Goal: Answer question/provide support: Share knowledge or assist other users

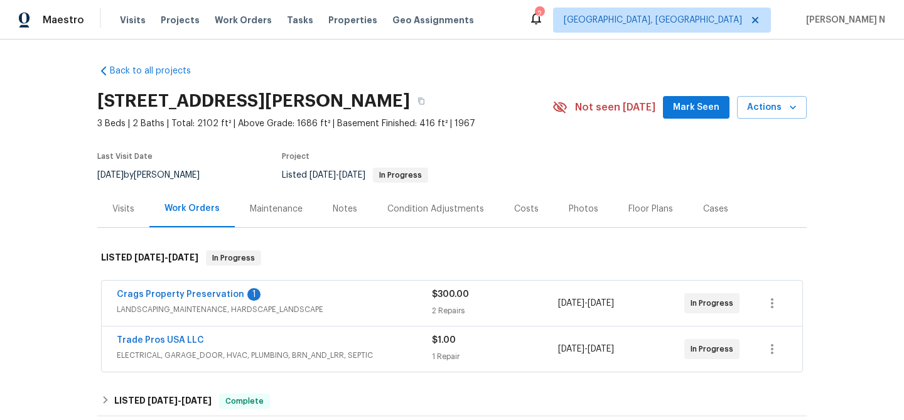
click at [274, 208] on div "Maintenance" at bounding box center [276, 209] width 53 height 13
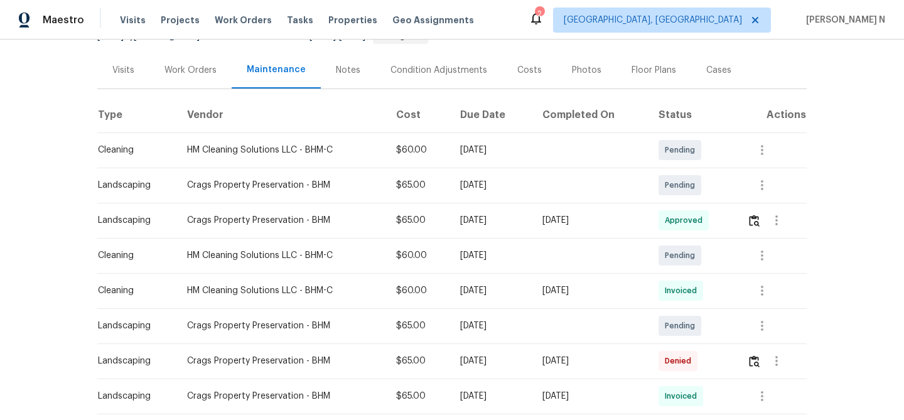
scroll to position [124, 0]
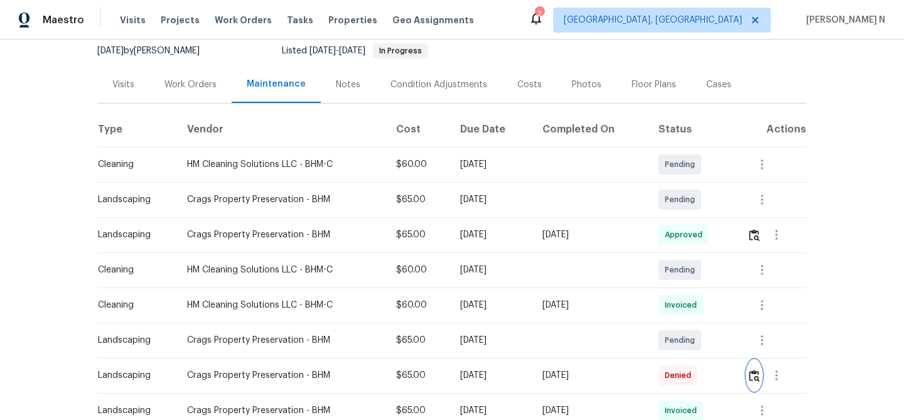
click at [756, 370] on img "button" at bounding box center [754, 376] width 11 height 12
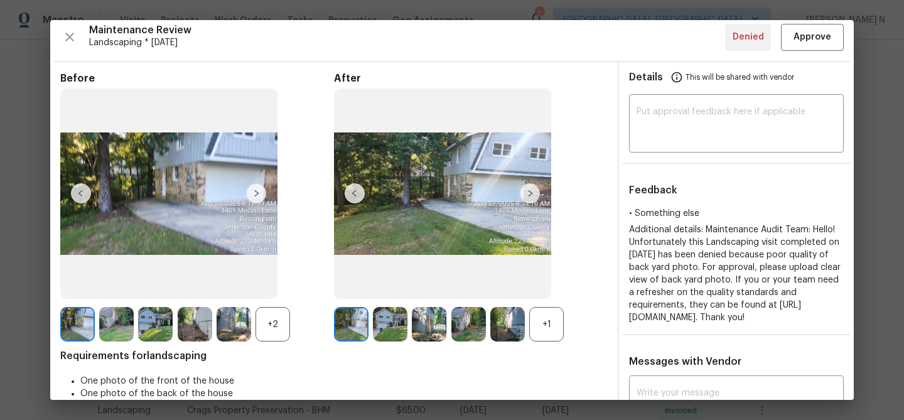
scroll to position [0, 0]
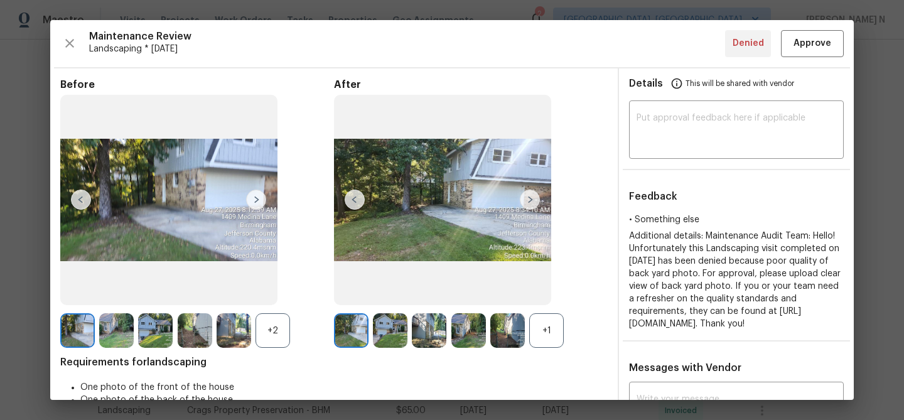
click at [543, 326] on div "+1" at bounding box center [546, 330] width 35 height 35
click at [270, 326] on div "+2" at bounding box center [272, 330] width 35 height 35
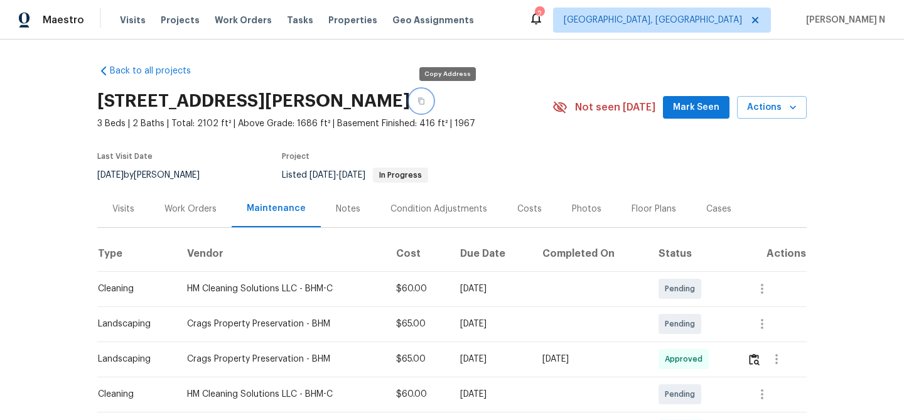
click at [432, 93] on button "button" at bounding box center [421, 101] width 23 height 23
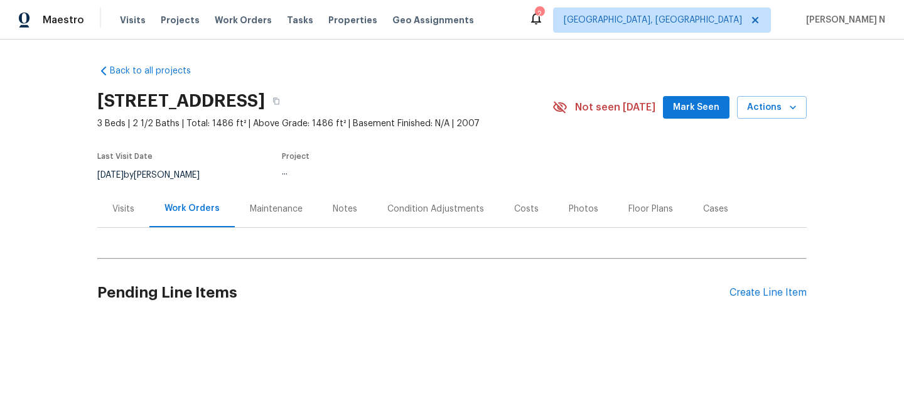
click at [288, 210] on div "Maintenance" at bounding box center [276, 209] width 53 height 13
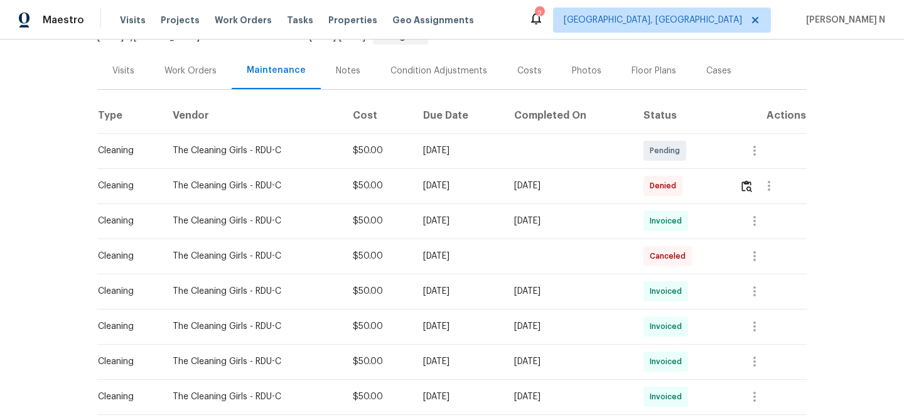
scroll to position [157, 0]
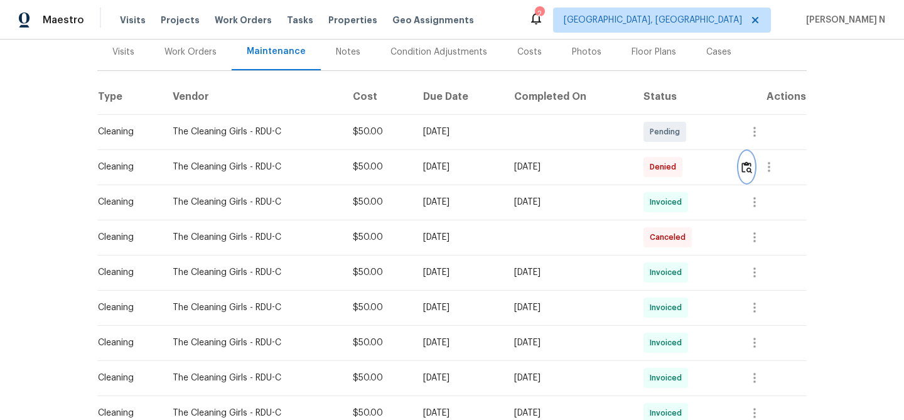
click at [752, 171] on img "button" at bounding box center [746, 167] width 11 height 12
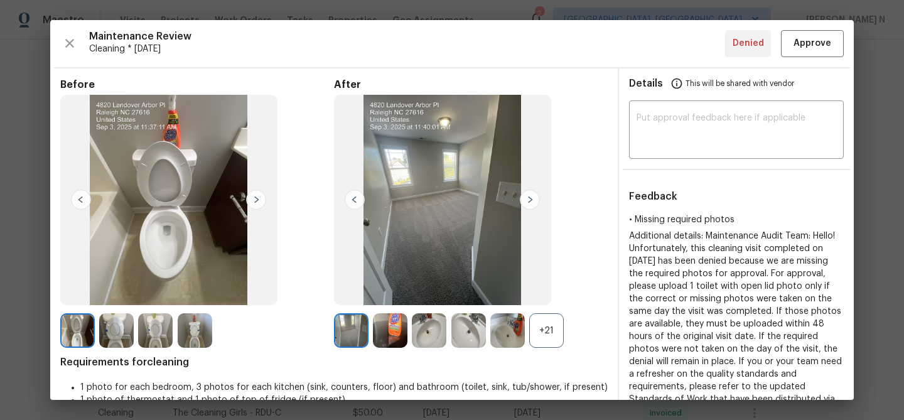
click at [553, 325] on div "+21" at bounding box center [546, 330] width 35 height 35
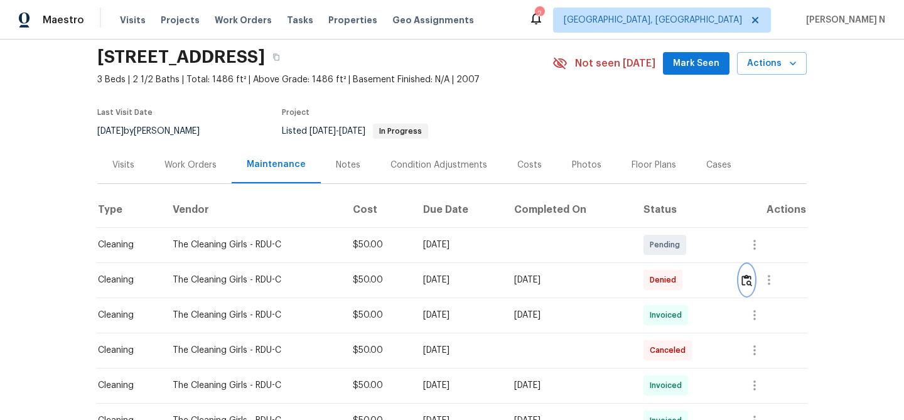
scroll to position [100, 0]
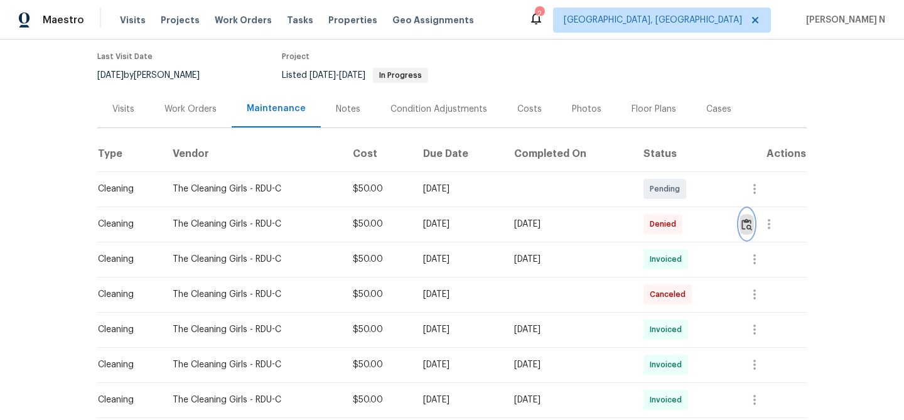
click at [744, 228] on button "button" at bounding box center [746, 224] width 14 height 30
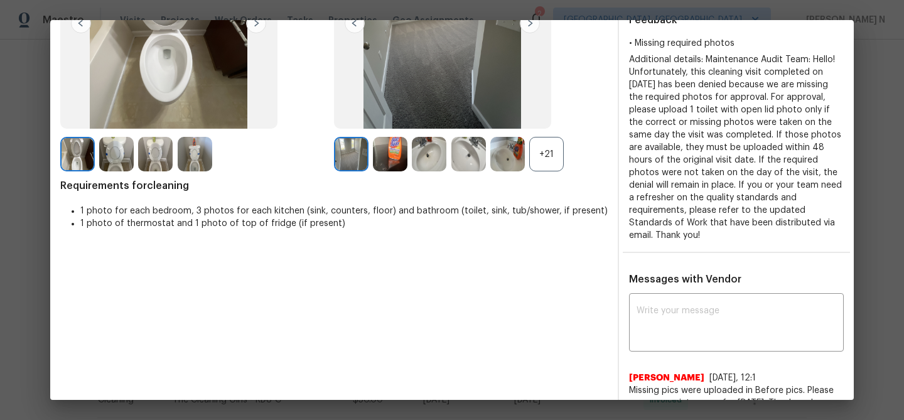
scroll to position [191, 0]
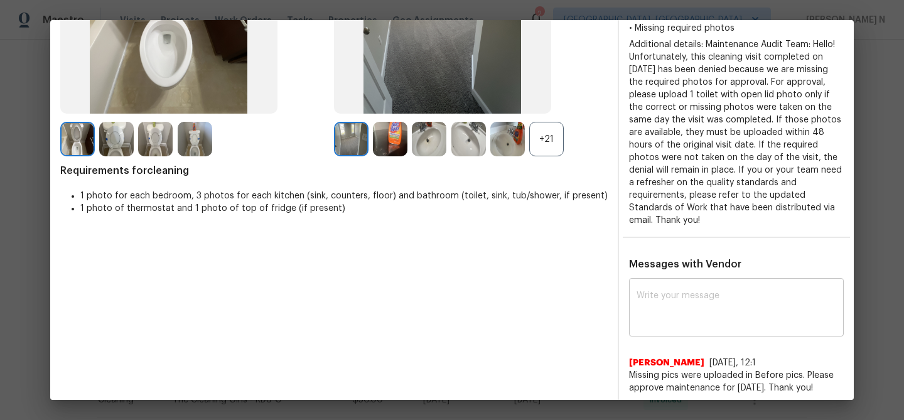
click at [713, 316] on textarea at bounding box center [736, 308] width 200 height 35
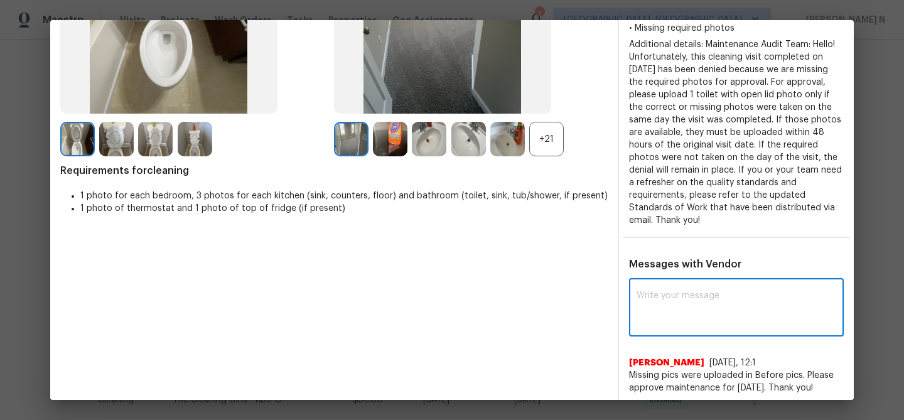
paste textarea "Maintenance Audit Team: Hello! Thank you for uploading the photo, after further…"
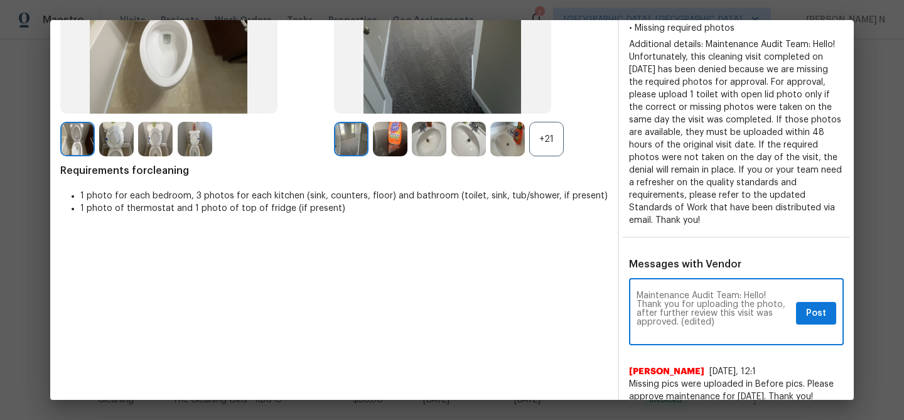
scroll to position [0, 0]
drag, startPoint x: 680, startPoint y: 319, endPoint x: 726, endPoint y: 319, distance: 46.4
click at [726, 319] on textarea "Maintenance Audit Team: Hello! Thank you for uploading the photo, after further…" at bounding box center [713, 313] width 154 height 44
type textarea "Maintenance Audit Team: Hello! Thank you for uploading the photo, after further…"
click at [825, 316] on span "Post" at bounding box center [816, 314] width 20 height 16
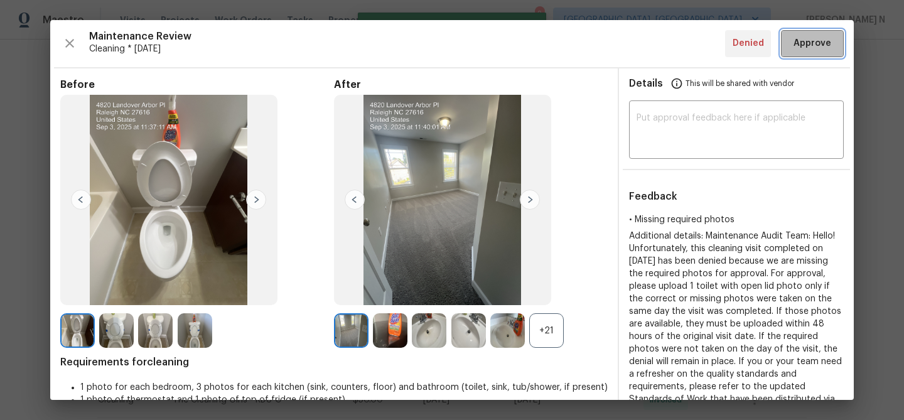
click at [814, 45] on span "Approve" at bounding box center [812, 44] width 38 height 16
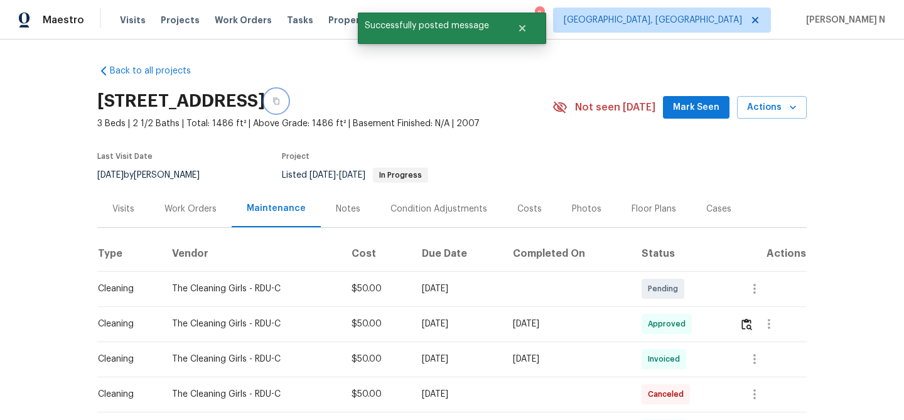
click at [287, 100] on button "button" at bounding box center [276, 101] width 23 height 23
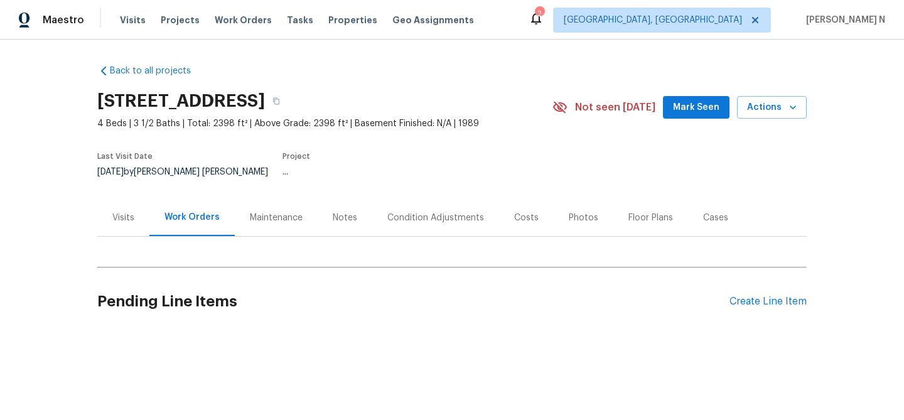
click at [274, 211] on div "Maintenance" at bounding box center [276, 217] width 53 height 13
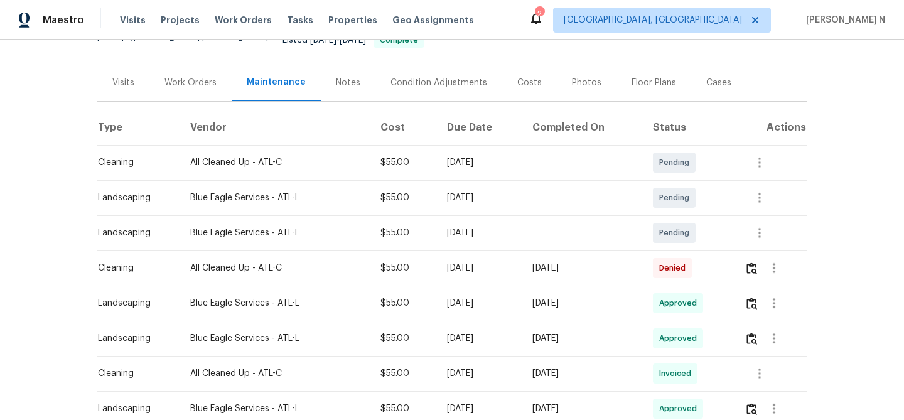
scroll to position [145, 0]
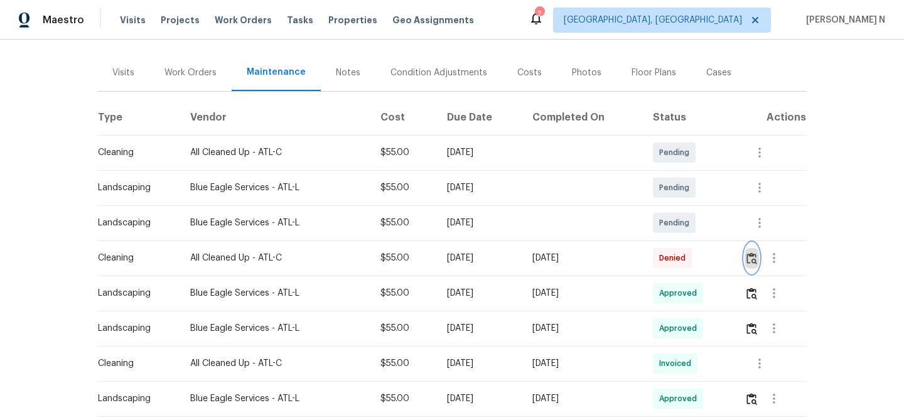
click at [750, 252] on img "button" at bounding box center [751, 258] width 11 height 12
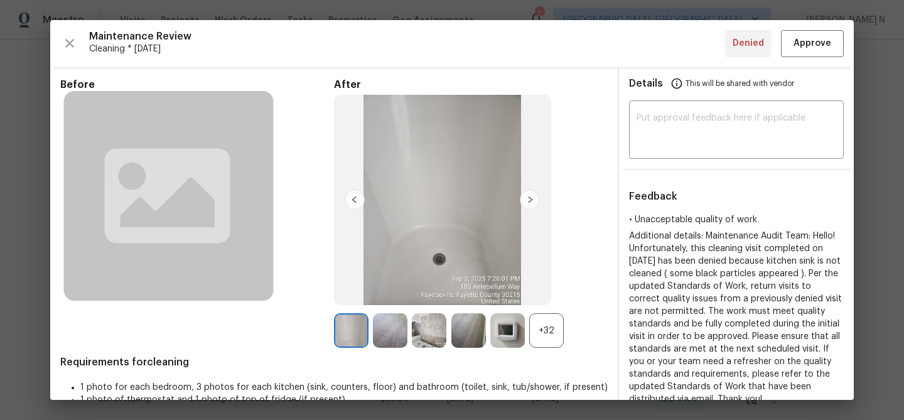
click at [541, 326] on div "+32" at bounding box center [546, 330] width 35 height 35
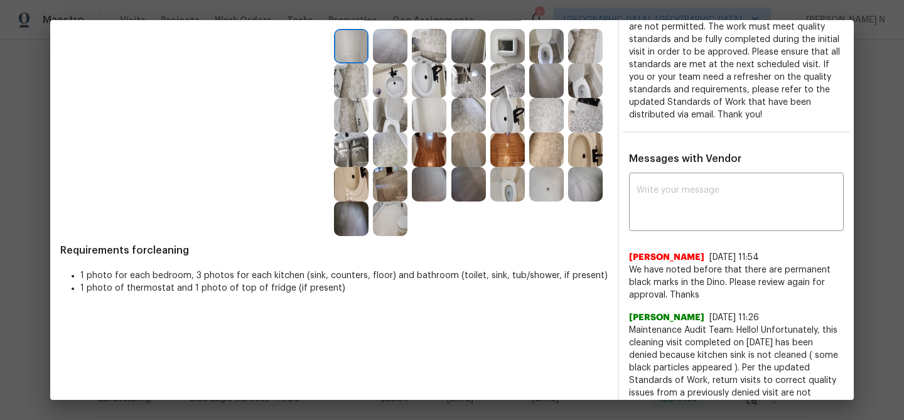
scroll to position [271, 0]
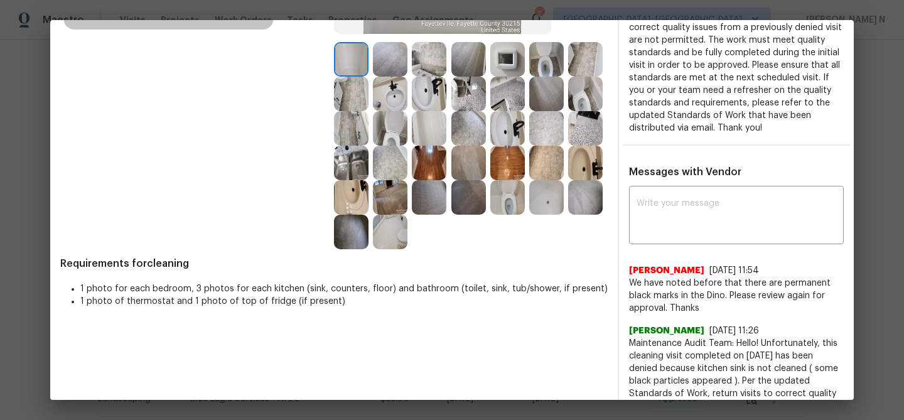
click at [351, 156] on img at bounding box center [351, 163] width 35 height 35
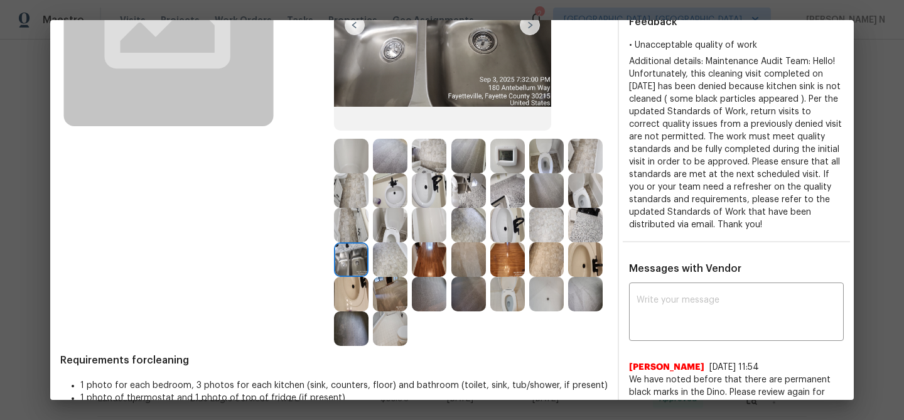
scroll to position [59, 0]
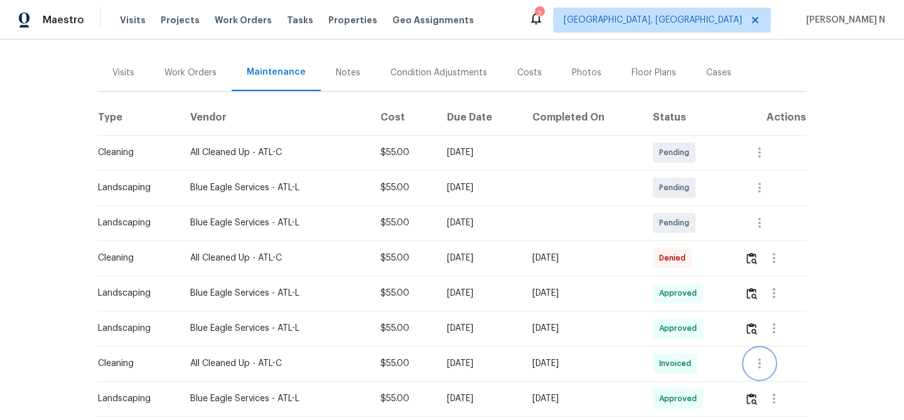
click at [751, 349] on button "button" at bounding box center [759, 363] width 30 height 30
click at [776, 368] on li "View details" at bounding box center [792, 373] width 88 height 21
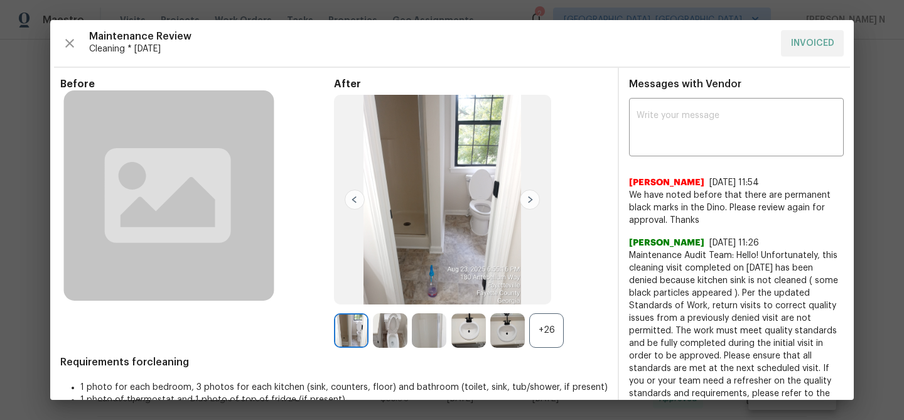
click at [559, 339] on div "+26" at bounding box center [546, 330] width 35 height 35
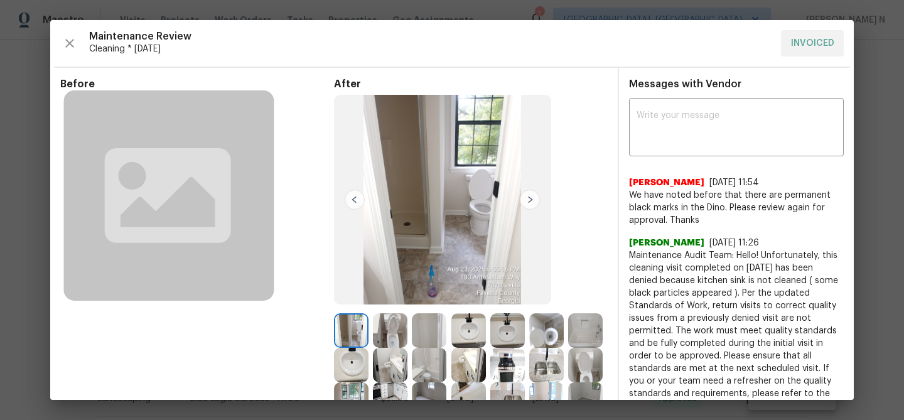
scroll to position [97, 0]
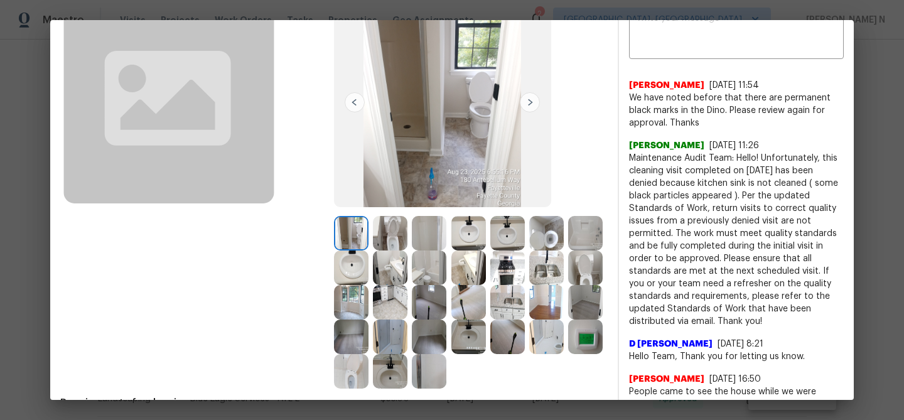
click at [550, 265] on img at bounding box center [546, 267] width 35 height 35
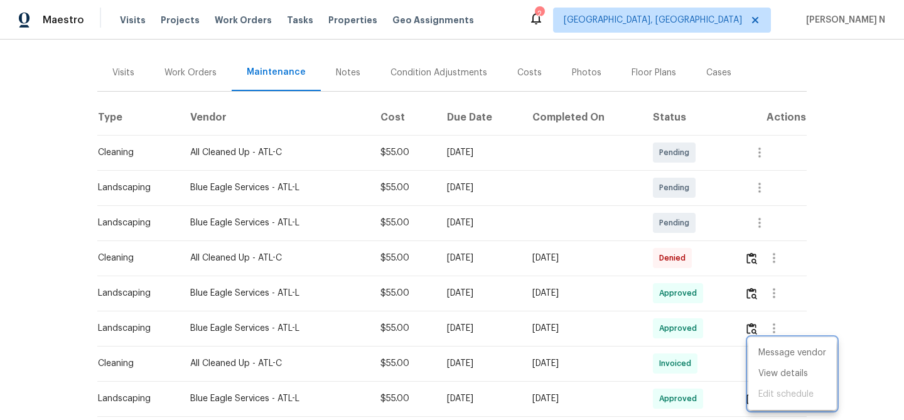
click at [760, 251] on div at bounding box center [452, 210] width 904 height 420
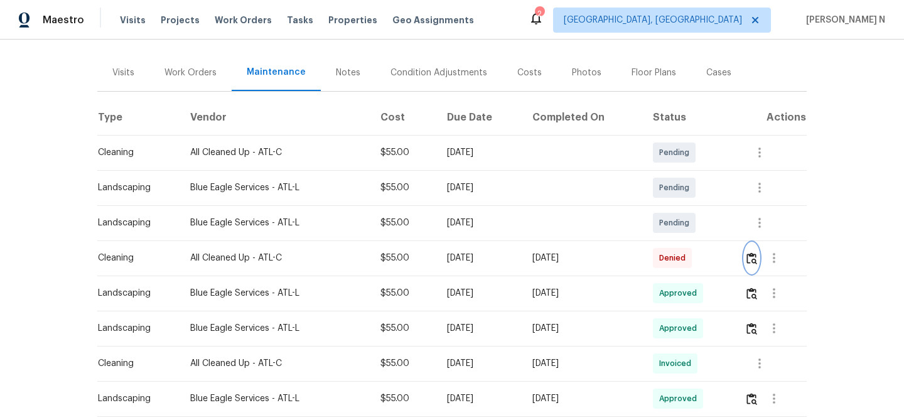
click at [757, 252] on img "button" at bounding box center [751, 258] width 11 height 12
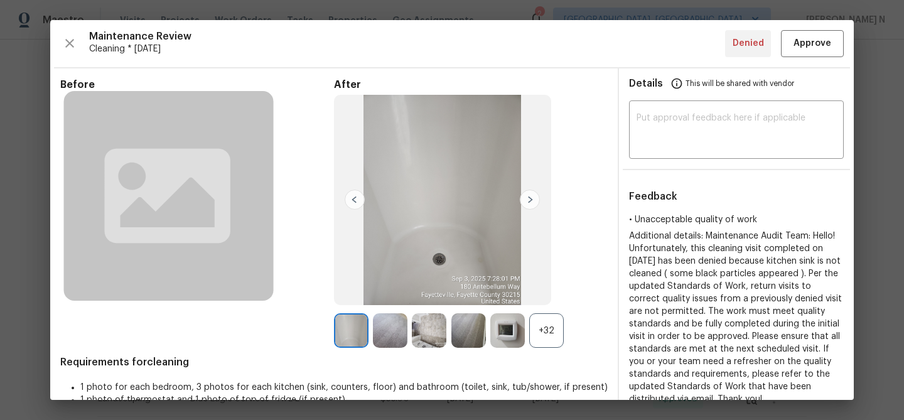
click at [549, 325] on div "+32" at bounding box center [546, 330] width 35 height 35
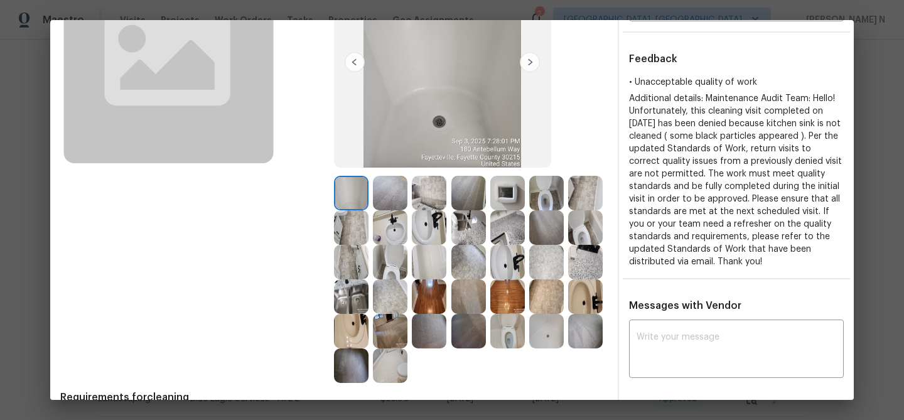
scroll to position [156, 0]
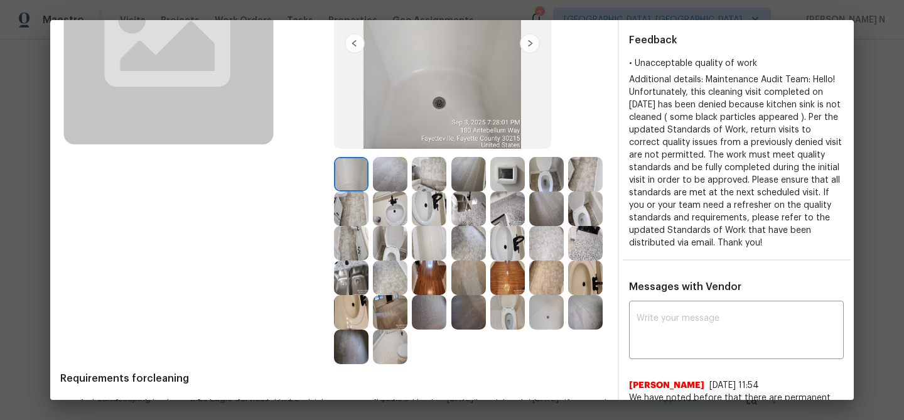
click at [352, 277] on img at bounding box center [351, 277] width 35 height 35
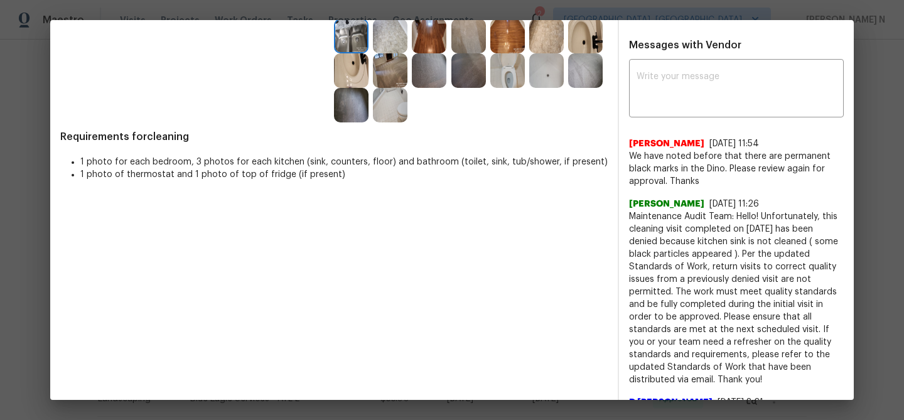
scroll to position [402, 0]
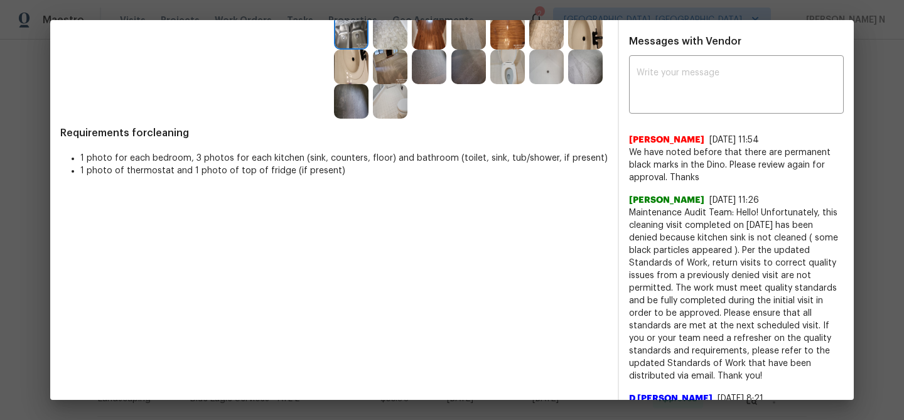
click at [658, 213] on span "Maintenance Audit Team: Hello! Unfortunately, this cleaning visit completed on …" at bounding box center [736, 294] width 215 height 176
drag, startPoint x: 658, startPoint y: 213, endPoint x: 754, endPoint y: 211, distance: 96.0
click at [754, 211] on span "Maintenance Audit Team: Hello! Unfortunately, this cleaning visit completed on …" at bounding box center [736, 294] width 215 height 176
copy span "Maintenance Audit Team: Hello!"
click at [708, 90] on textarea at bounding box center [736, 85] width 200 height 35
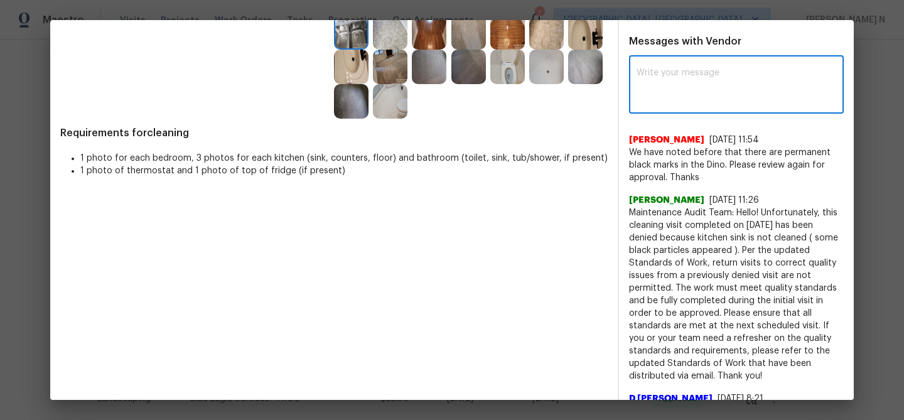
paste textarea "Maintenance Audit Team: Hello!"
click at [655, 90] on textarea "Maintenance Audit Team: Hello! Upon checking the previous visit photo the kitch…" at bounding box center [713, 85] width 154 height 35
drag, startPoint x: 655, startPoint y: 90, endPoint x: 664, endPoint y: 90, distance: 9.4
click at [664, 90] on textarea "Maintenance Audit Team: Hello! Upon checking the previous visit photo the kitch…" at bounding box center [713, 85] width 154 height 35
click at [737, 91] on textarea "Maintenance Audit Team: Hello! Upon checking the previous visit kitchen sink ph…" at bounding box center [713, 85] width 154 height 35
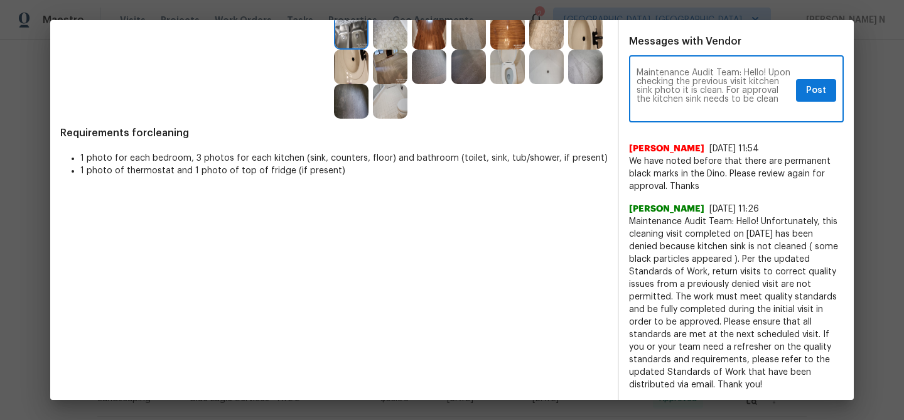
click at [752, 235] on span "Maintenance Audit Team: Hello! Unfortunately, this cleaning visit completed on …" at bounding box center [736, 303] width 215 height 176
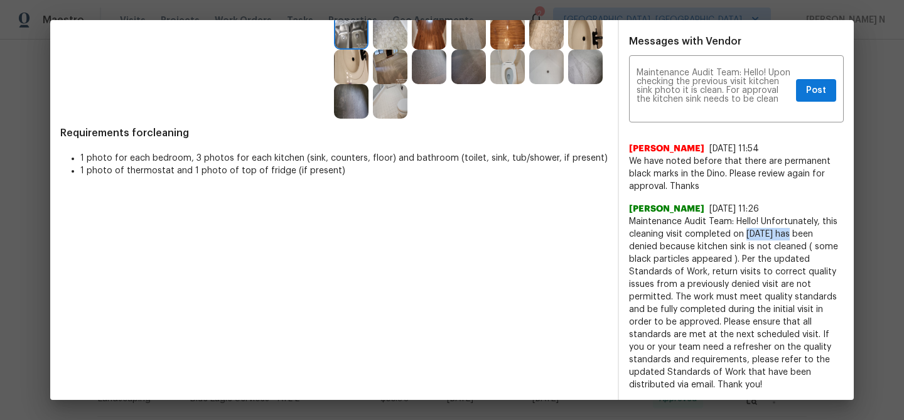
drag, startPoint x: 752, startPoint y: 235, endPoint x: 780, endPoint y: 234, distance: 28.2
click at [780, 234] on span "Maintenance Audit Team: Hello! Unfortunately, this cleaning visit completed on …" at bounding box center [736, 303] width 215 height 176
copy span "09/03/2025"
click at [771, 91] on textarea "Maintenance Audit Team: Hello! Upon checking the previous visit kitchen sink ph…" at bounding box center [713, 90] width 154 height 44
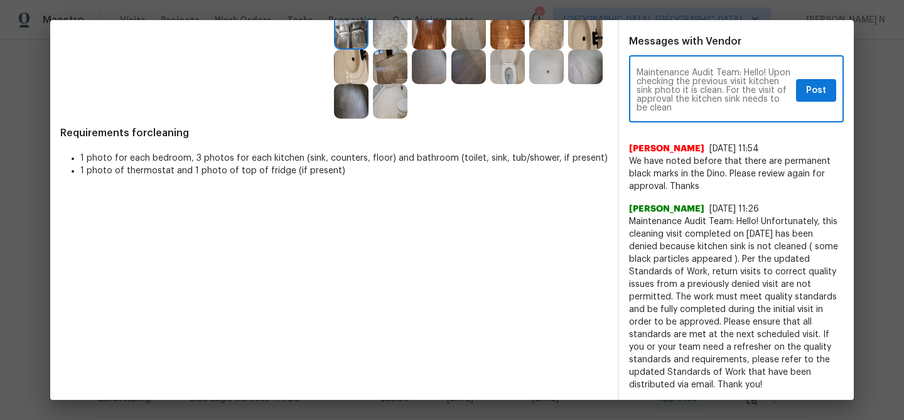
paste textarea "09/03/2025"
click at [720, 98] on textarea "Maintenance Audit Team: Hello! Upon checking the previous visit kitchen sink ph…" at bounding box center [713, 90] width 154 height 44
drag, startPoint x: 720, startPoint y: 98, endPoint x: 759, endPoint y: 99, distance: 39.5
click at [759, 99] on textarea "Maintenance Audit Team: Hello! Upon checking the previous visit kitchen sink ph…" at bounding box center [713, 90] width 154 height 44
click at [649, 106] on textarea "Maintenance Audit Team: Hello! Upon checking the previous visit kitchen sink ph…" at bounding box center [713, 90] width 154 height 44
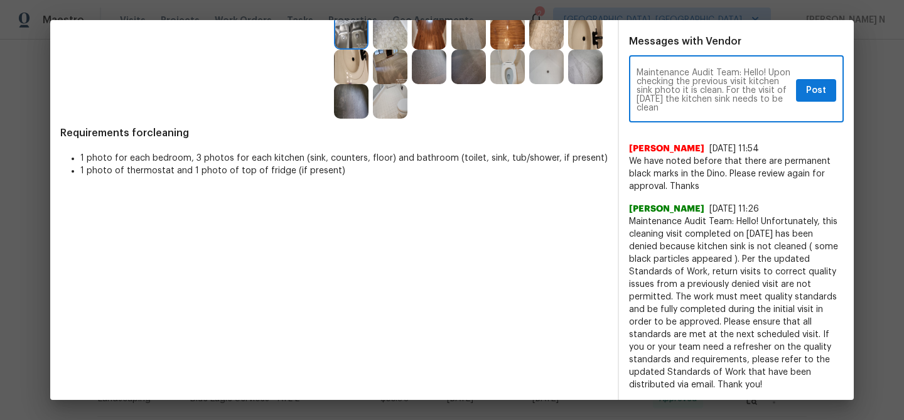
drag, startPoint x: 649, startPoint y: 106, endPoint x: 690, endPoint y: 106, distance: 41.4
click at [690, 106] on textarea "Maintenance Audit Team: Hello! Upon checking the previous visit kitchen sink ph…" at bounding box center [713, 90] width 154 height 44
paste textarea "Per the updated Standards of Work, return visits to correct quality issues from…"
click at [734, 92] on textarea "Maintenance Audit Team: Hello! Upon checking the previous visit kitchen sink ph…" at bounding box center [713, 90] width 154 height 44
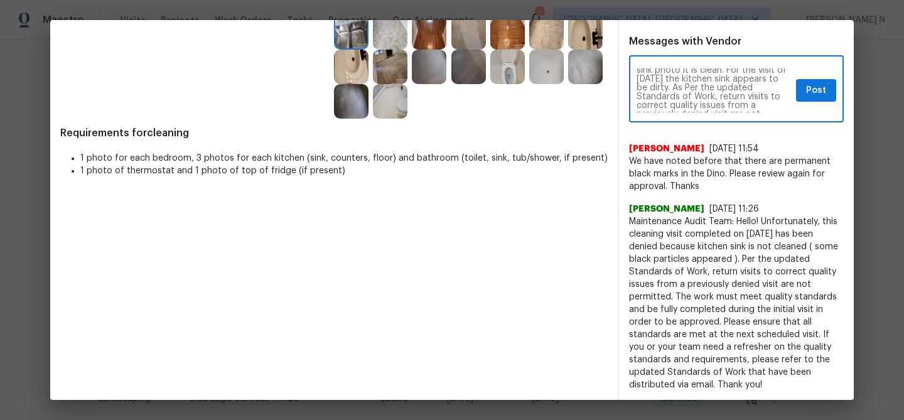
click at [734, 89] on textarea "Maintenance Audit Team: Hello! Upon checking the previous visit kitchen sink ph…" at bounding box center [713, 90] width 154 height 44
drag, startPoint x: 742, startPoint y: 69, endPoint x: 781, endPoint y: 134, distance: 75.7
click at [781, 134] on div "Maintenance Audit Team: Hello! Upon checking the previous visit kitchen sink ph…" at bounding box center [736, 296] width 215 height 476
paste textarea ", Upon reviewing the photo from the previous visit, the kitchen sink was clean.…"
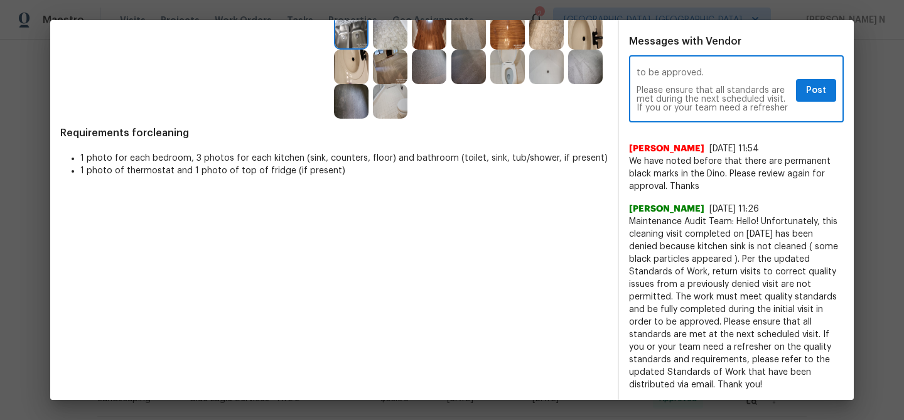
scroll to position [176, 0]
click at [640, 107] on textarea "Maintenance Audit Team: Hello, Upon reviewing the photo from the previous visit…" at bounding box center [713, 90] width 154 height 44
click at [636, 107] on textarea "Maintenance Audit Team: Hello, Upon reviewing the photo from the previous visit…" at bounding box center [713, 90] width 154 height 44
click at [637, 95] on textarea "Maintenance Audit Team: Hello, Upon reviewing the photo from the previous visit…" at bounding box center [713, 90] width 154 height 44
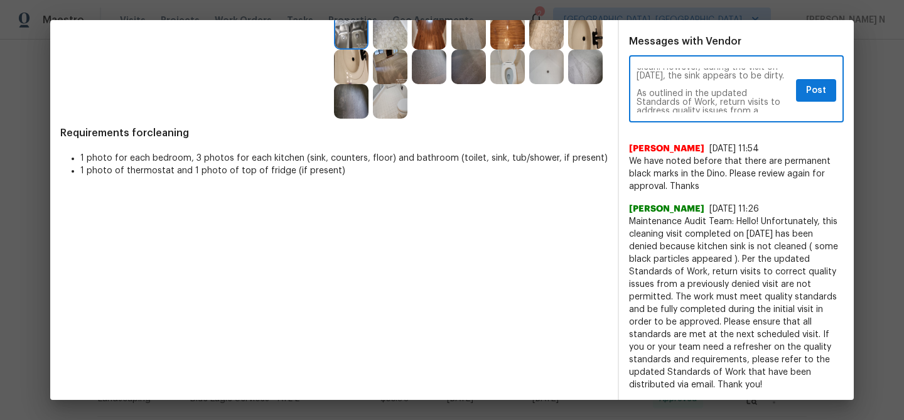
scroll to position [40, 0]
click at [637, 102] on textarea "Maintenance Audit Team: Hello, Upon reviewing the photo from the previous visit…" at bounding box center [713, 90] width 154 height 44
click at [637, 98] on textarea "Maintenance Audit Team: Hello, Upon reviewing the photo from the previous visit…" at bounding box center [713, 90] width 154 height 44
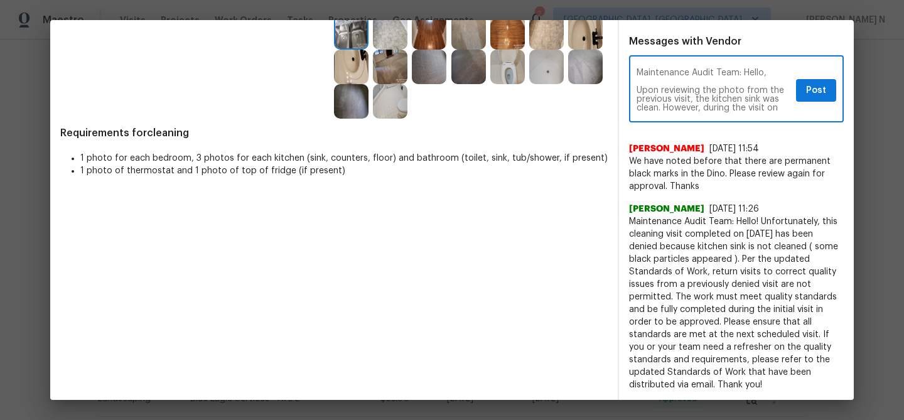
click at [634, 90] on div "Maintenance Audit Team: Hello, Upon reviewing the photo from the previous visit…" at bounding box center [736, 90] width 215 height 64
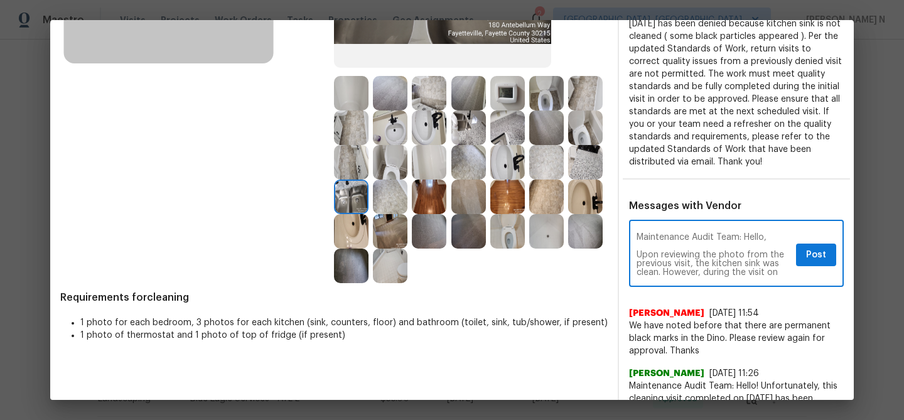
click at [637, 252] on textarea "Maintenance Audit Team: Hello, Upon reviewing the photo from the previous visit…" at bounding box center [713, 255] width 154 height 44
type textarea "Maintenance Audit Team: Hello, Upon reviewing the photo from the previous visit…"
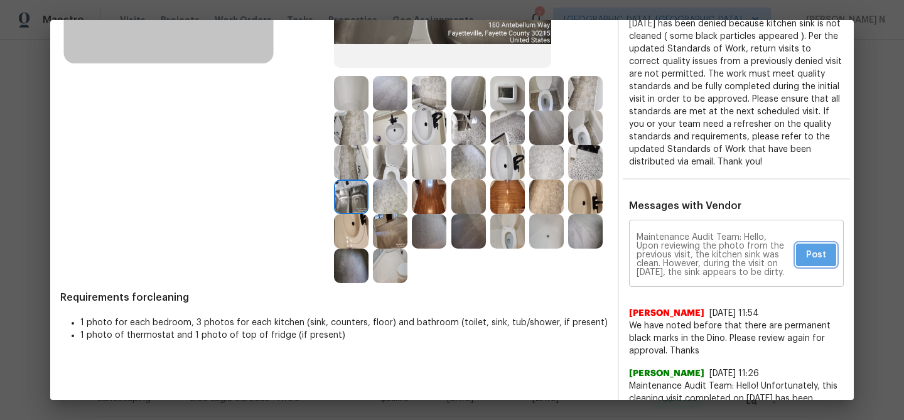
click at [814, 262] on span "Post" at bounding box center [816, 255] width 20 height 16
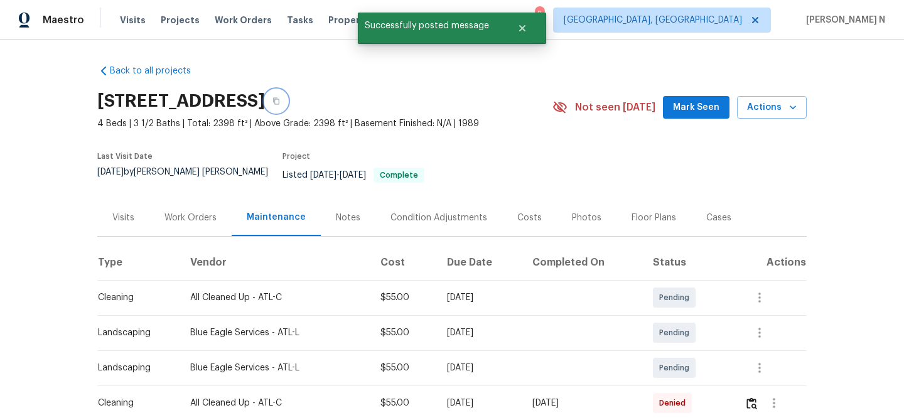
click at [280, 102] on icon "button" at bounding box center [276, 101] width 8 height 8
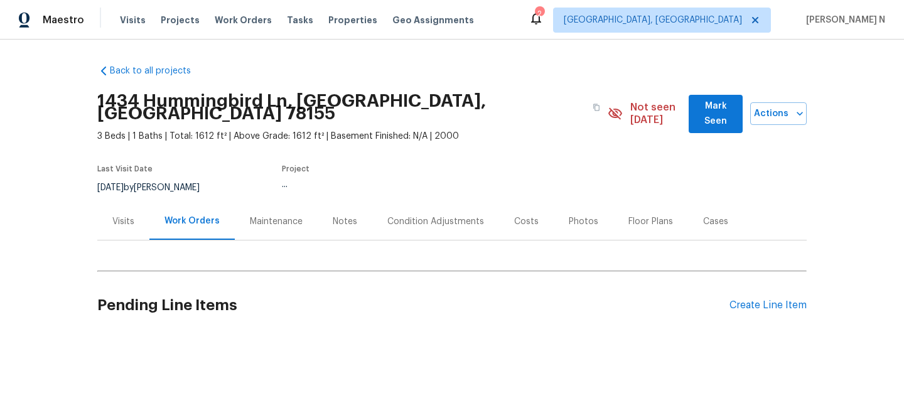
click at [253, 220] on div "Maintenance" at bounding box center [276, 221] width 83 height 37
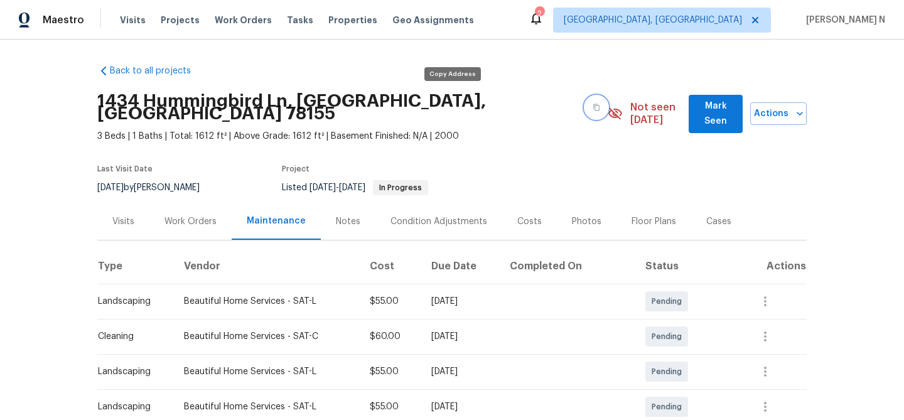
click at [585, 105] on button "button" at bounding box center [596, 107] width 23 height 23
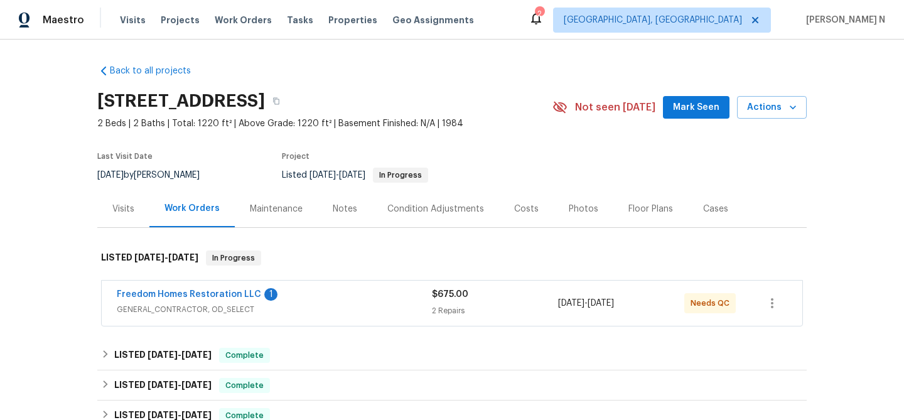
click at [290, 215] on div "Maintenance" at bounding box center [276, 209] width 53 height 13
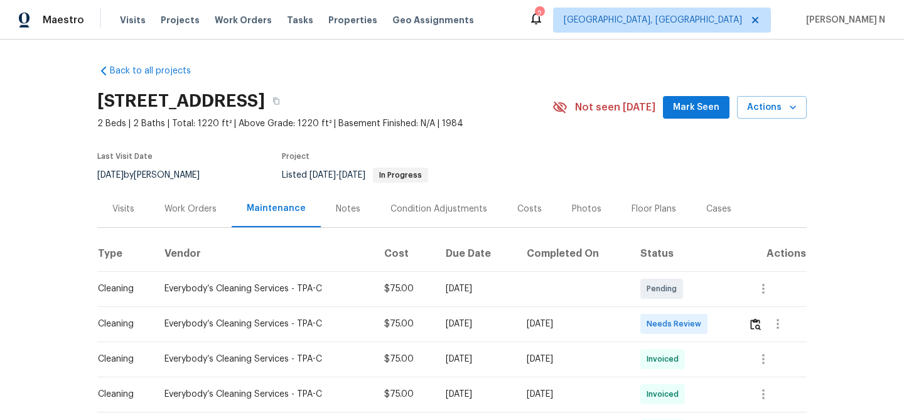
scroll to position [100, 0]
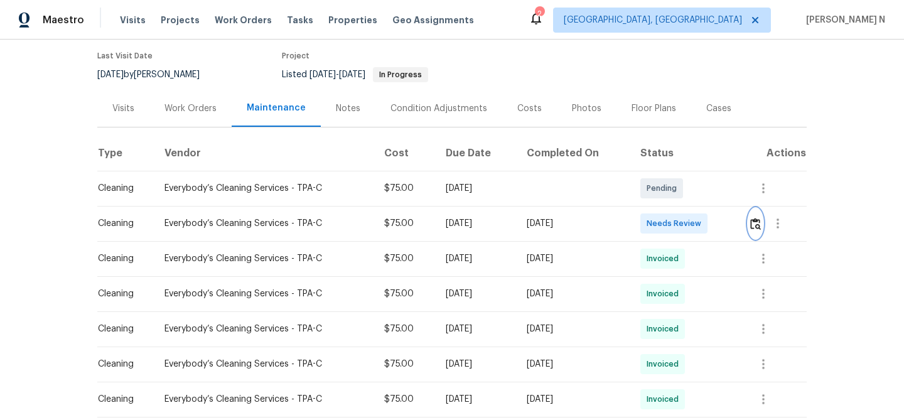
click at [759, 230] on img "button" at bounding box center [755, 224] width 11 height 12
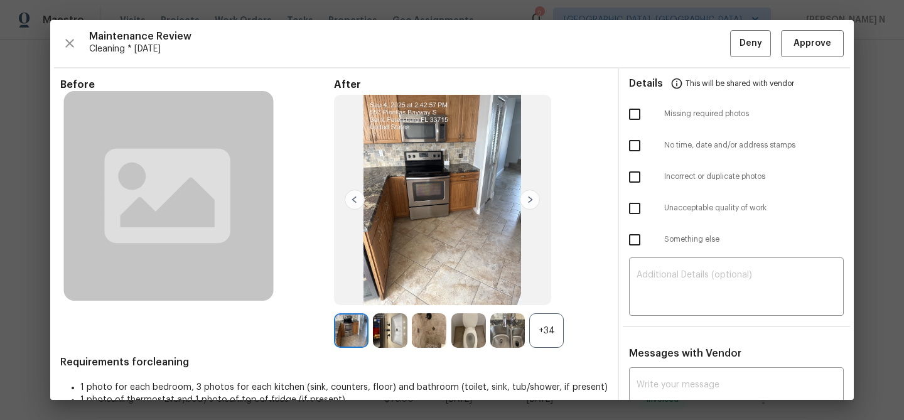
click at [537, 333] on div "+34" at bounding box center [546, 330] width 35 height 35
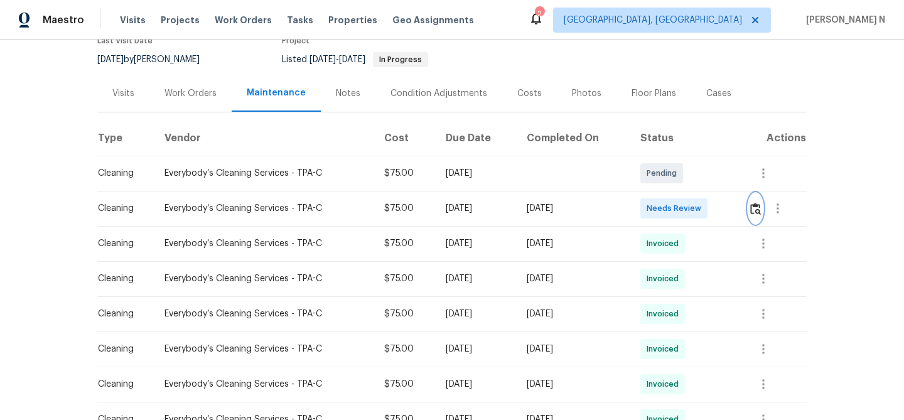
scroll to position [132, 0]
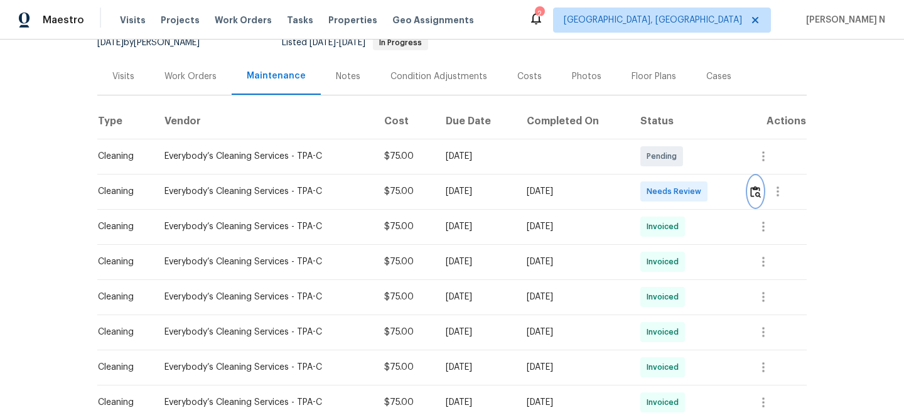
click at [762, 201] on button "button" at bounding box center [755, 191] width 14 height 30
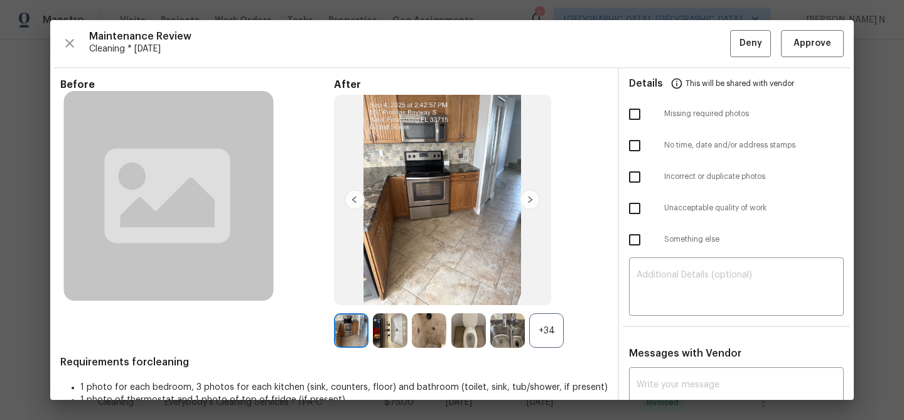
click at [556, 317] on div "+34" at bounding box center [546, 330] width 35 height 35
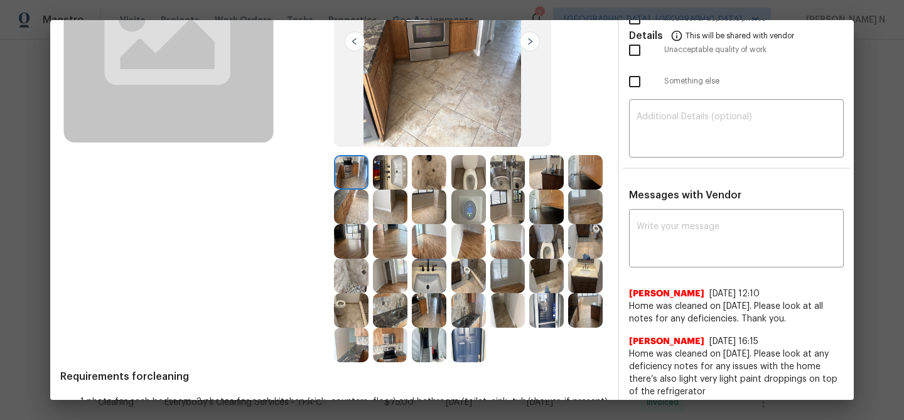
scroll to position [0, 0]
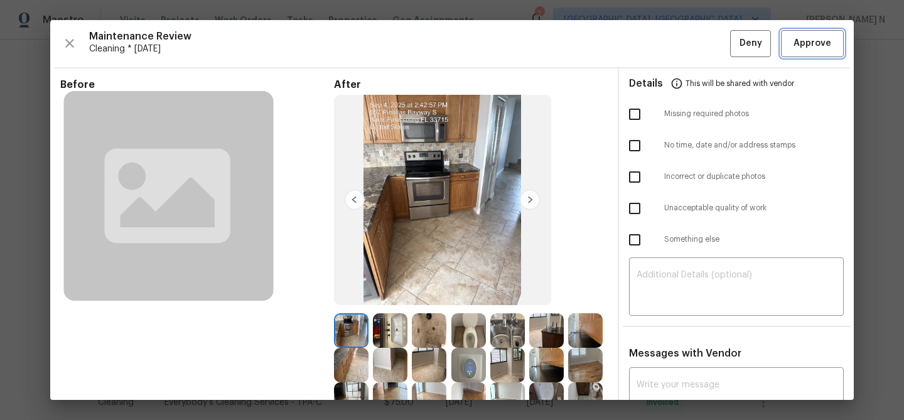
click at [789, 54] on button "Approve" at bounding box center [812, 43] width 63 height 27
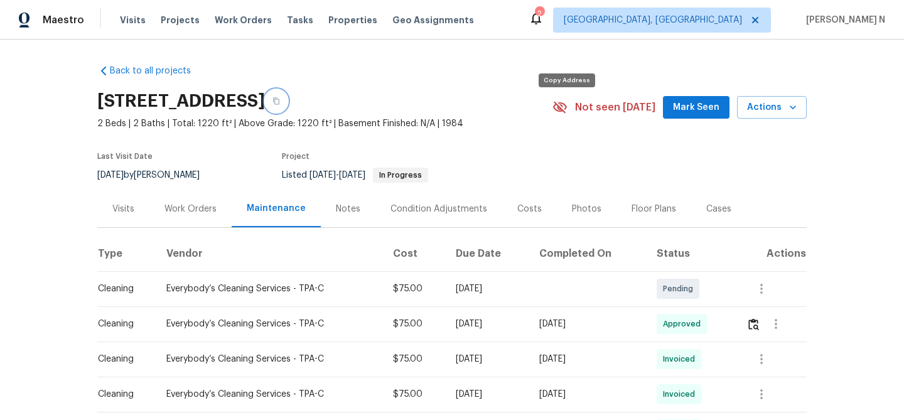
click at [280, 105] on icon "button" at bounding box center [276, 101] width 8 height 8
click at [218, 31] on div "Visits Projects Work Orders Tasks Properties Geo Assignments" at bounding box center [304, 20] width 369 height 25
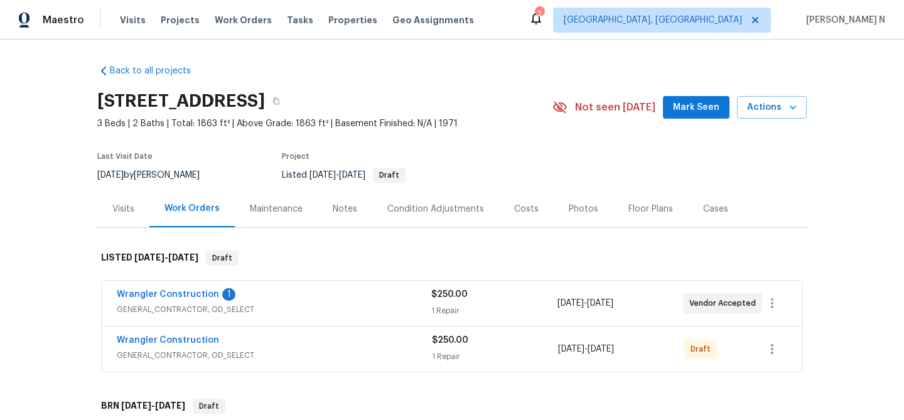
click at [283, 210] on div "Maintenance" at bounding box center [276, 209] width 53 height 13
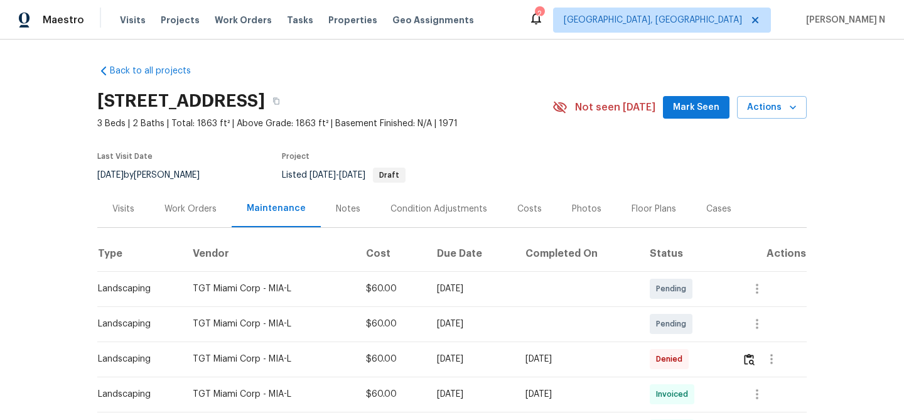
scroll to position [132, 0]
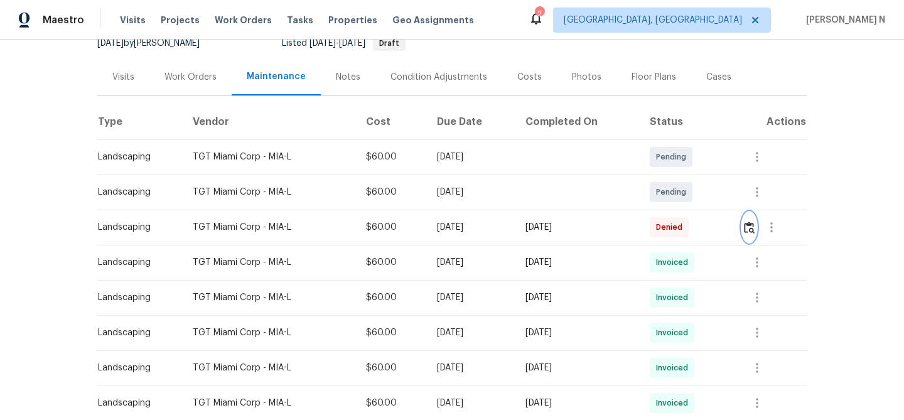
click at [755, 219] on button "button" at bounding box center [749, 227] width 14 height 30
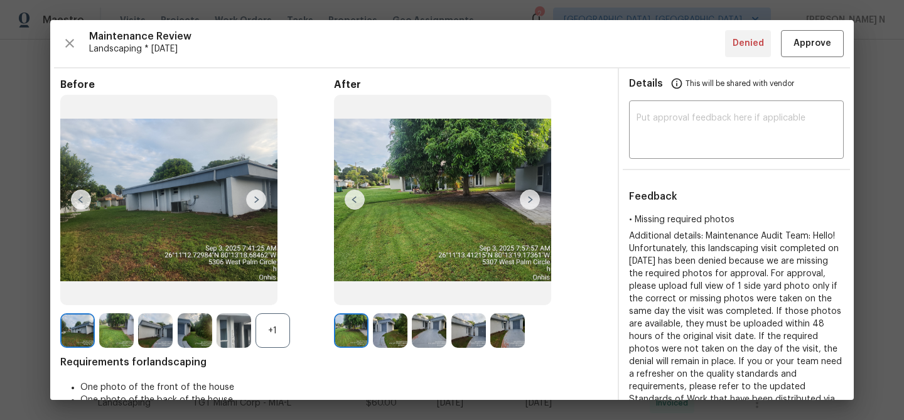
click at [274, 333] on div "+1" at bounding box center [272, 330] width 35 height 35
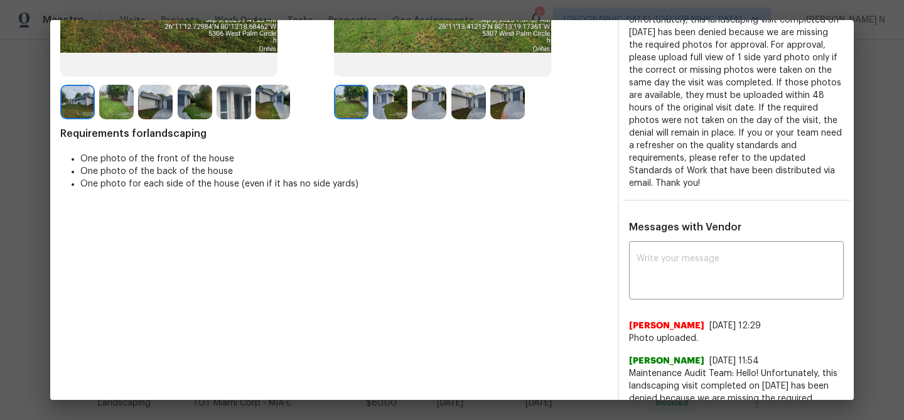
scroll to position [319, 0]
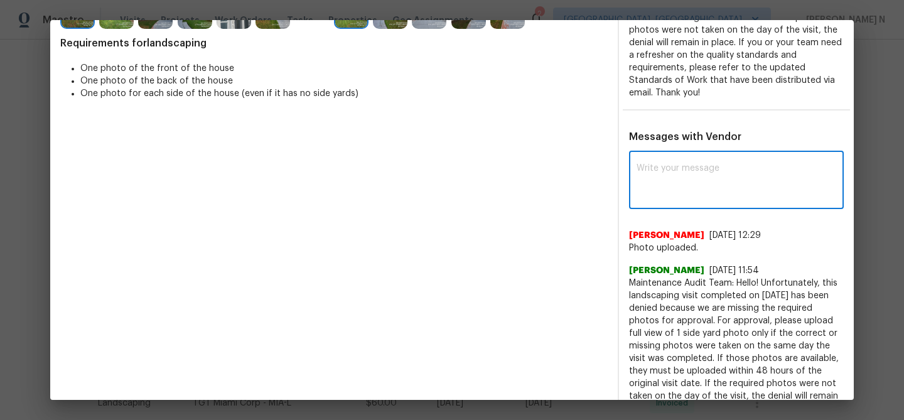
click at [723, 176] on textarea at bounding box center [736, 181] width 200 height 35
paste textarea "Maintenance Audit Team: Hello! Thank you for uploading the photo, after further…"
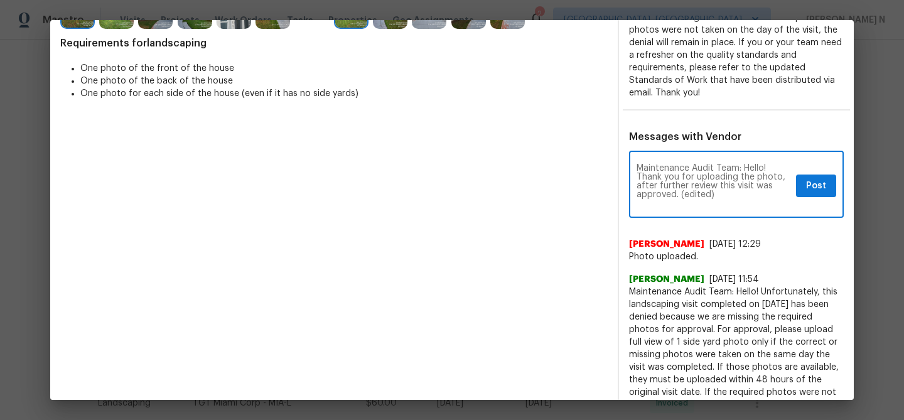
scroll to position [0, 0]
drag, startPoint x: 681, startPoint y: 193, endPoint x: 725, endPoint y: 194, distance: 43.9
click at [725, 194] on textarea "Maintenance Audit Team: Hello! Thank you for uploading the photo, after further…" at bounding box center [713, 186] width 154 height 44
type textarea "Maintenance Audit Team: Hello! Thank you for uploading the photo, after further…"
click at [806, 190] on span "Post" at bounding box center [816, 186] width 20 height 16
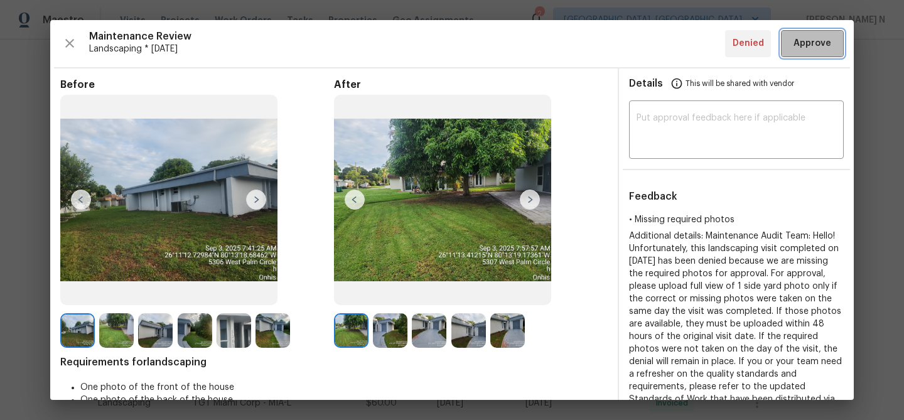
click at [804, 41] on span "Approve" at bounding box center [812, 44] width 38 height 16
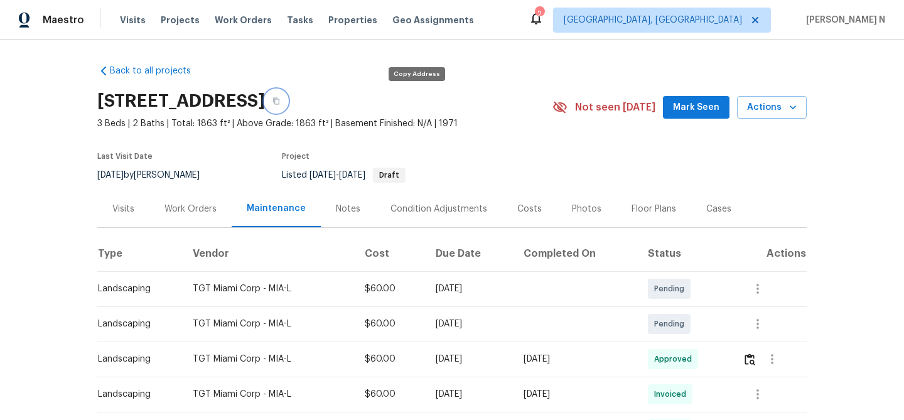
click at [287, 105] on button "button" at bounding box center [276, 101] width 23 height 23
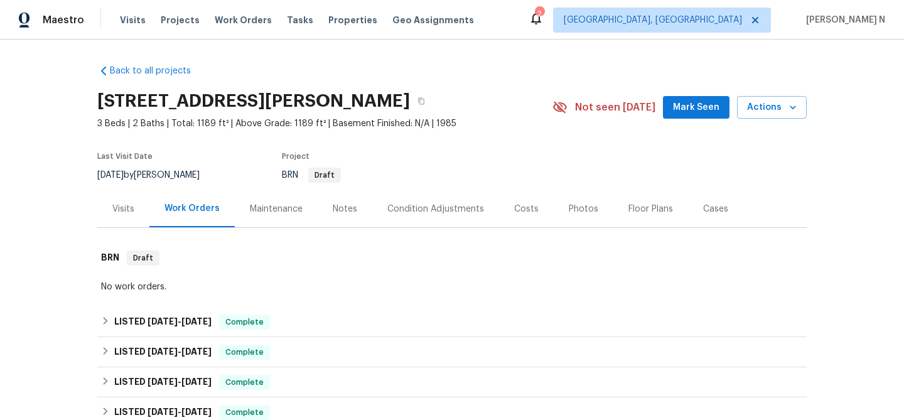
click at [286, 214] on div "Maintenance" at bounding box center [276, 209] width 53 height 13
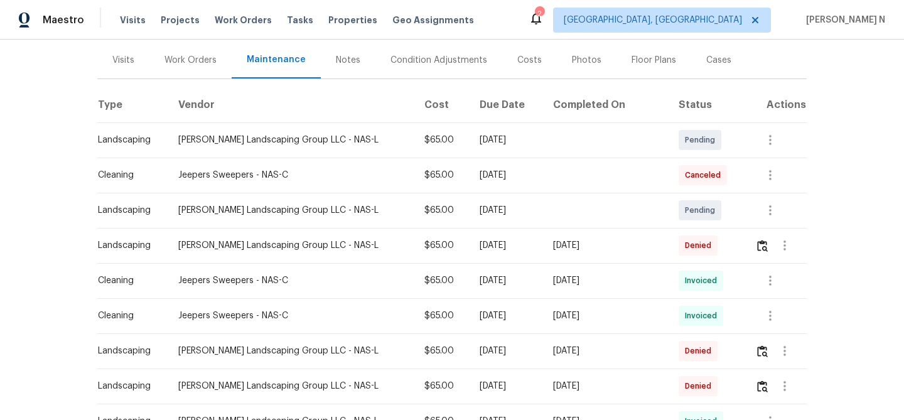
scroll to position [166, 0]
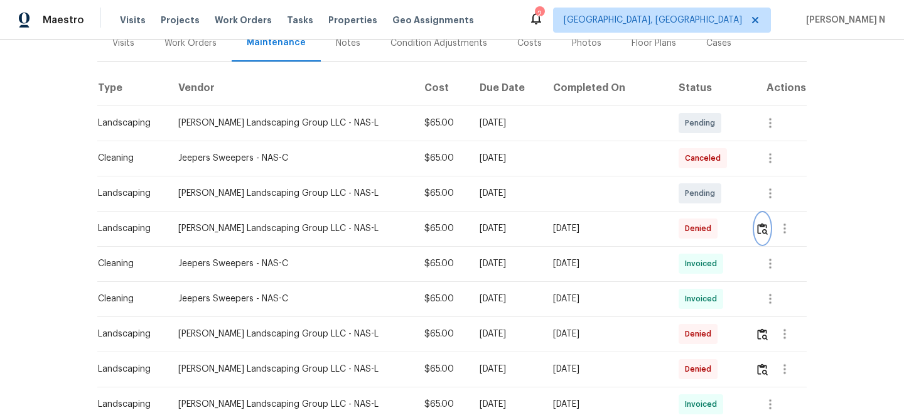
click at [763, 237] on button "button" at bounding box center [762, 228] width 14 height 30
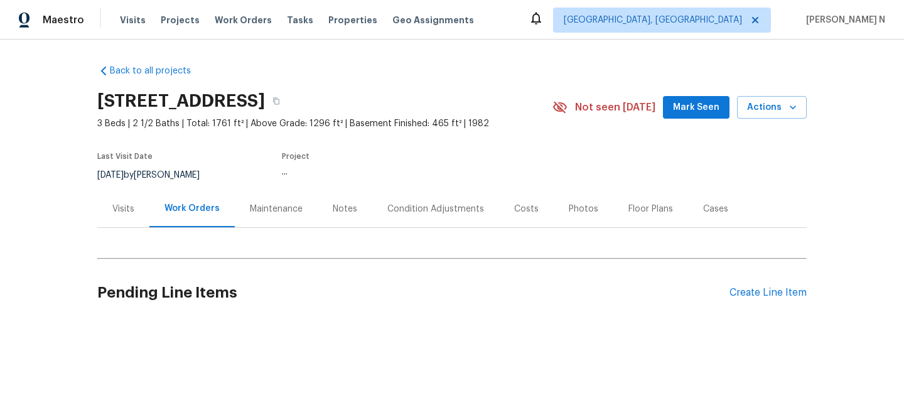
click at [242, 201] on div "Maintenance" at bounding box center [276, 208] width 83 height 37
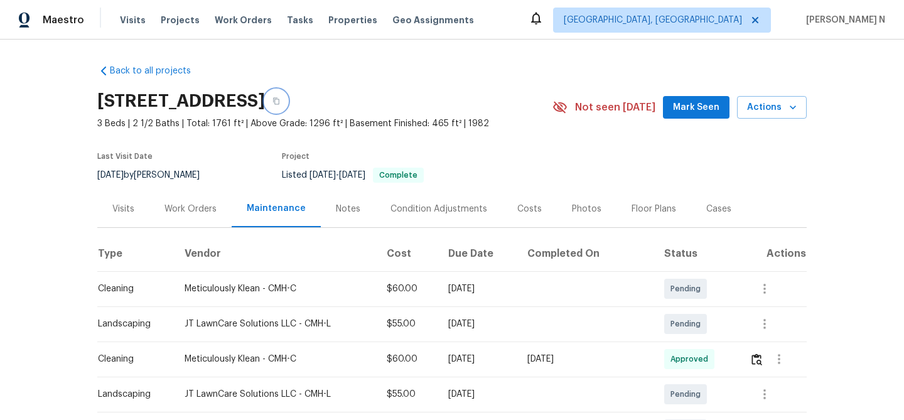
click at [287, 97] on button "button" at bounding box center [276, 101] width 23 height 23
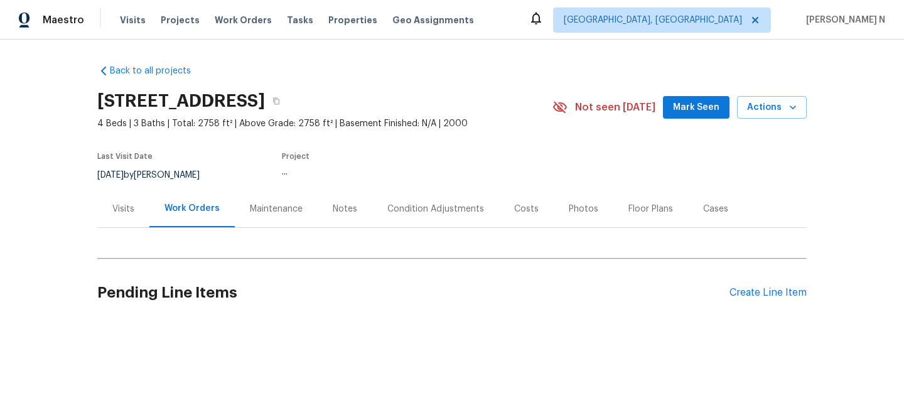
click at [252, 200] on div "Maintenance" at bounding box center [276, 208] width 83 height 37
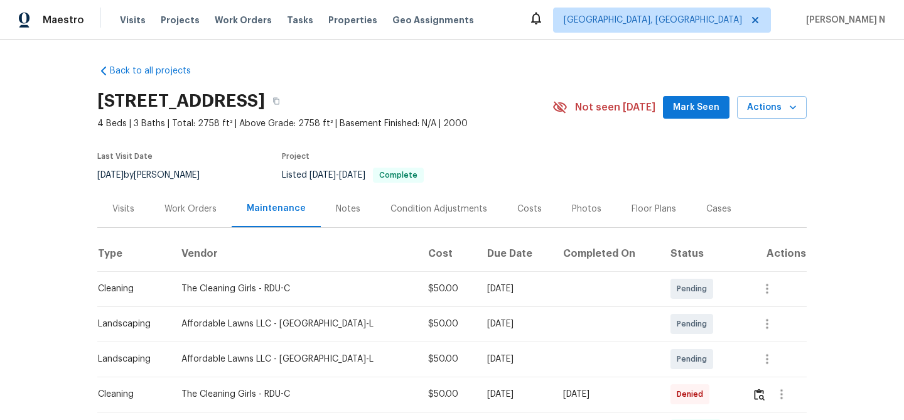
scroll to position [103, 0]
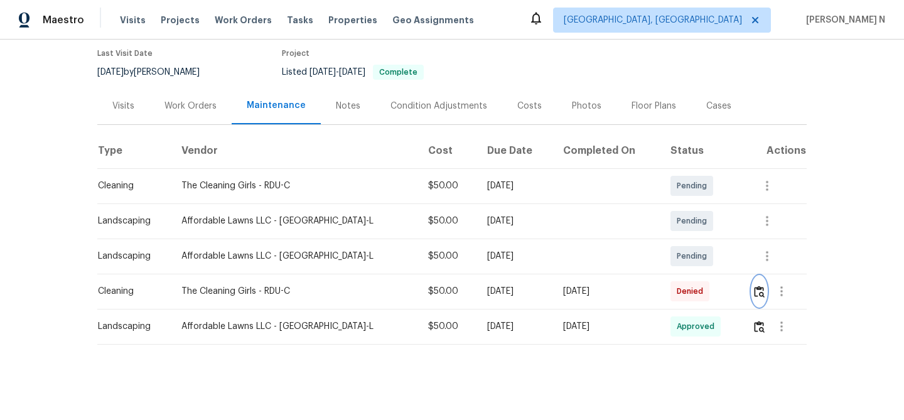
click at [755, 285] on img "button" at bounding box center [759, 291] width 11 height 12
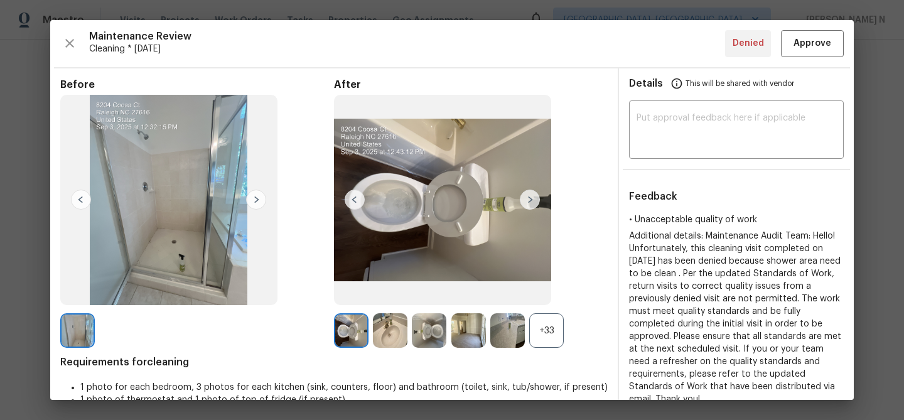
click at [542, 321] on div "+33" at bounding box center [546, 330] width 35 height 35
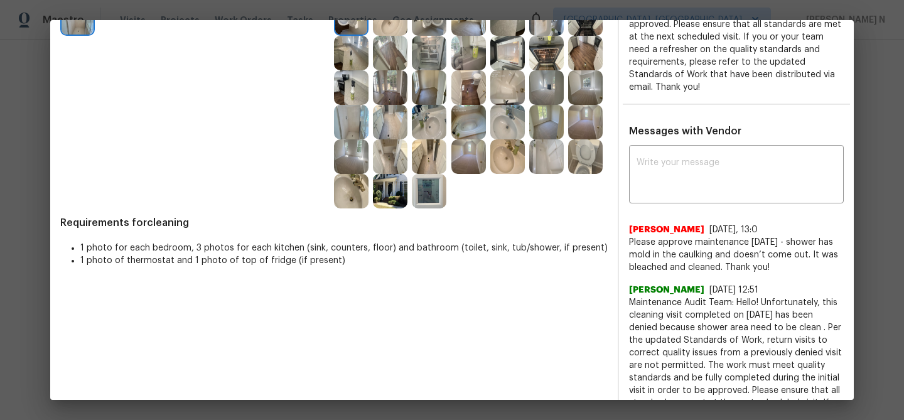
scroll to position [309, 0]
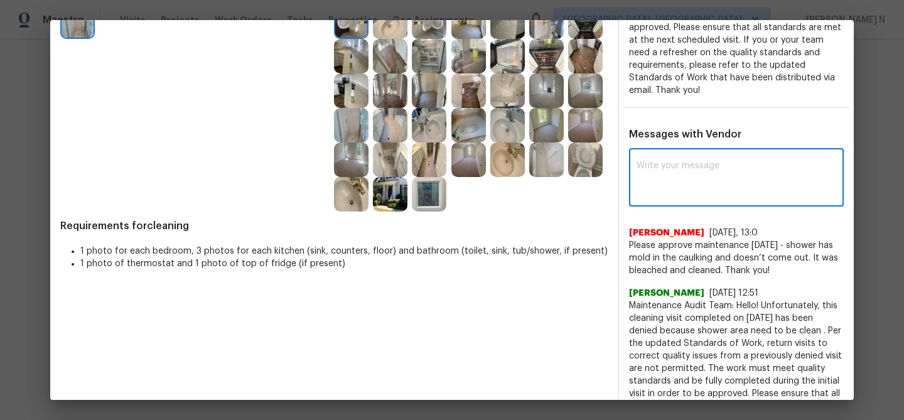
click at [720, 173] on textarea at bounding box center [736, 178] width 200 height 35
paste textarea "Maintenance Audit Team: Hello! Thank you for the feedback after further review …"
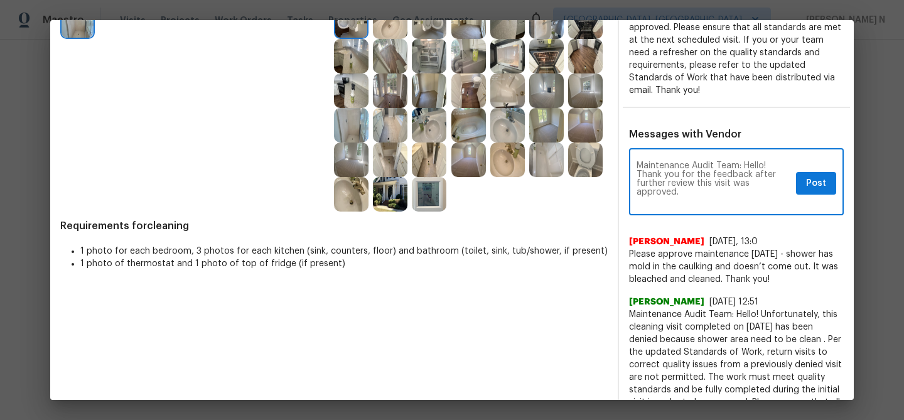
scroll to position [0, 0]
type textarea "Maintenance Audit Team: Hello! Thank you for the feedback after further review …"
click at [809, 176] on span "Post" at bounding box center [816, 184] width 20 height 16
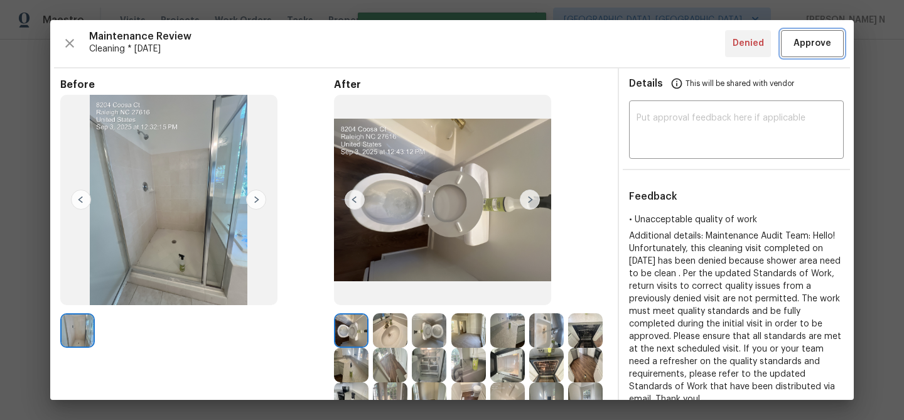
click at [813, 31] on button "Approve" at bounding box center [812, 43] width 63 height 27
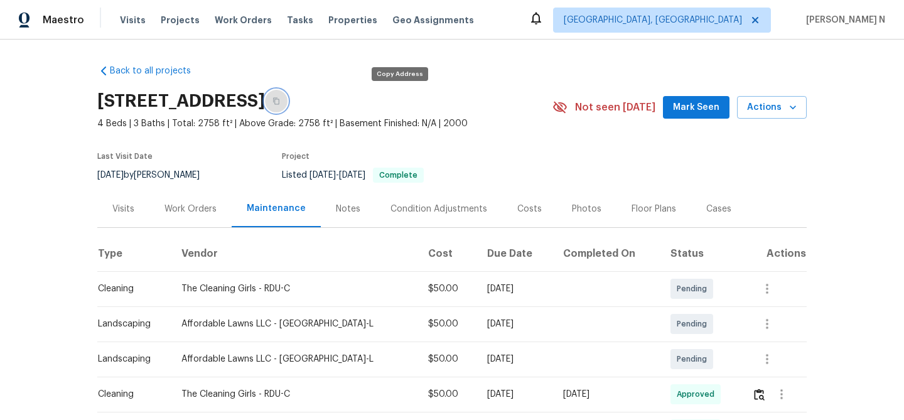
click at [287, 99] on button "button" at bounding box center [276, 101] width 23 height 23
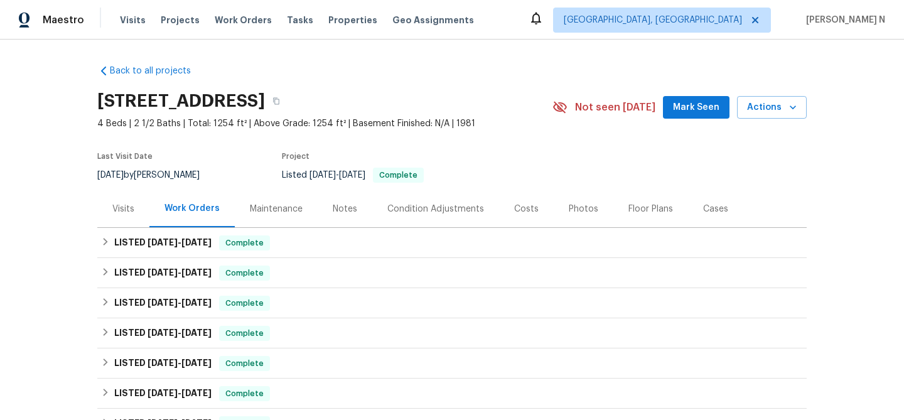
click at [280, 201] on div "Maintenance" at bounding box center [276, 208] width 83 height 37
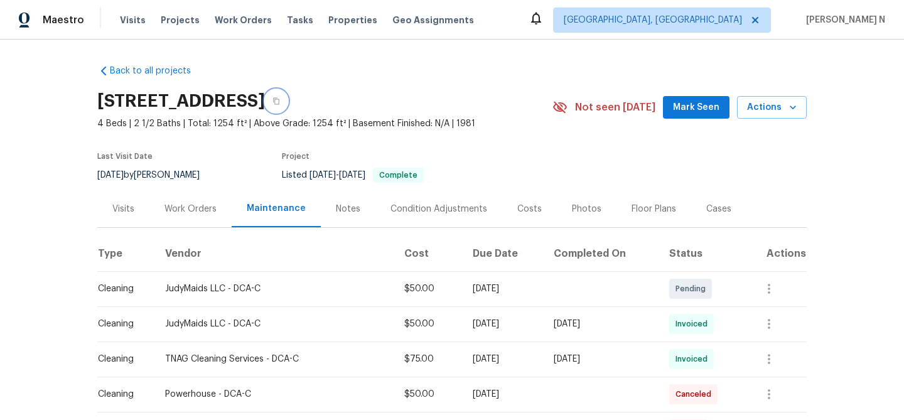
click at [280, 101] on icon "button" at bounding box center [276, 101] width 8 height 8
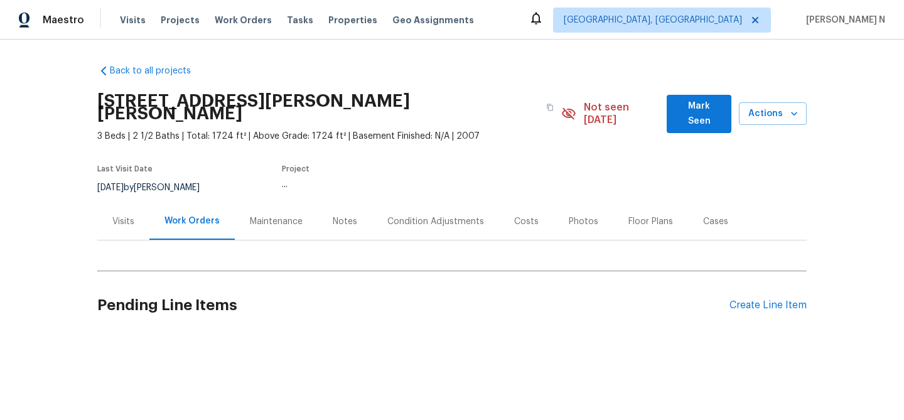
click at [270, 215] on div "Maintenance" at bounding box center [276, 221] width 53 height 13
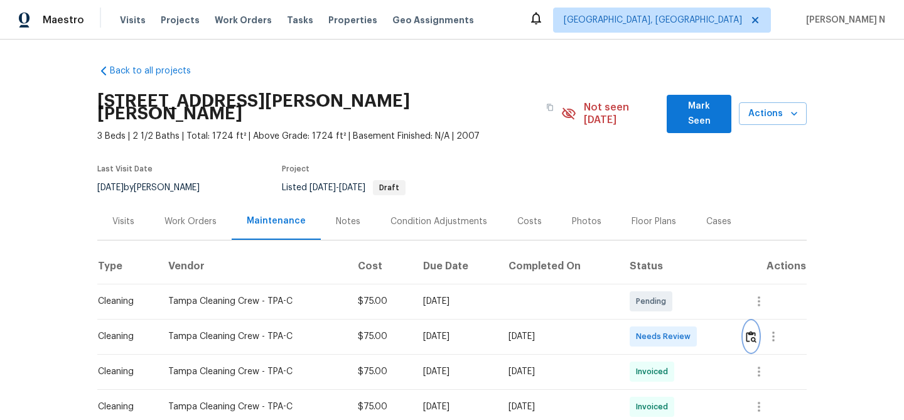
click at [754, 321] on button "button" at bounding box center [751, 336] width 14 height 30
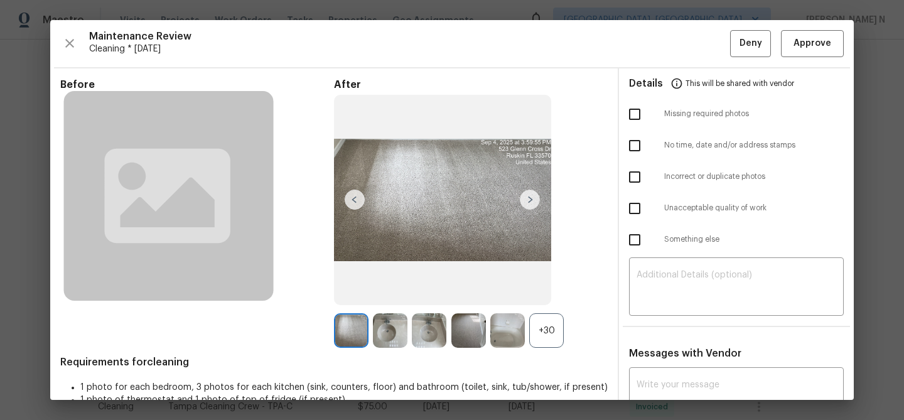
click at [544, 326] on div "+30" at bounding box center [546, 330] width 35 height 35
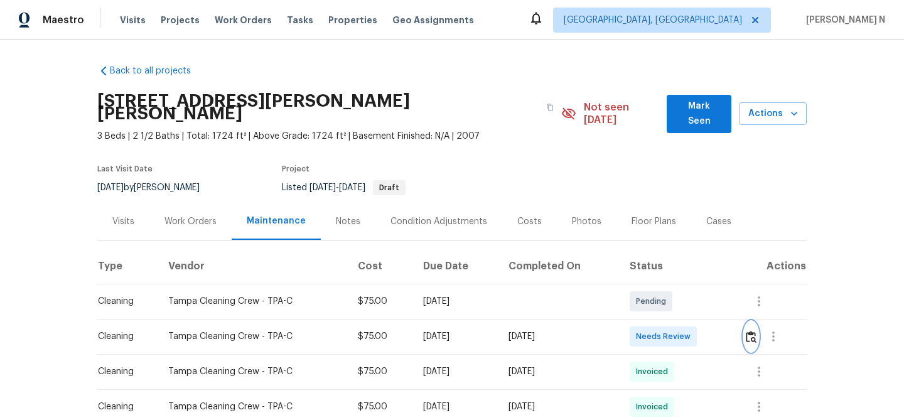
click at [749, 331] on img "button" at bounding box center [750, 337] width 11 height 12
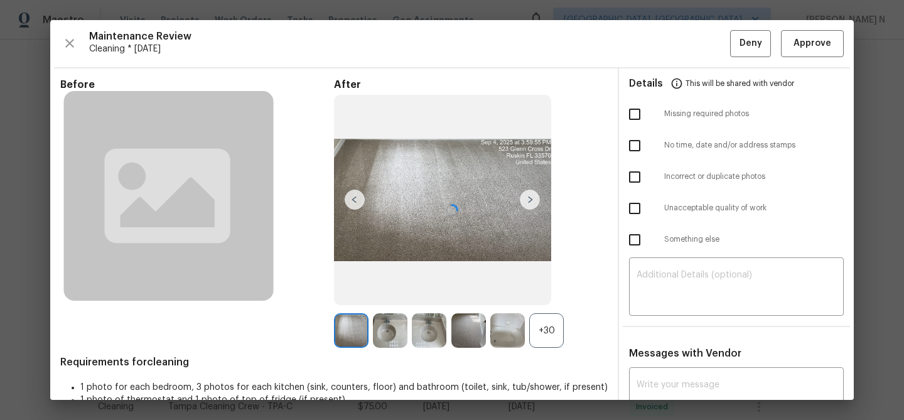
click at [548, 339] on div "+30" at bounding box center [546, 330] width 35 height 35
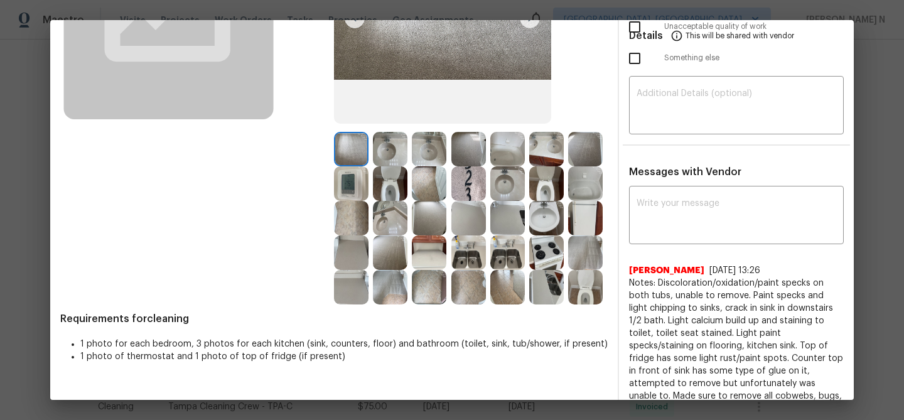
scroll to position [210, 0]
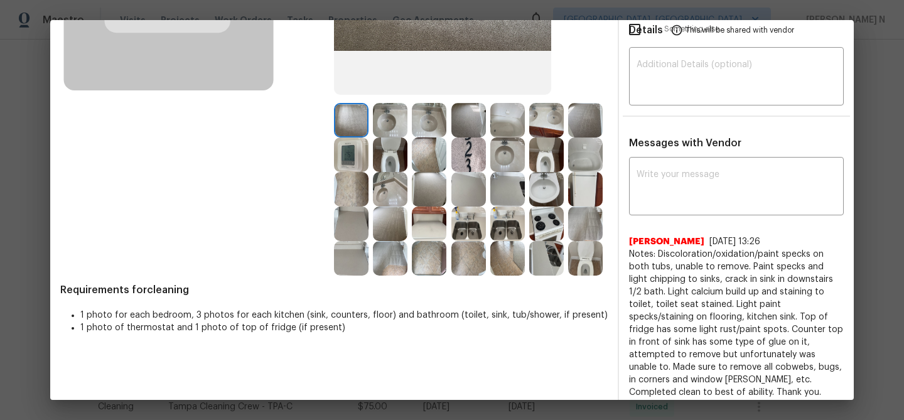
click at [517, 192] on img at bounding box center [507, 189] width 35 height 35
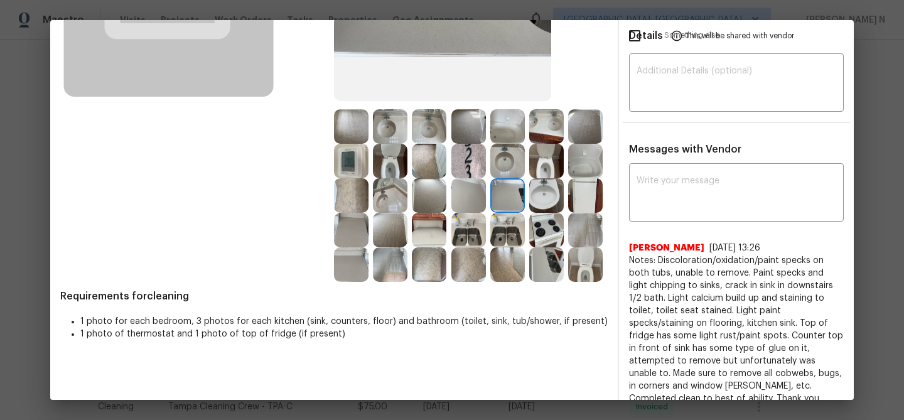
scroll to position [220, 0]
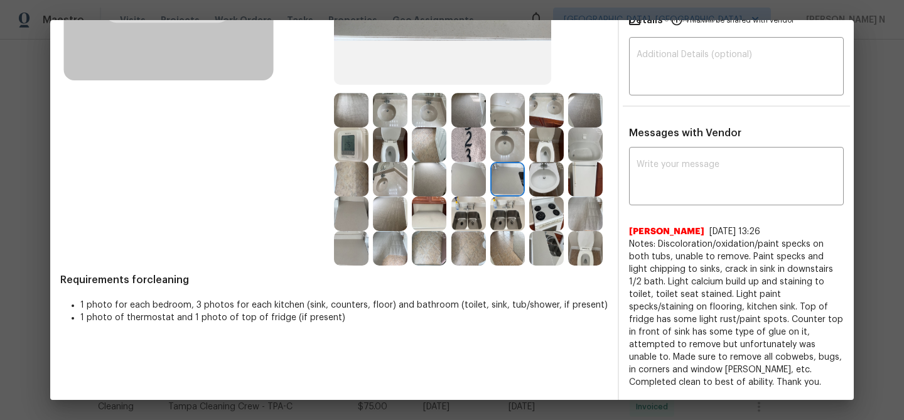
click at [548, 248] on img at bounding box center [546, 248] width 35 height 35
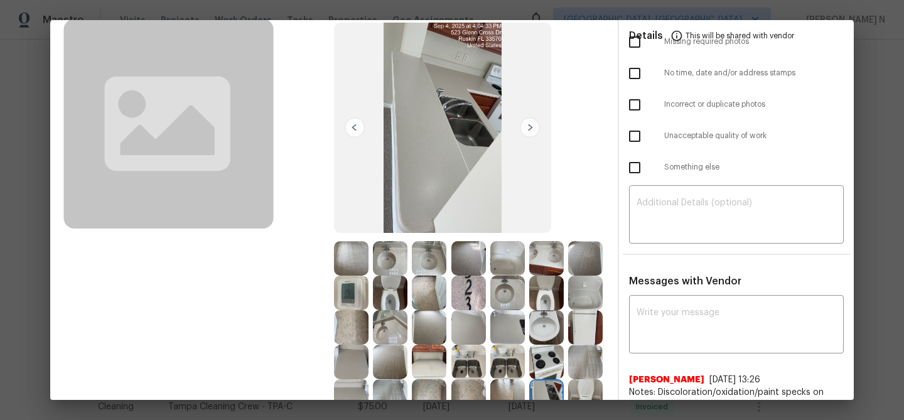
scroll to position [97, 0]
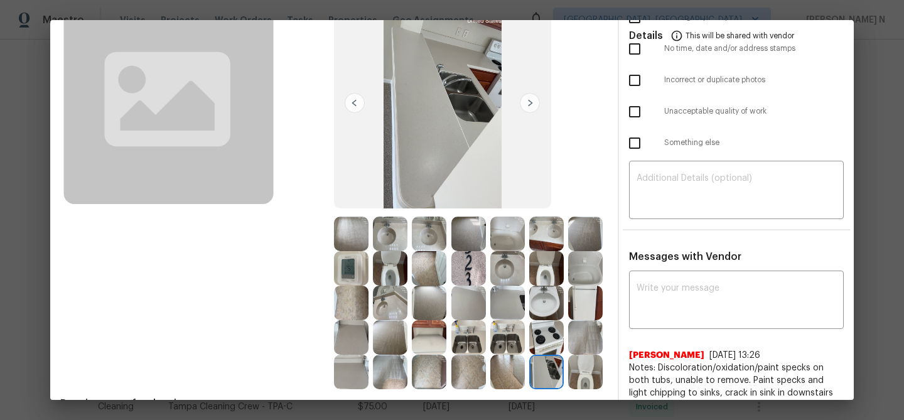
click at [425, 270] on img at bounding box center [429, 268] width 35 height 35
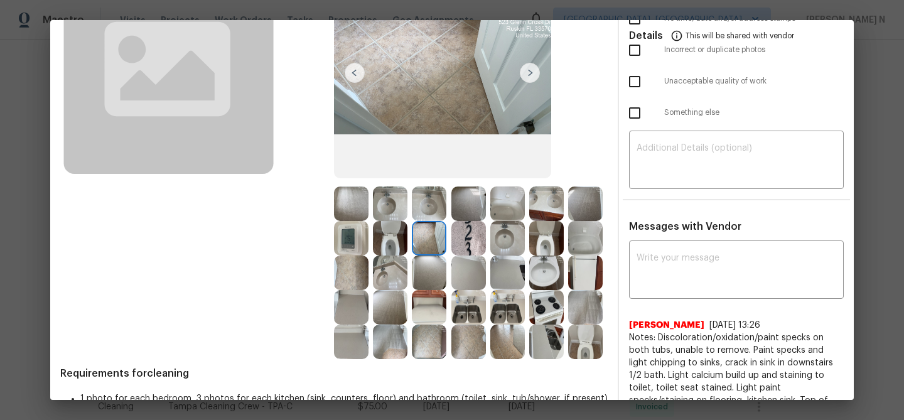
scroll to position [134, 0]
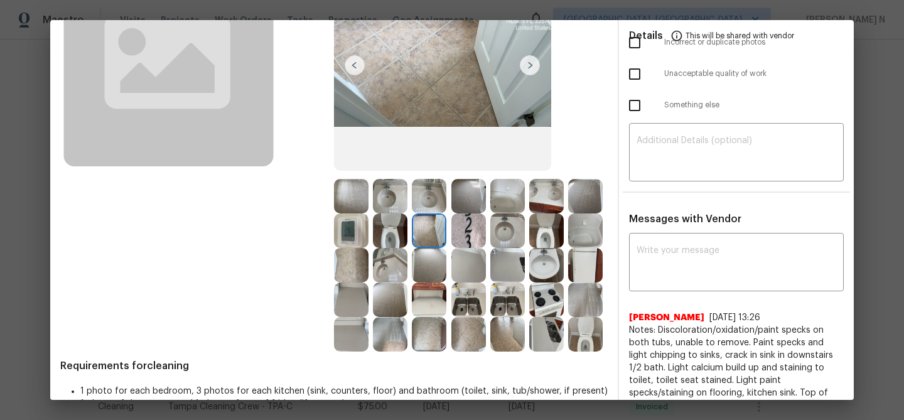
click at [417, 328] on img at bounding box center [429, 334] width 35 height 35
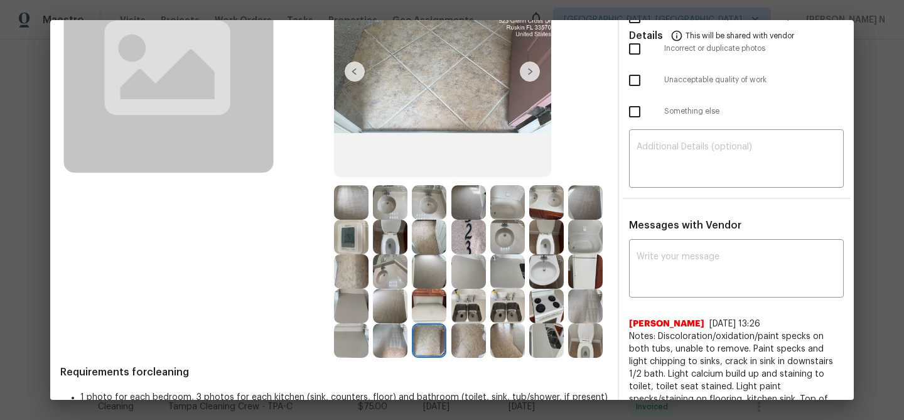
scroll to position [154, 0]
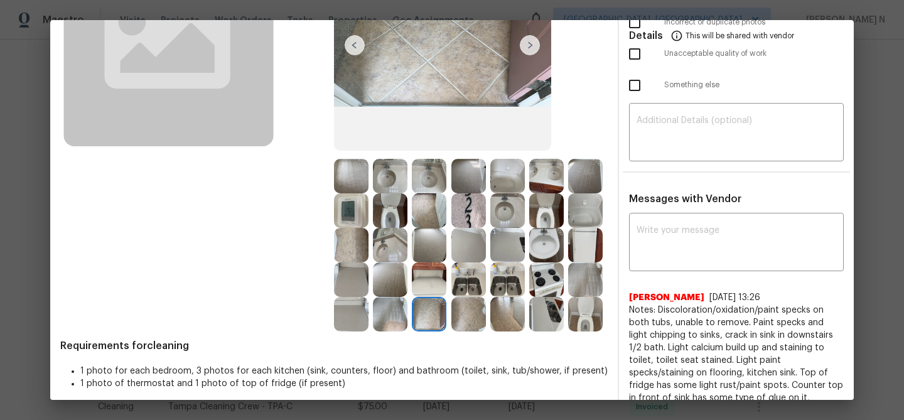
click at [352, 235] on img at bounding box center [351, 245] width 35 height 35
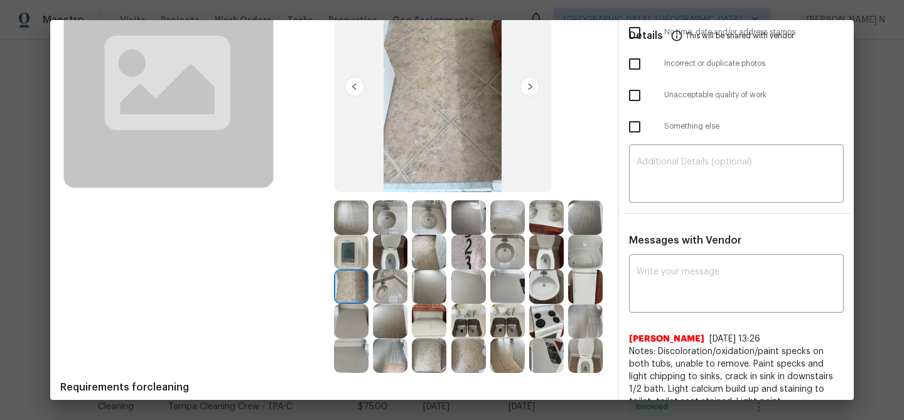
scroll to position [0, 0]
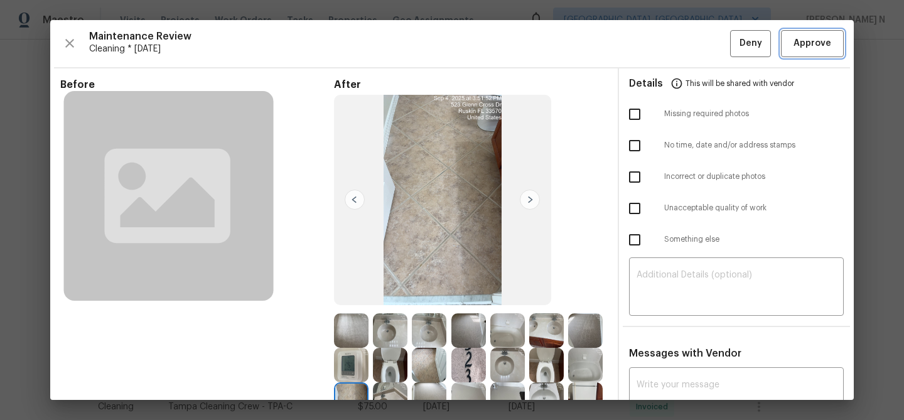
click at [783, 48] on button "Approve" at bounding box center [812, 43] width 63 height 27
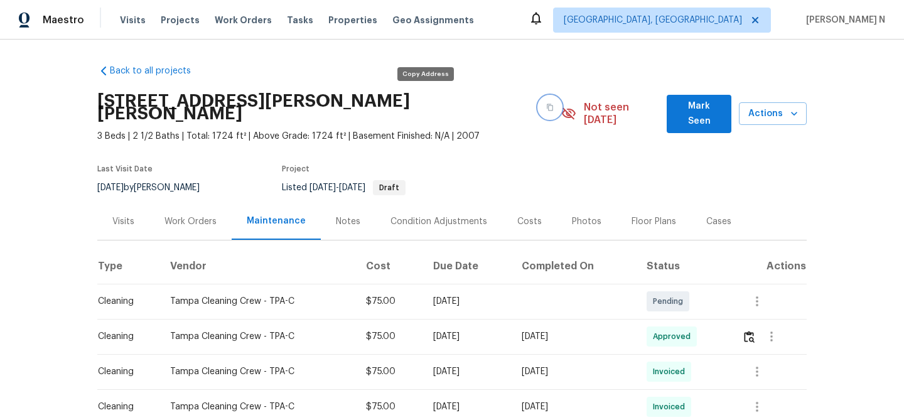
click at [538, 102] on button "button" at bounding box center [549, 107] width 23 height 23
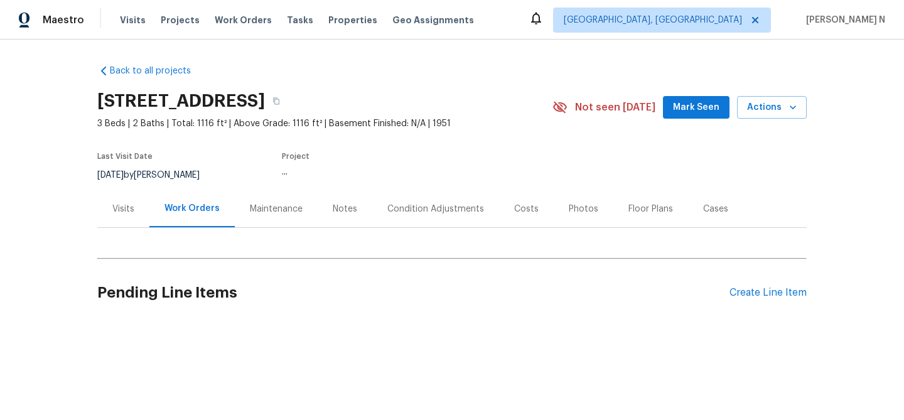
click at [290, 201] on div "Maintenance" at bounding box center [276, 208] width 83 height 37
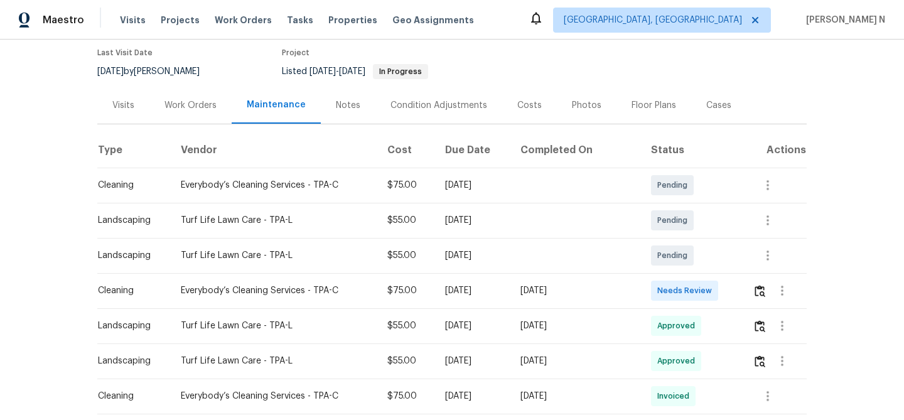
scroll to position [151, 0]
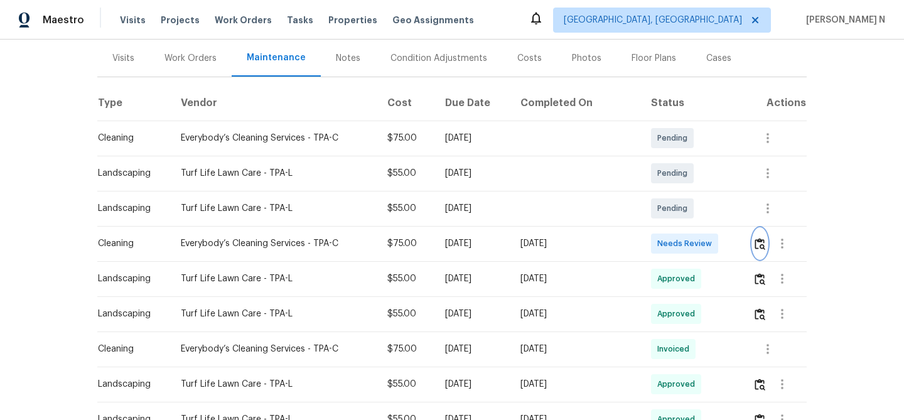
click at [755, 248] on img "button" at bounding box center [759, 244] width 11 height 12
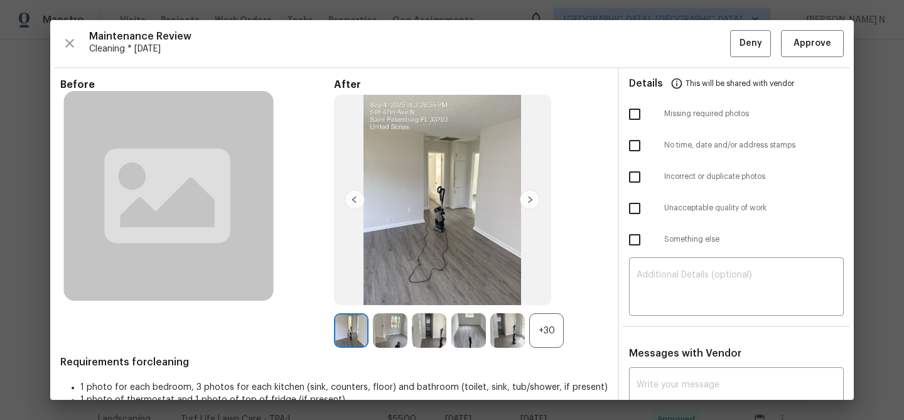
click at [538, 338] on div "+30" at bounding box center [546, 330] width 35 height 35
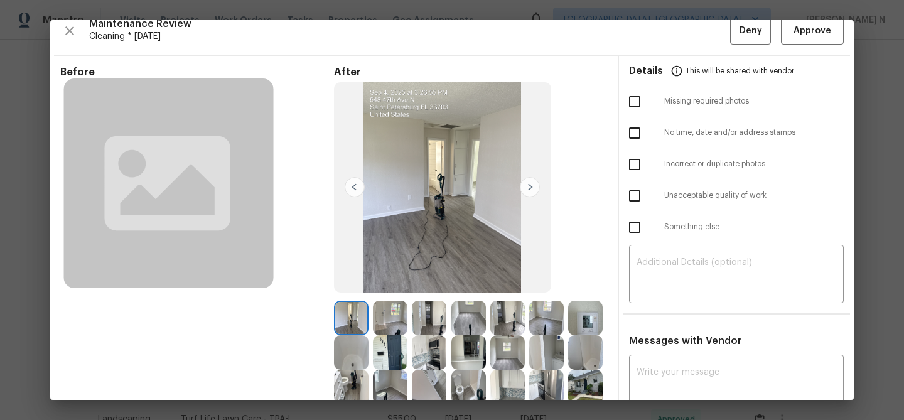
scroll to position [0, 0]
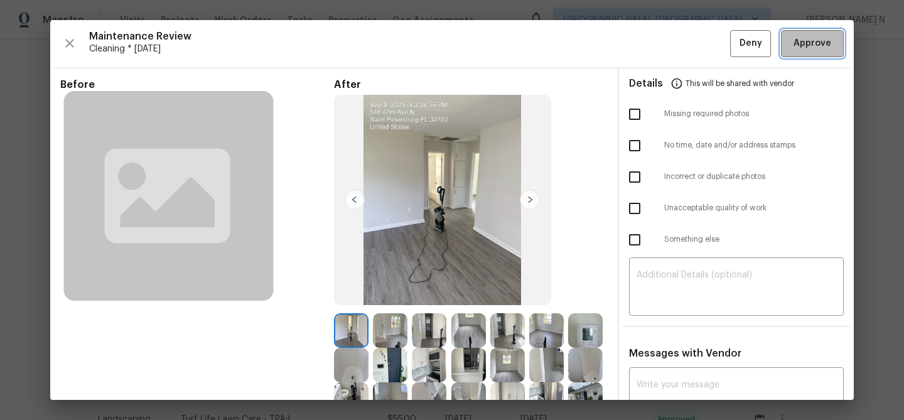
click at [814, 44] on span "Approve" at bounding box center [812, 44] width 38 height 16
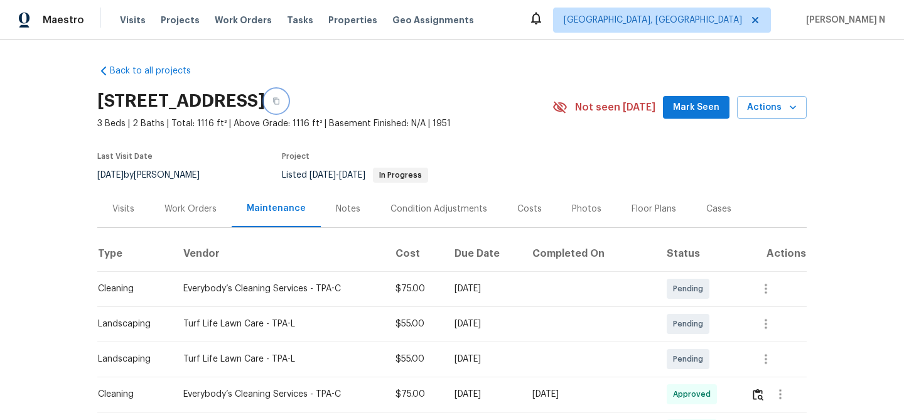
click at [279, 98] on icon "button" at bounding box center [276, 101] width 6 height 7
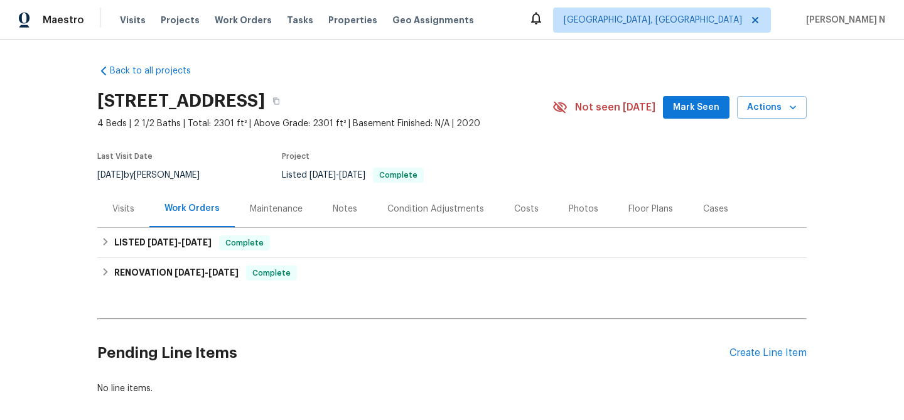
click at [255, 205] on div "Maintenance" at bounding box center [276, 209] width 53 height 13
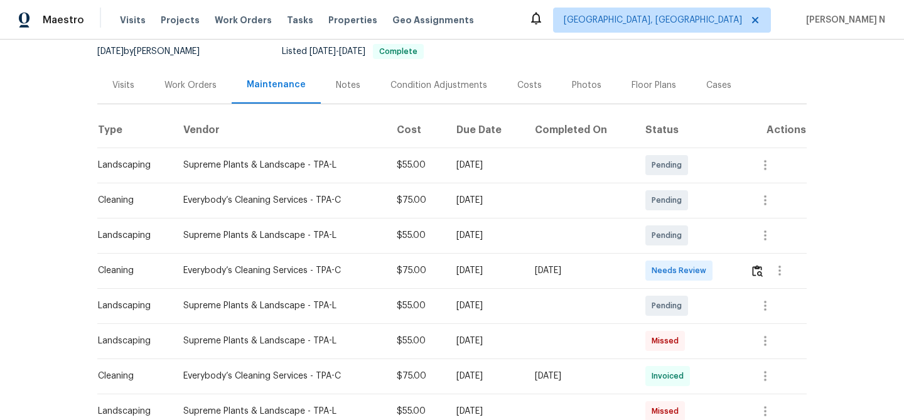
scroll to position [128, 0]
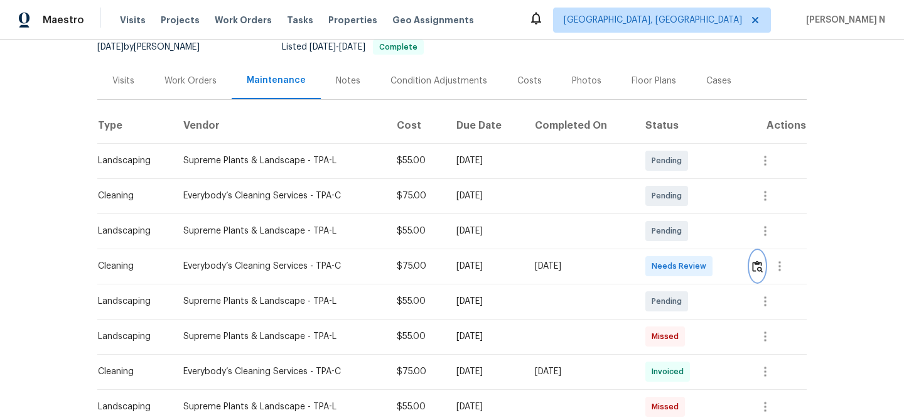
click at [759, 272] on button "button" at bounding box center [757, 266] width 14 height 30
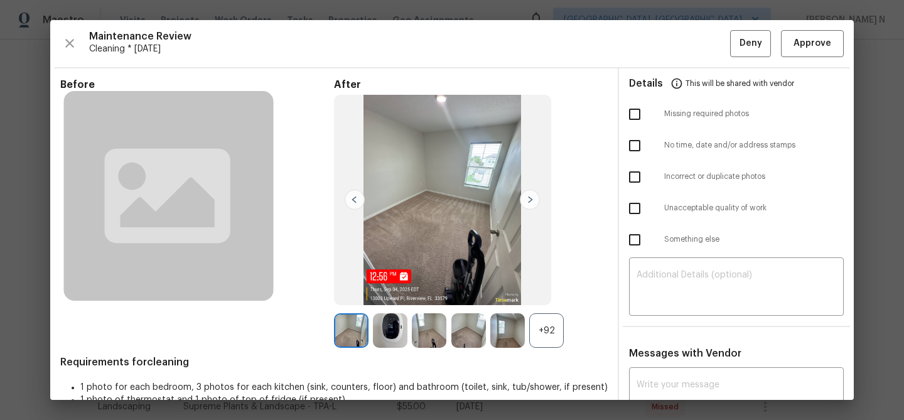
click at [545, 335] on div "+92" at bounding box center [546, 330] width 35 height 35
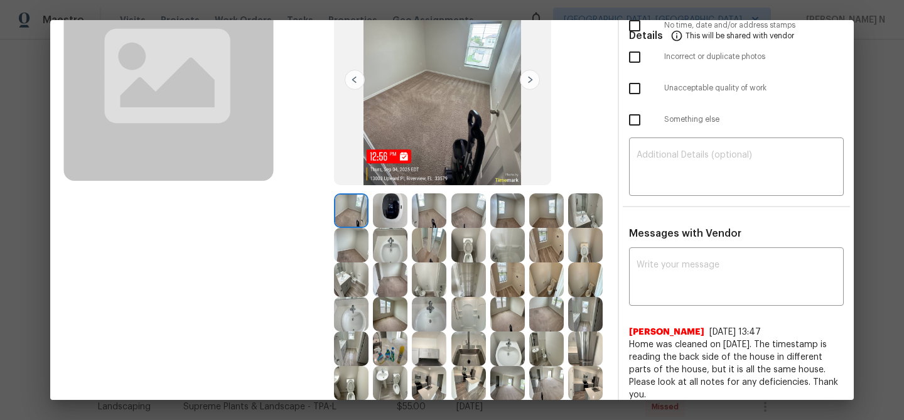
scroll to position [0, 0]
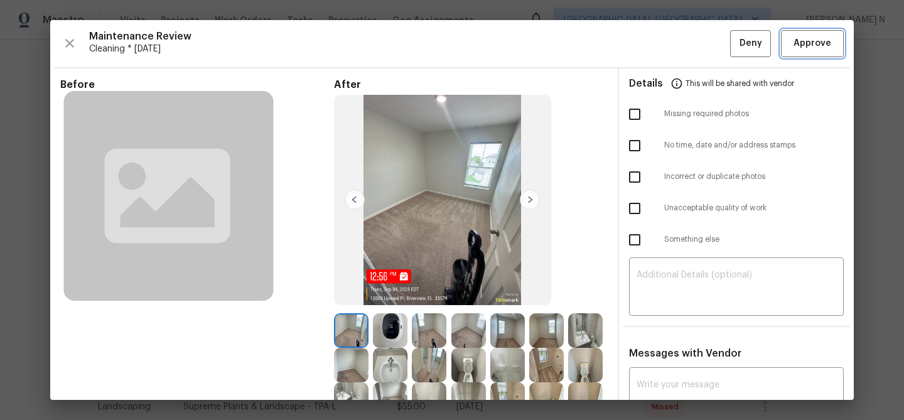
click at [806, 50] on span "Approve" at bounding box center [812, 44] width 38 height 16
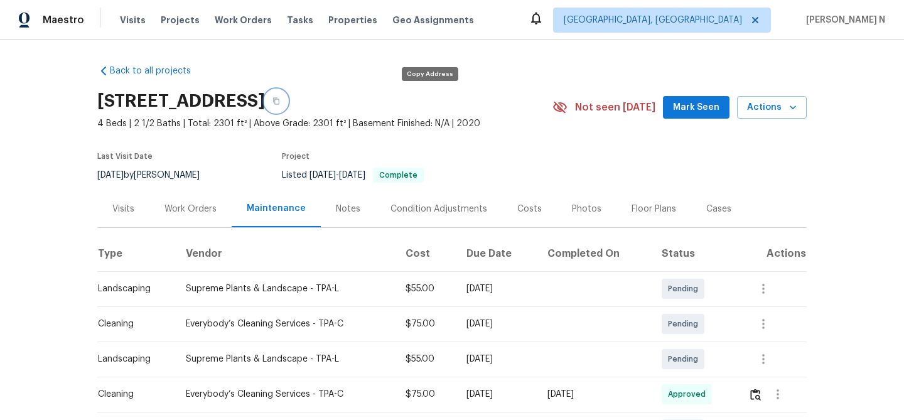
click at [287, 90] on button "button" at bounding box center [276, 101] width 23 height 23
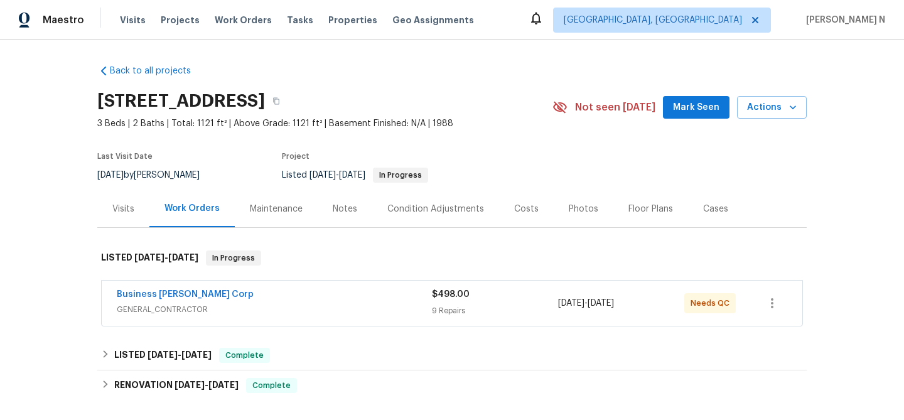
click at [272, 211] on div "Maintenance" at bounding box center [276, 209] width 53 height 13
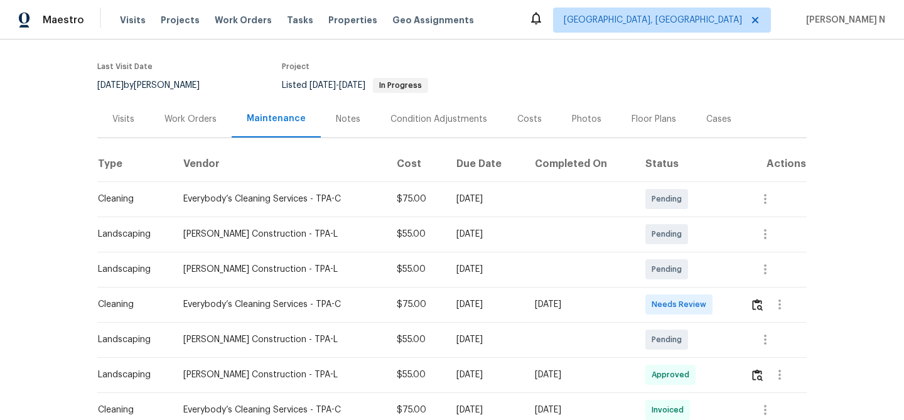
scroll to position [110, 0]
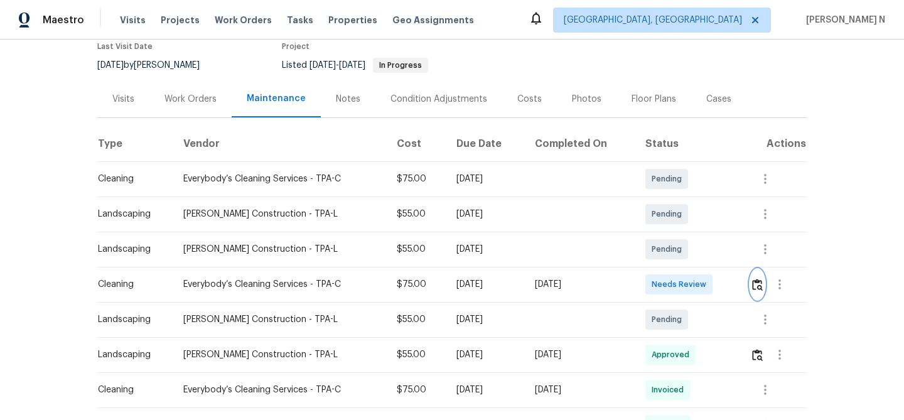
click at [755, 282] on img "button" at bounding box center [757, 285] width 11 height 12
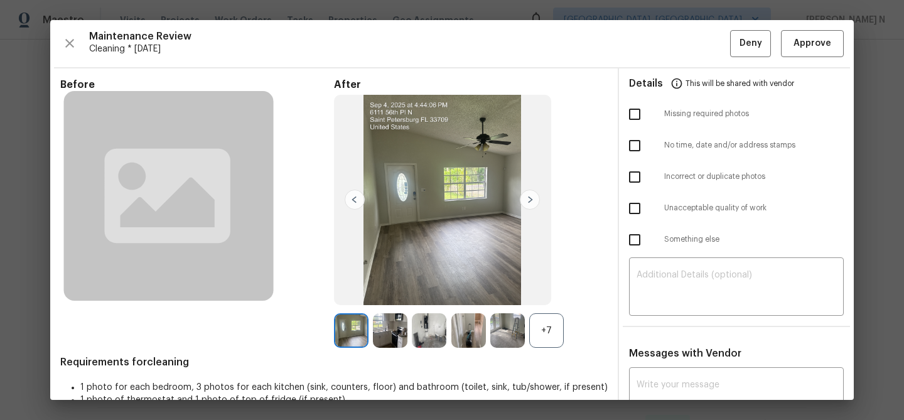
click at [540, 325] on div "+7" at bounding box center [546, 330] width 35 height 35
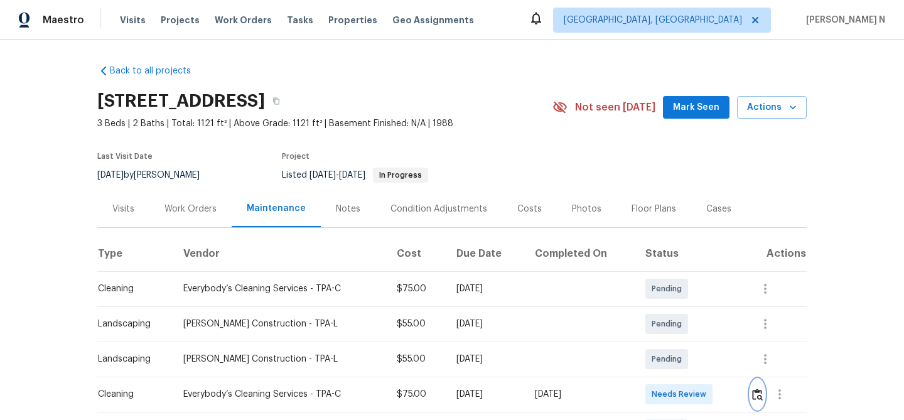
scroll to position [114, 0]
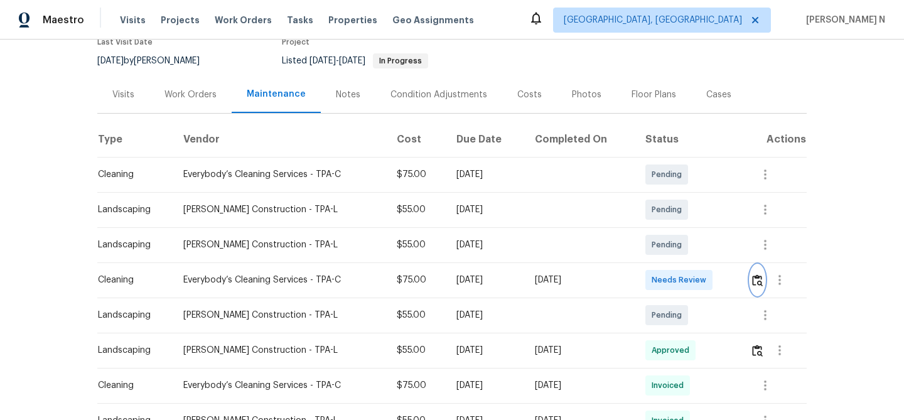
click at [764, 282] on button "button" at bounding box center [757, 280] width 14 height 30
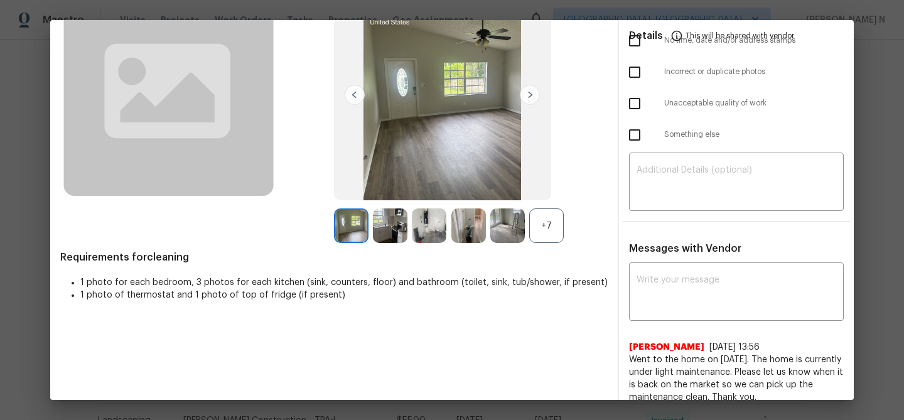
scroll to position [161, 0]
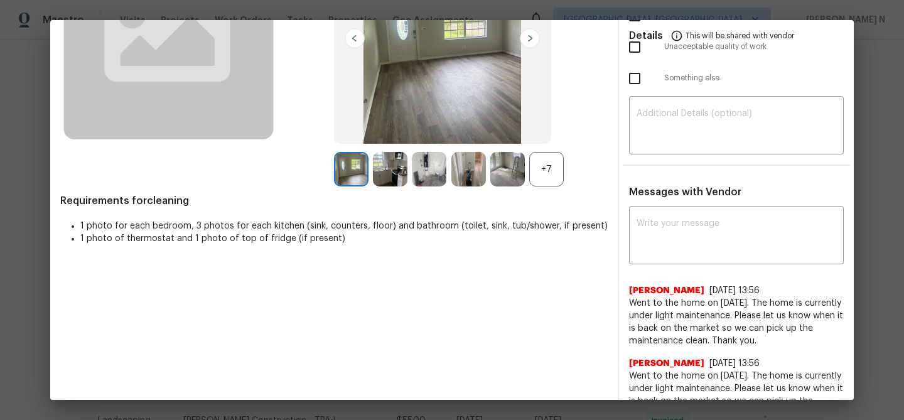
click at [552, 169] on div "+7" at bounding box center [546, 169] width 35 height 35
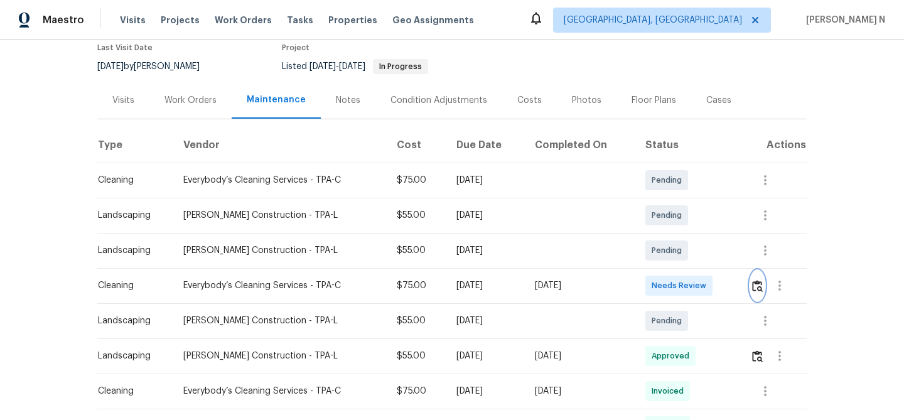
scroll to position [0, 0]
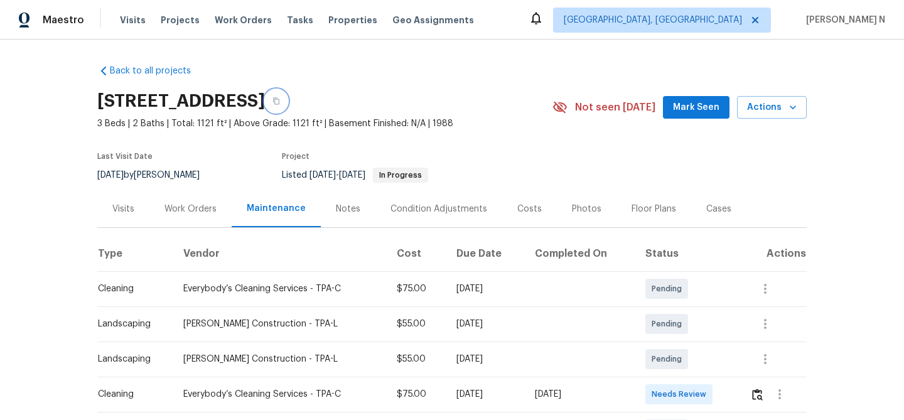
click at [279, 104] on icon "button" at bounding box center [276, 101] width 6 height 7
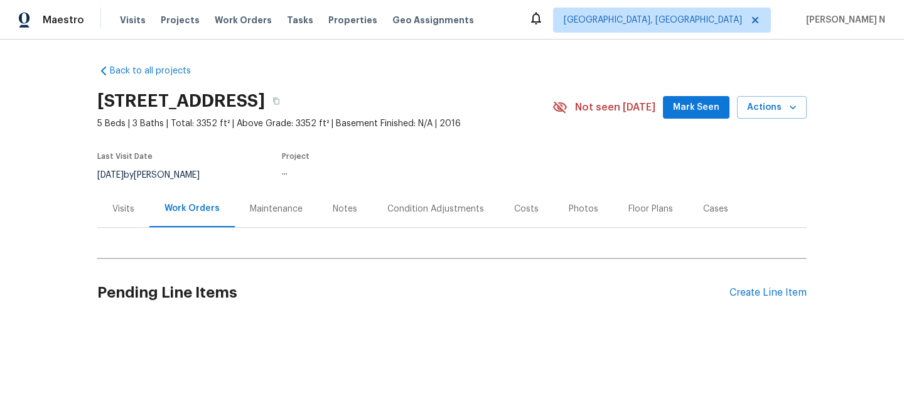
click at [250, 210] on div "Maintenance" at bounding box center [276, 209] width 53 height 13
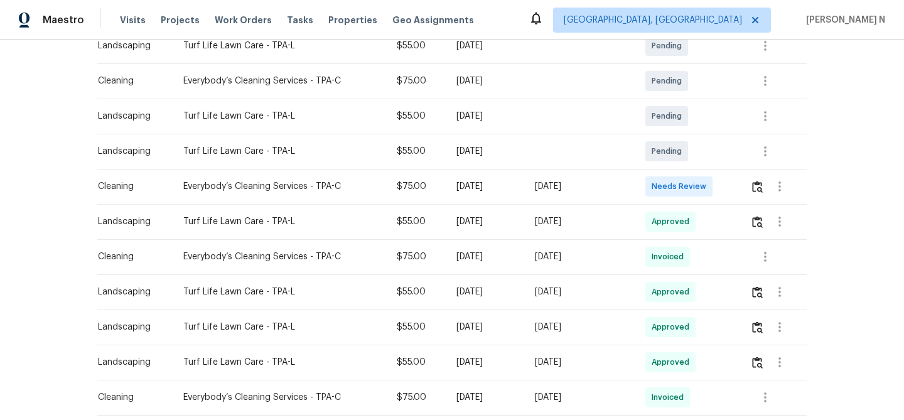
scroll to position [253, 0]
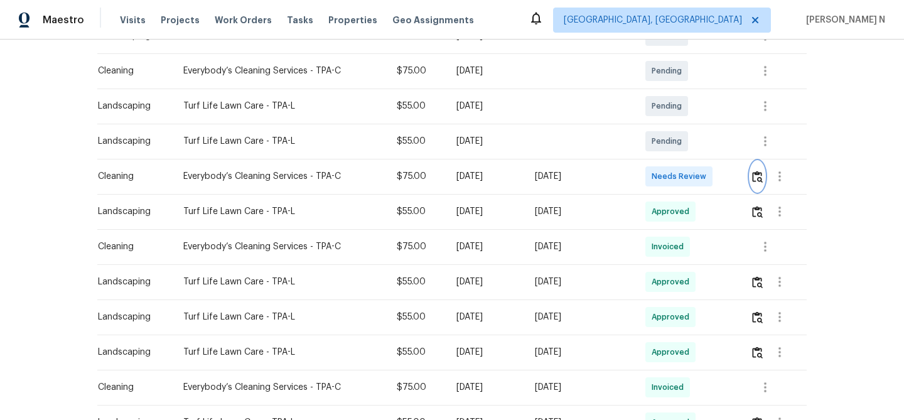
click at [757, 182] on img "button" at bounding box center [757, 177] width 11 height 12
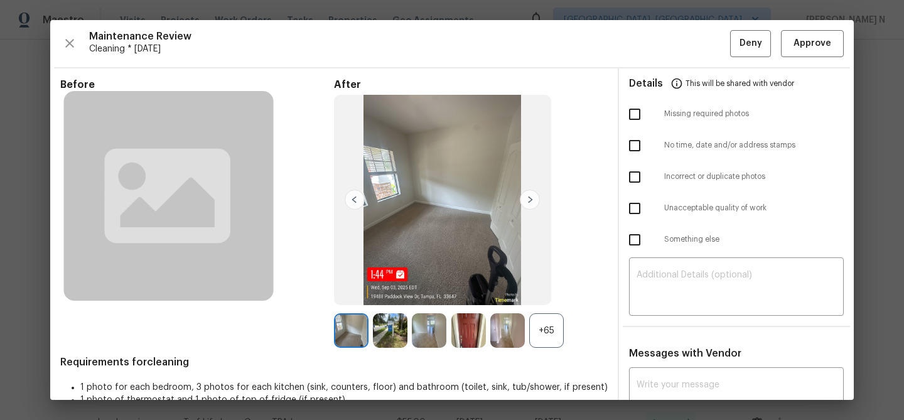
click at [559, 327] on div "+65" at bounding box center [546, 330] width 35 height 35
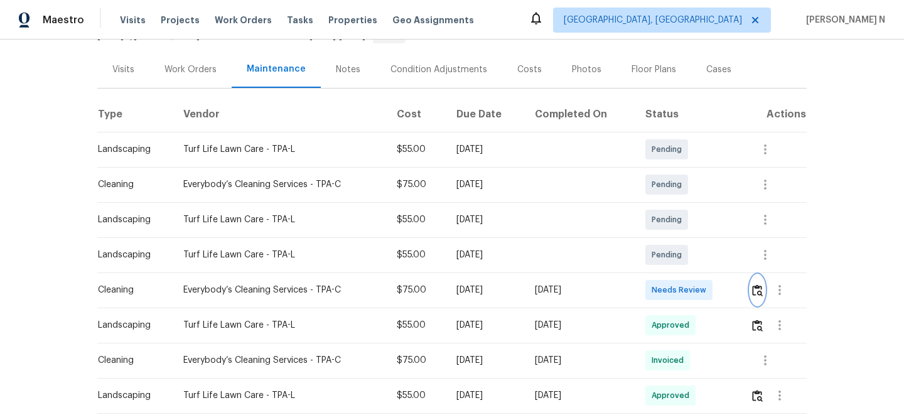
scroll to position [141, 0]
click at [760, 291] on img "button" at bounding box center [757, 289] width 11 height 12
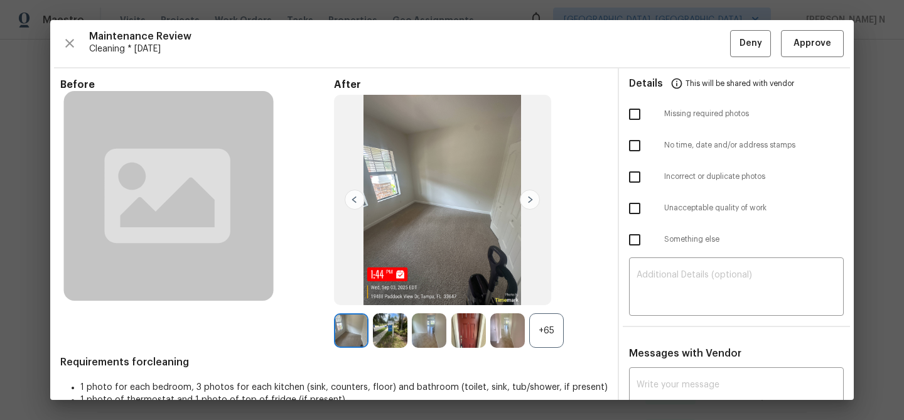
click at [541, 336] on div "+65" at bounding box center [546, 330] width 35 height 35
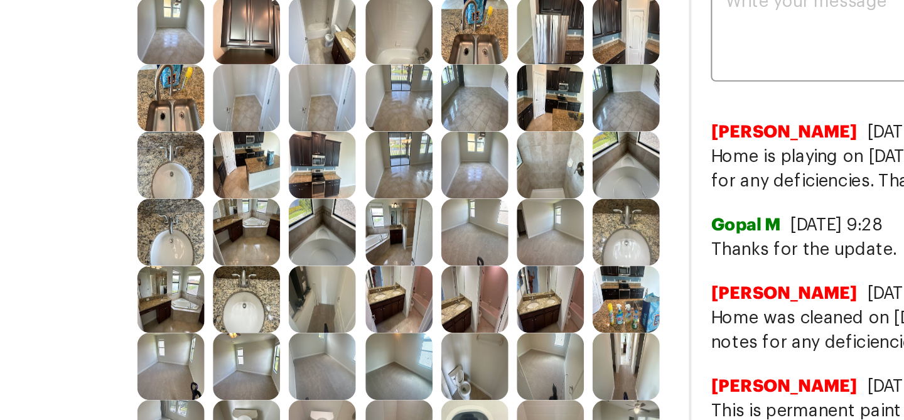
scroll to position [176, 0]
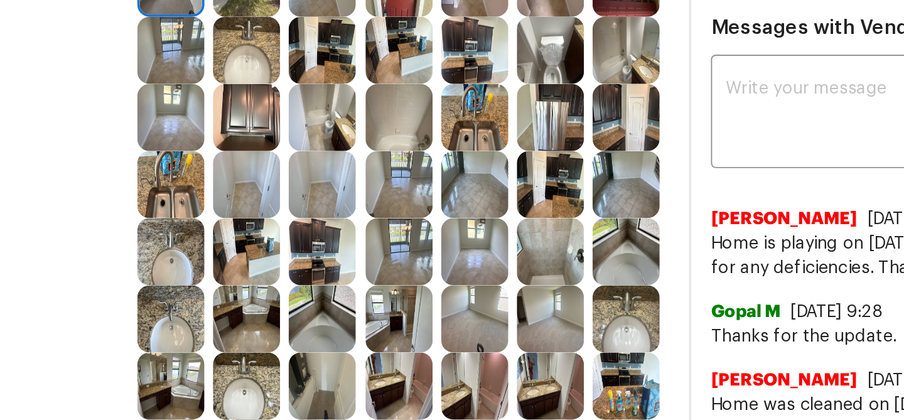
click at [545, 204] on img at bounding box center [546, 189] width 35 height 35
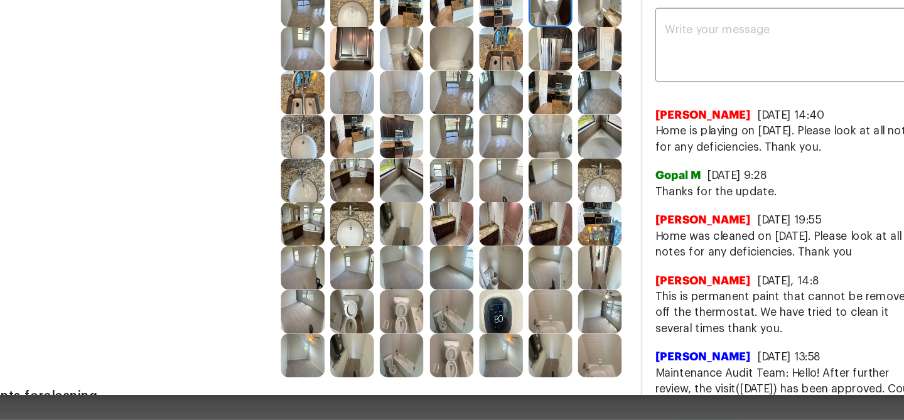
scroll to position [258, 0]
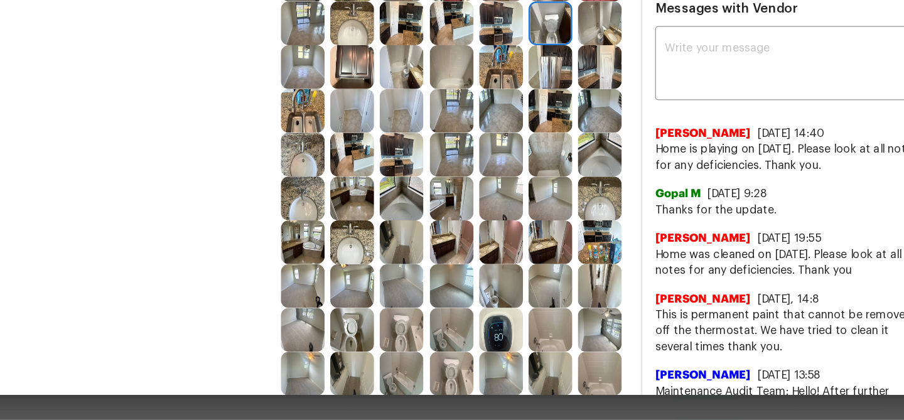
click at [353, 180] on img at bounding box center [351, 176] width 35 height 35
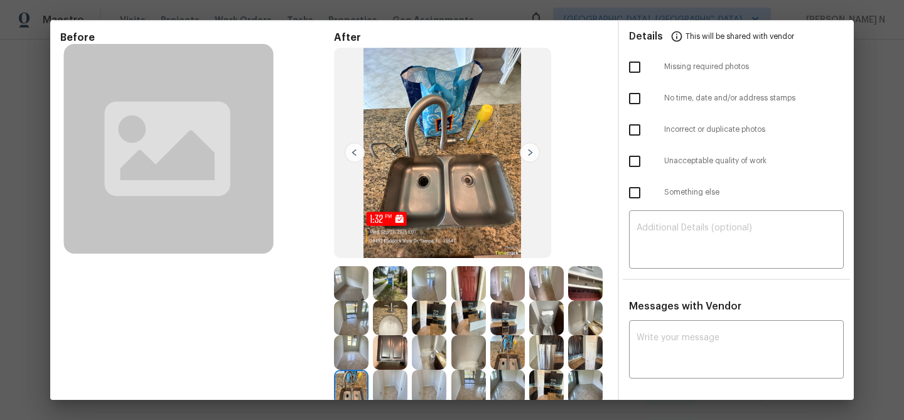
scroll to position [0, 0]
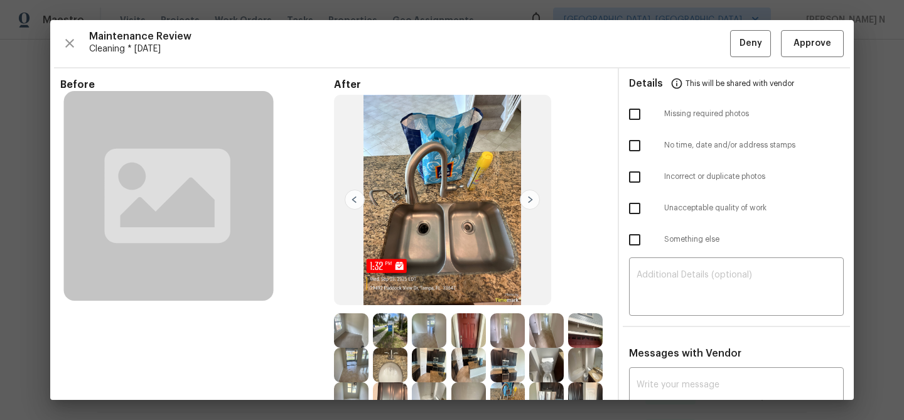
click at [818, 57] on div "Maintenance Review Cleaning * Tue, Sep 02 Deny Approve Before After Requirement…" at bounding box center [451, 210] width 803 height 380
click at [818, 51] on button "Approve" at bounding box center [812, 43] width 63 height 27
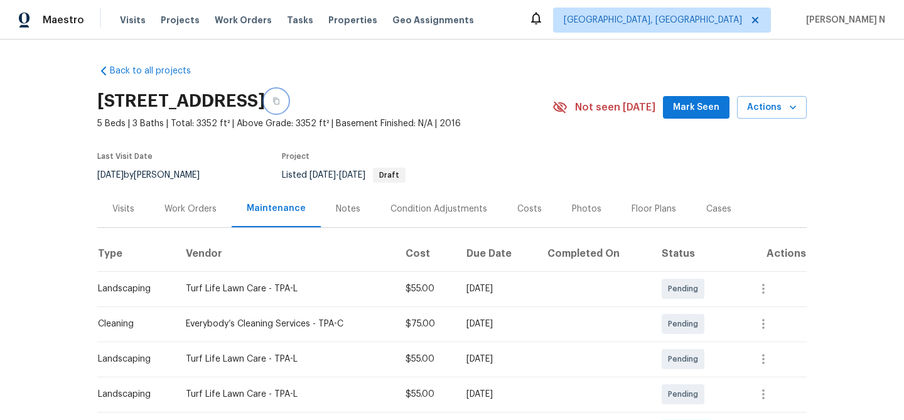
click at [287, 96] on button "button" at bounding box center [276, 101] width 23 height 23
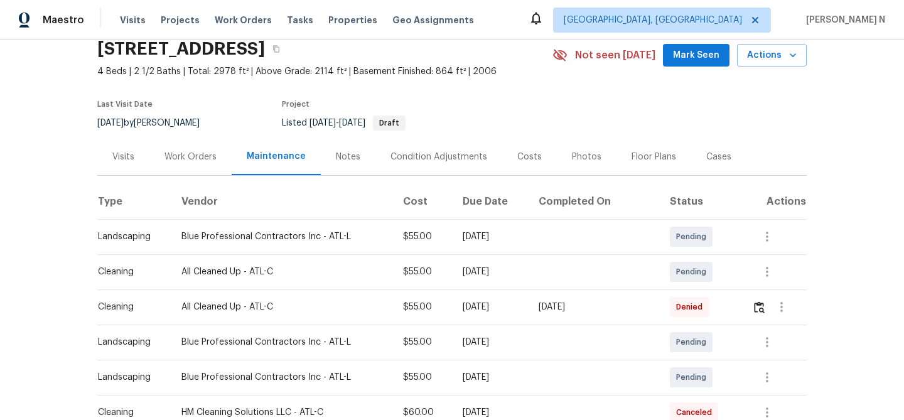
scroll to position [95, 0]
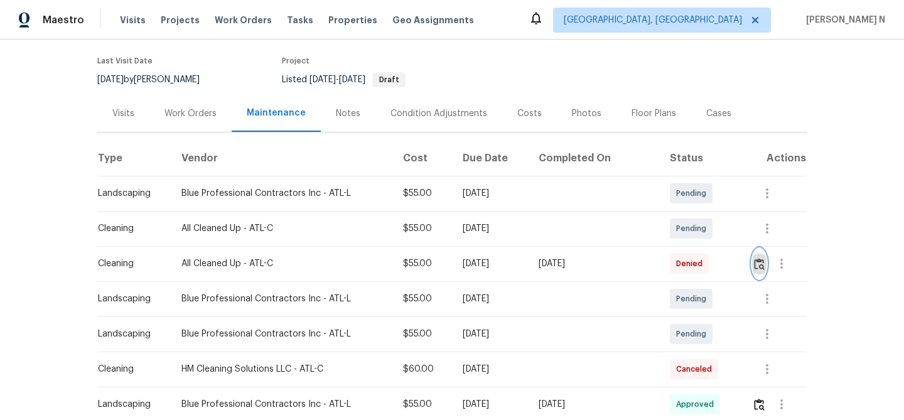
click at [759, 259] on img "button" at bounding box center [759, 264] width 11 height 12
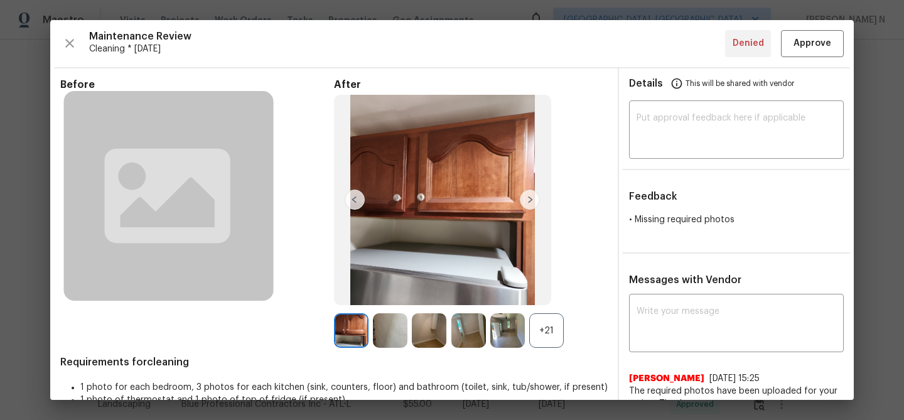
click at [543, 317] on div "+21" at bounding box center [546, 330] width 35 height 35
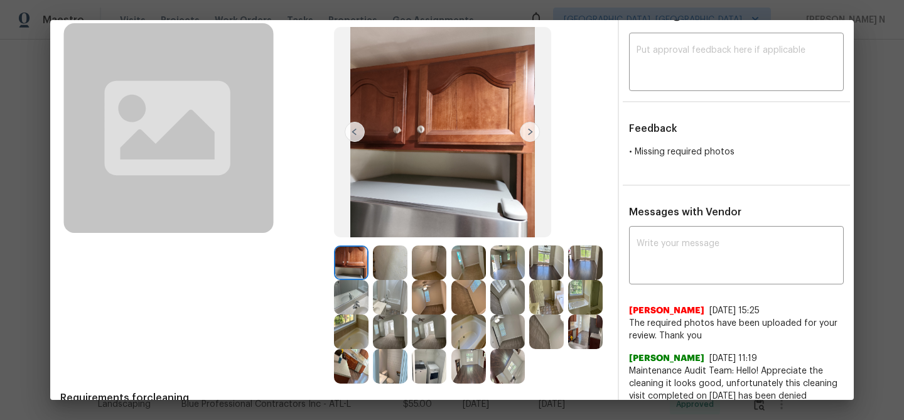
scroll to position [86, 0]
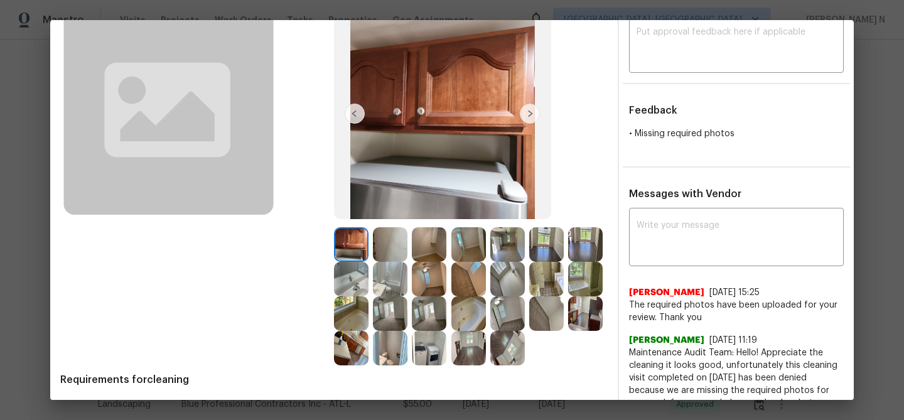
click at [541, 274] on img at bounding box center [546, 279] width 35 height 35
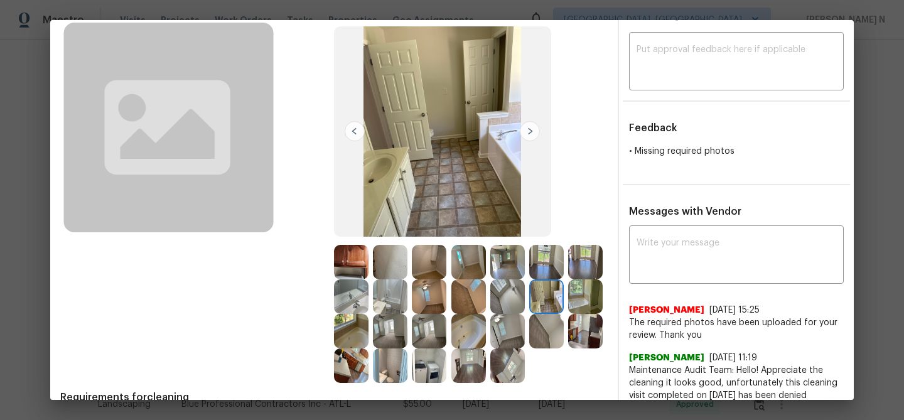
scroll to position [69, 0]
click at [437, 269] on img at bounding box center [429, 261] width 35 height 35
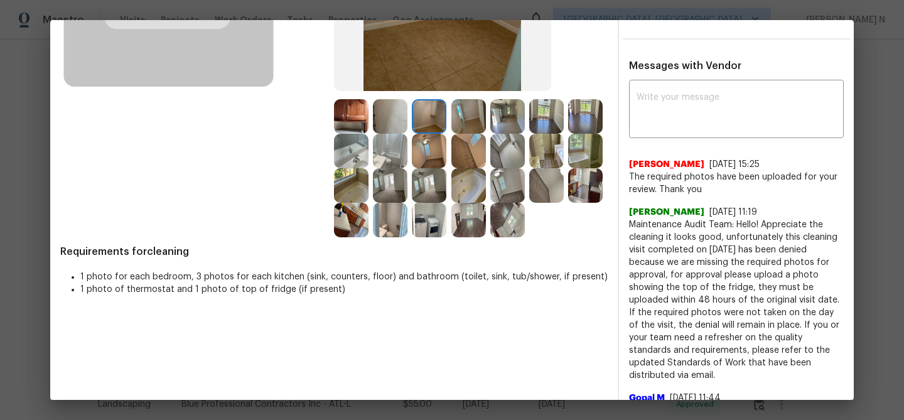
scroll to position [249, 0]
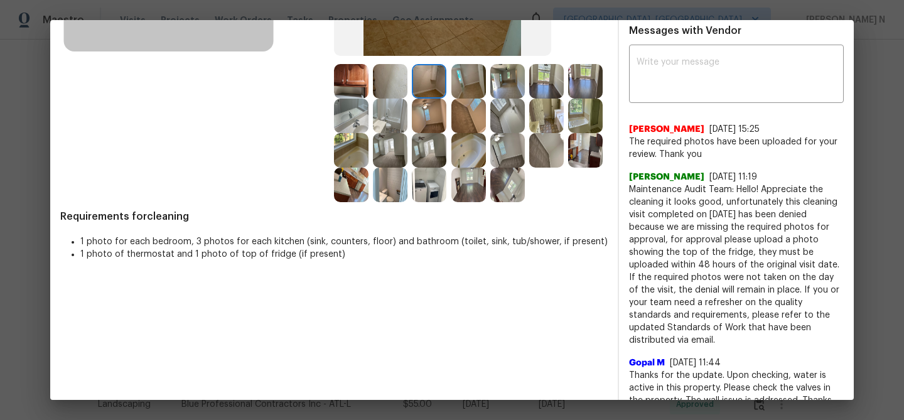
click at [470, 196] on img at bounding box center [468, 185] width 35 height 35
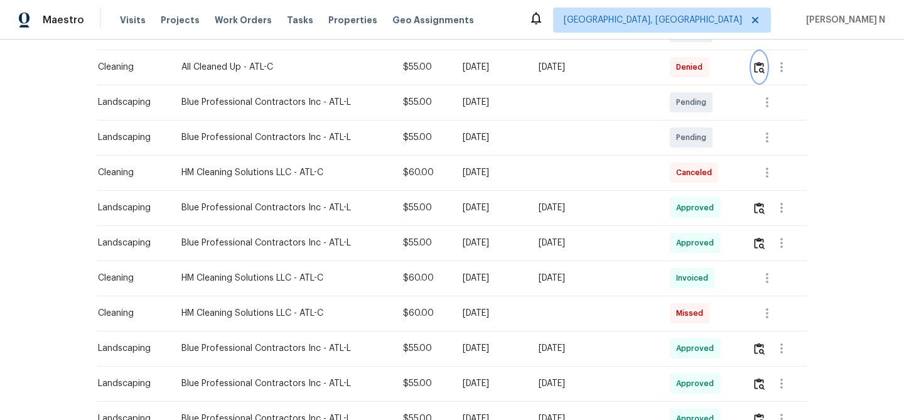
scroll to position [299, 0]
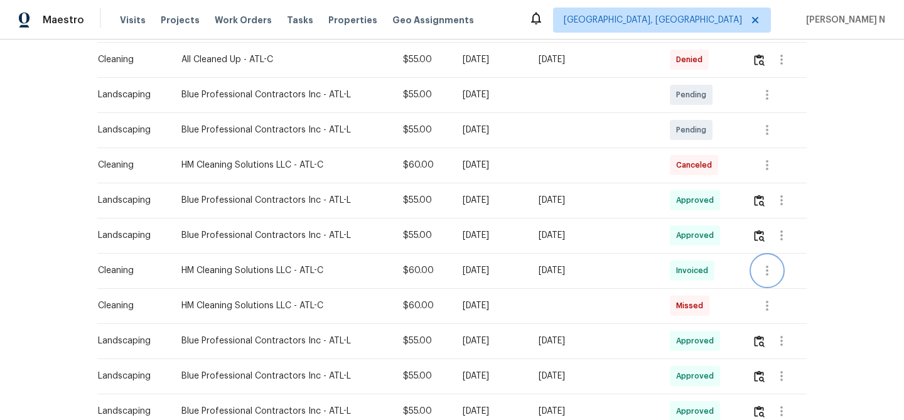
click at [770, 269] on icon "button" at bounding box center [766, 270] width 15 height 15
click at [772, 289] on li "View details" at bounding box center [797, 291] width 88 height 21
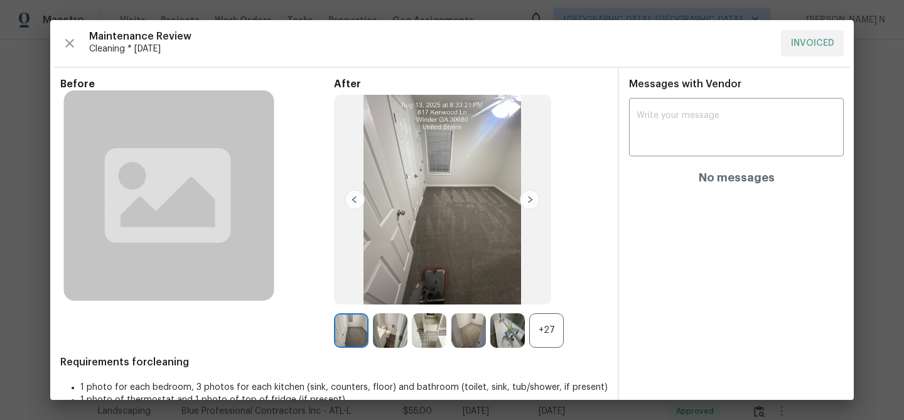
click at [535, 335] on div "+27" at bounding box center [546, 330] width 35 height 35
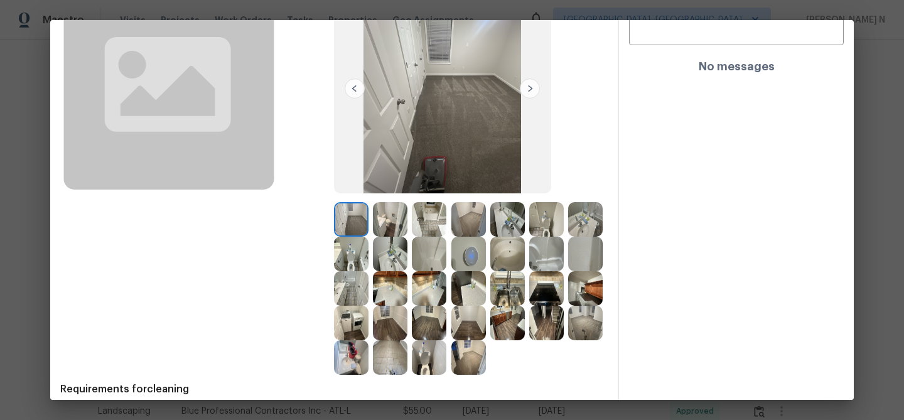
scroll to position [128, 0]
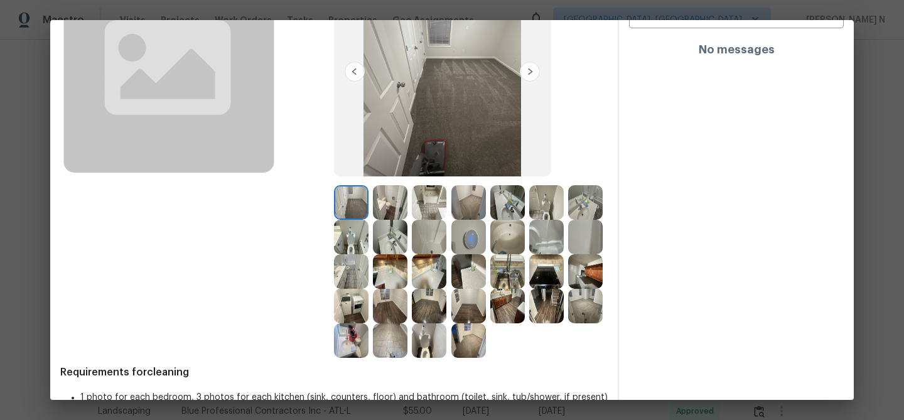
click at [595, 277] on img at bounding box center [585, 271] width 35 height 35
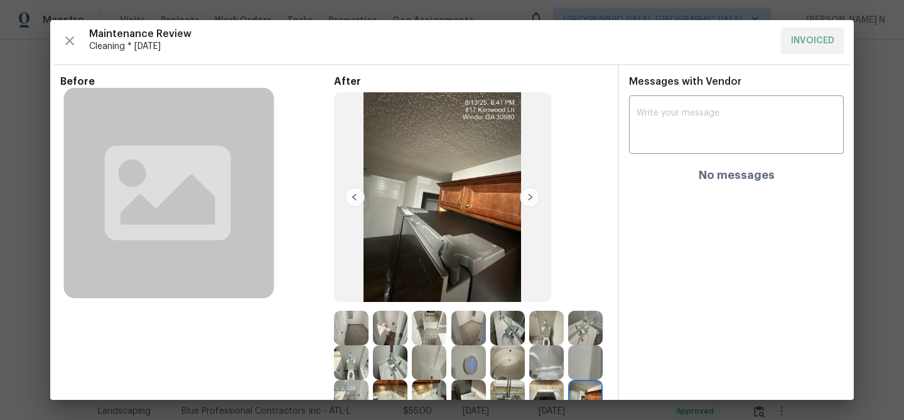
scroll to position [2, 0]
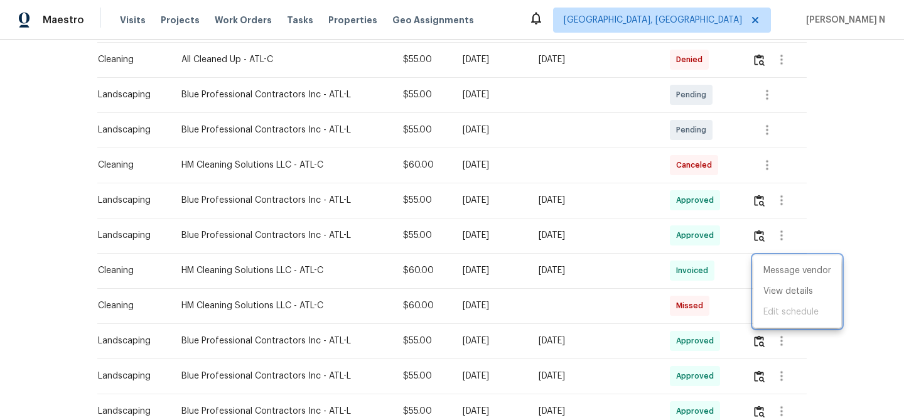
click at [735, 196] on div at bounding box center [452, 210] width 904 height 420
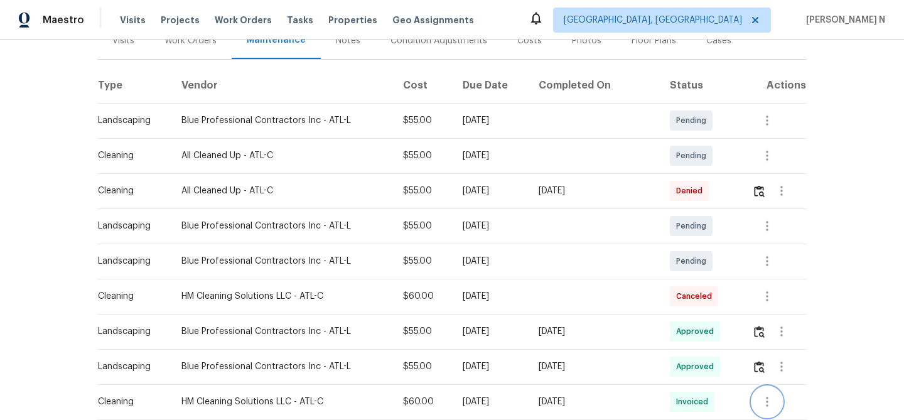
scroll to position [147, 0]
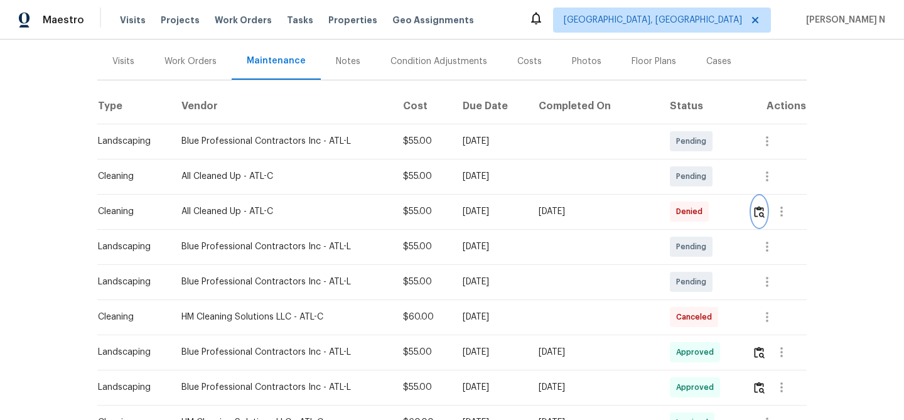
click at [757, 202] on button "button" at bounding box center [759, 211] width 14 height 30
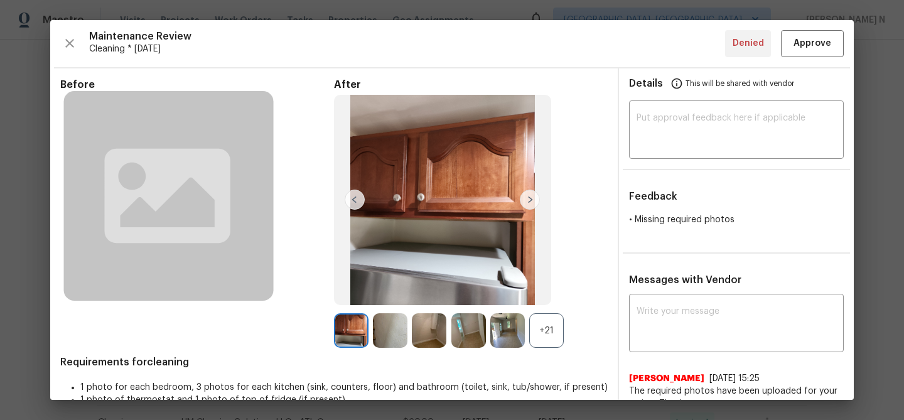
click at [535, 339] on div "+21" at bounding box center [546, 330] width 35 height 35
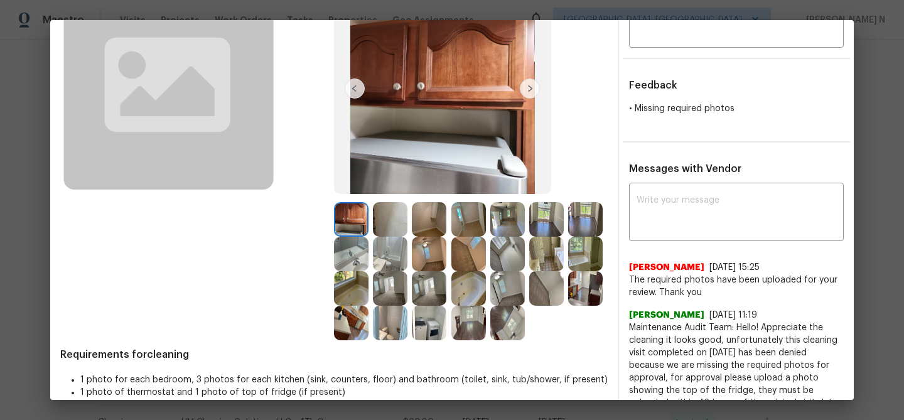
scroll to position [152, 0]
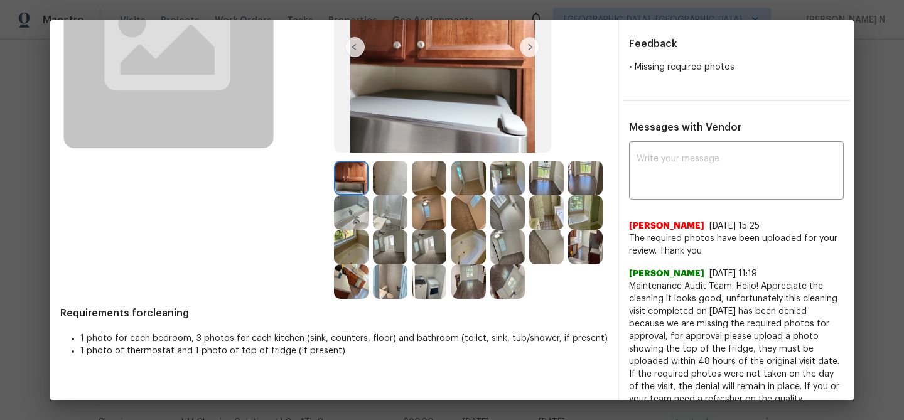
click at [482, 270] on img at bounding box center [468, 281] width 35 height 35
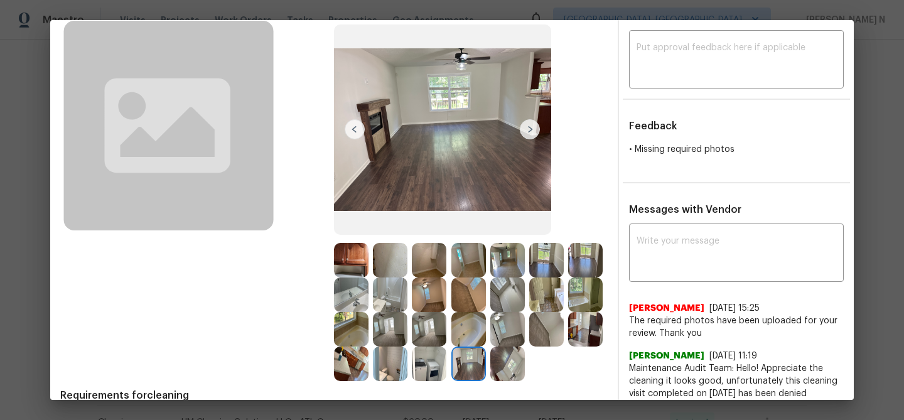
scroll to position [64, 0]
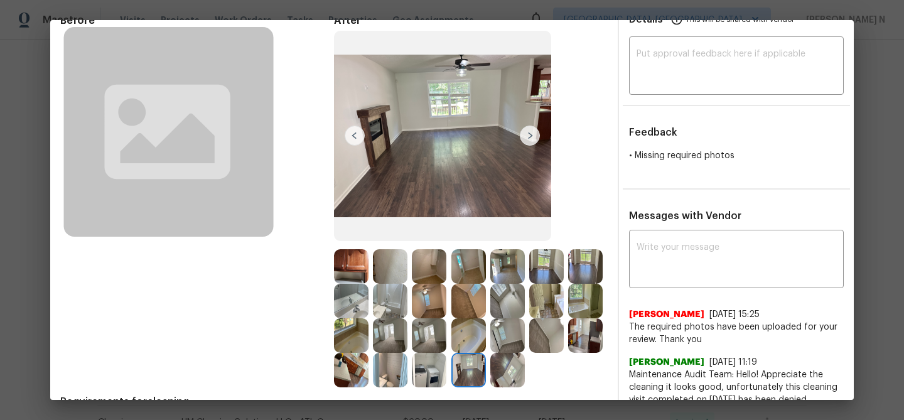
click at [508, 378] on img at bounding box center [507, 370] width 35 height 35
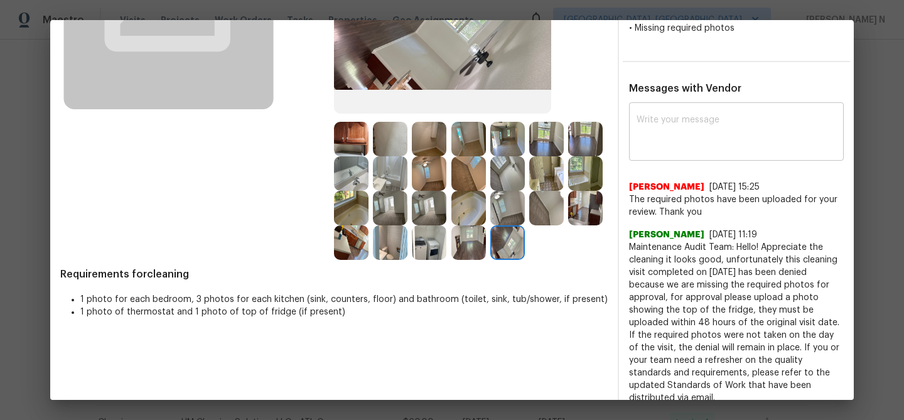
scroll to position [172, 0]
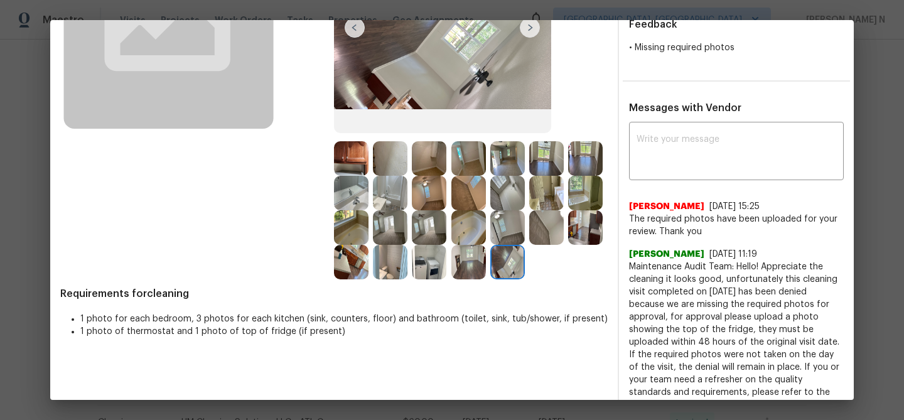
click at [655, 268] on span "Maintenance Audit Team: Hello! Appreciate the cleaning it looks good, unfortuna…" at bounding box center [736, 341] width 215 height 163
drag, startPoint x: 655, startPoint y: 268, endPoint x: 747, endPoint y: 266, distance: 92.3
click at [747, 266] on span "Maintenance Audit Team: Hello! Appreciate the cleaning it looks good, unfortuna…" at bounding box center [736, 341] width 215 height 163
copy span "Maintenance Audit Team: Hello!"
click at [712, 126] on div "x ​" at bounding box center [736, 152] width 215 height 55
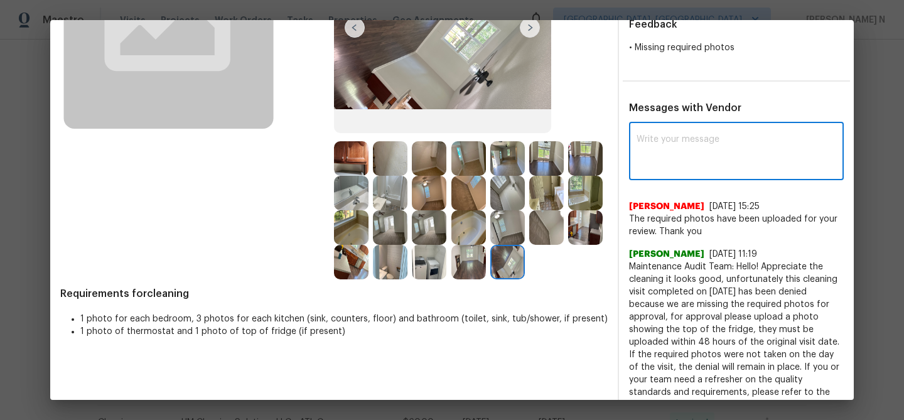
paste textarea "Maintenance Audit Team: Hello!"
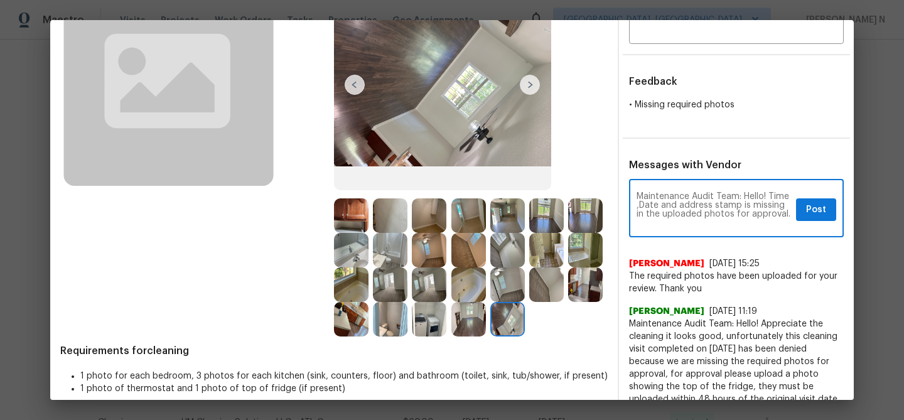
scroll to position [163, 0]
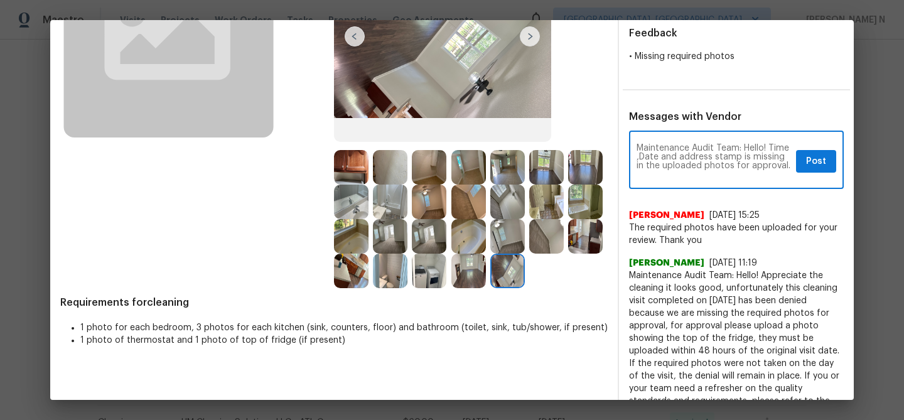
type textarea "Maintenance Audit Team: Hello! Time ,Date and address stamp is missing in the u…"
click at [476, 215] on img at bounding box center [468, 201] width 35 height 35
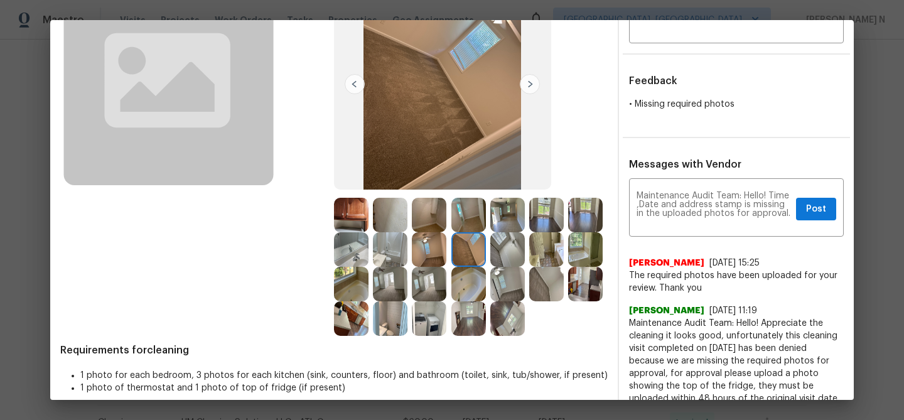
scroll to position [117, 0]
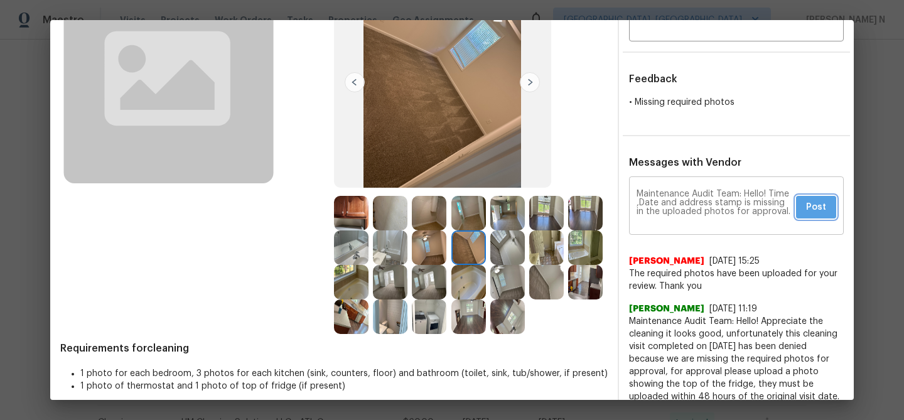
click at [821, 204] on span "Post" at bounding box center [816, 208] width 20 height 16
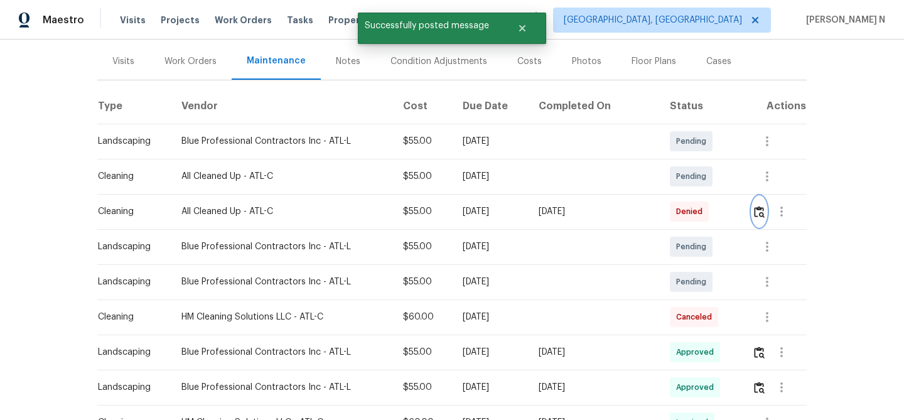
scroll to position [0, 0]
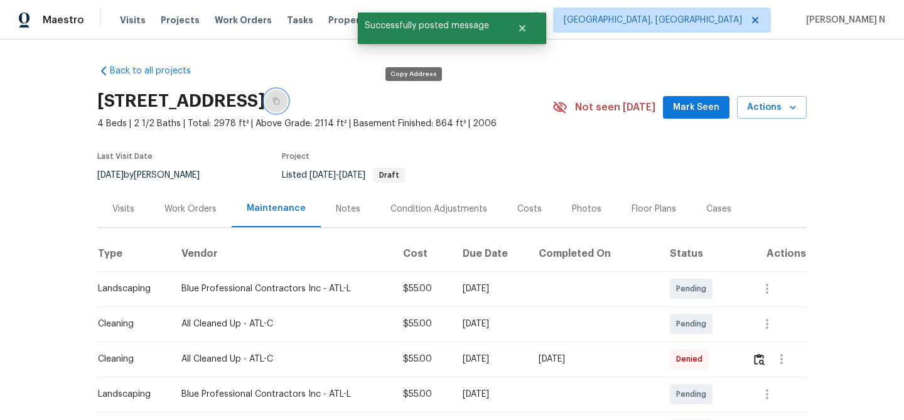
click at [280, 100] on icon "button" at bounding box center [276, 101] width 8 height 8
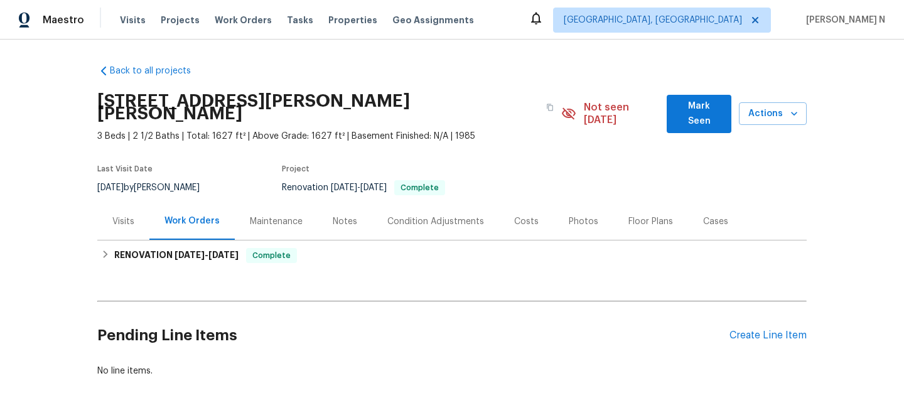
click at [267, 215] on div "Maintenance" at bounding box center [276, 221] width 53 height 13
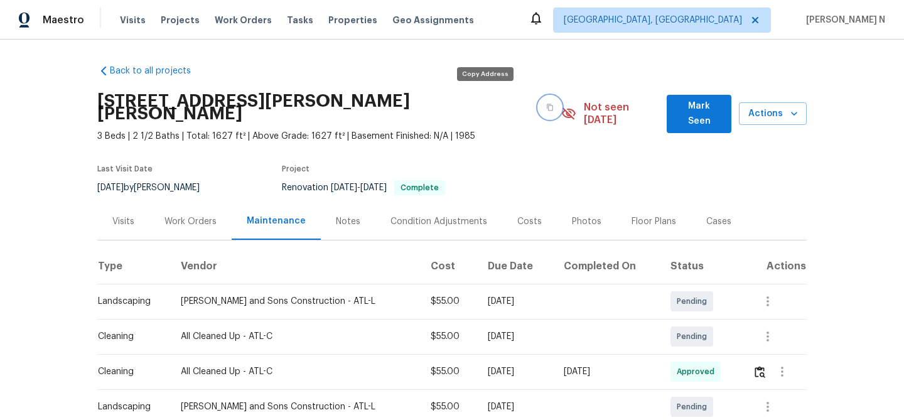
click at [538, 96] on button "button" at bounding box center [549, 107] width 23 height 23
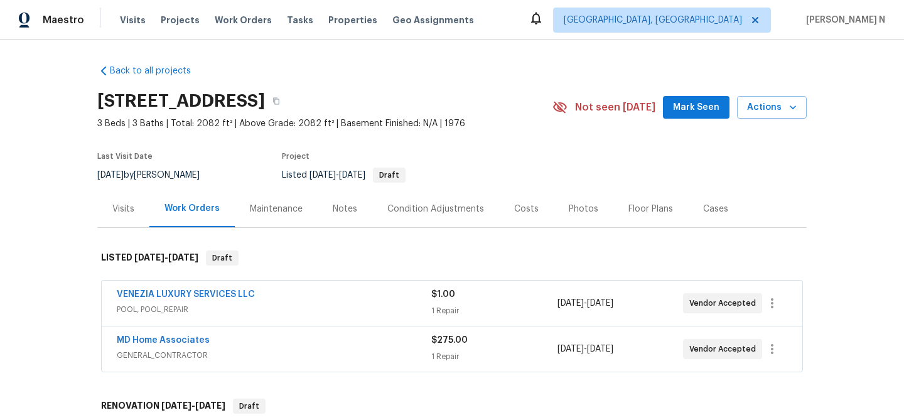
click at [256, 213] on div "Maintenance" at bounding box center [276, 209] width 53 height 13
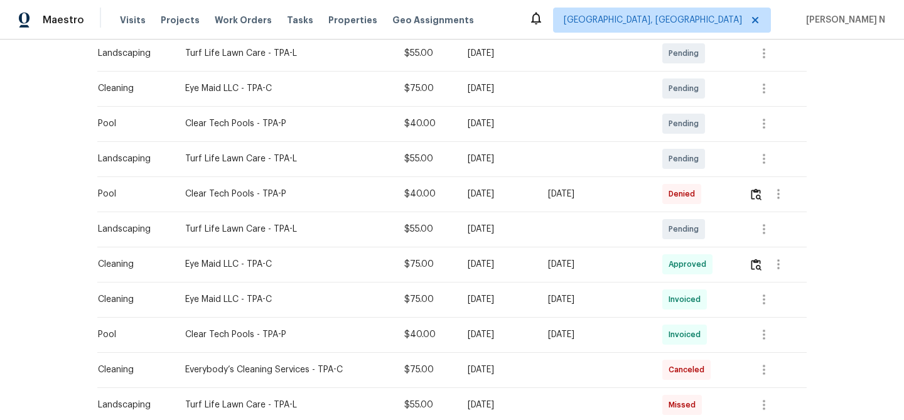
scroll to position [287, 0]
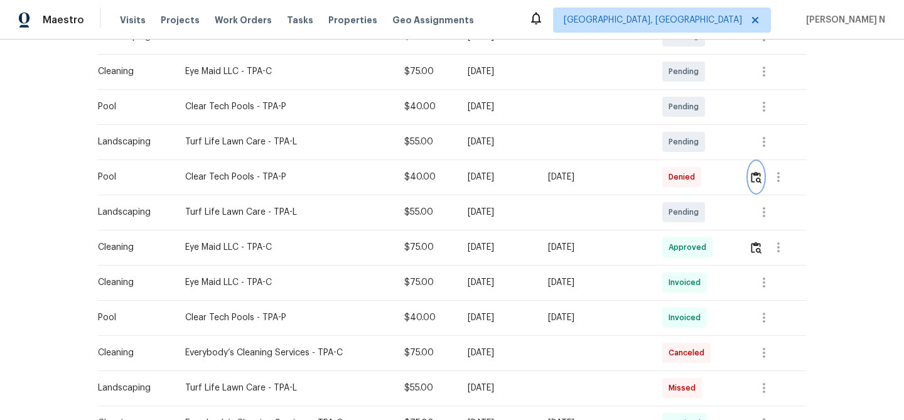
click at [757, 171] on img "button" at bounding box center [755, 177] width 11 height 12
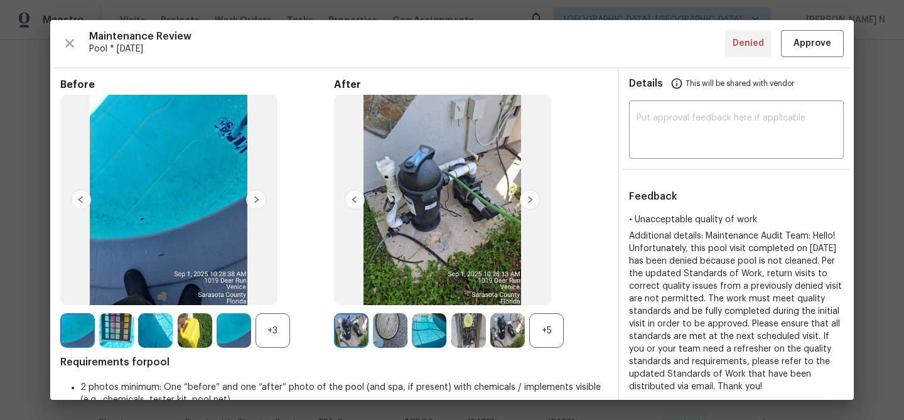
click at [545, 330] on div "+5" at bounding box center [546, 330] width 35 height 35
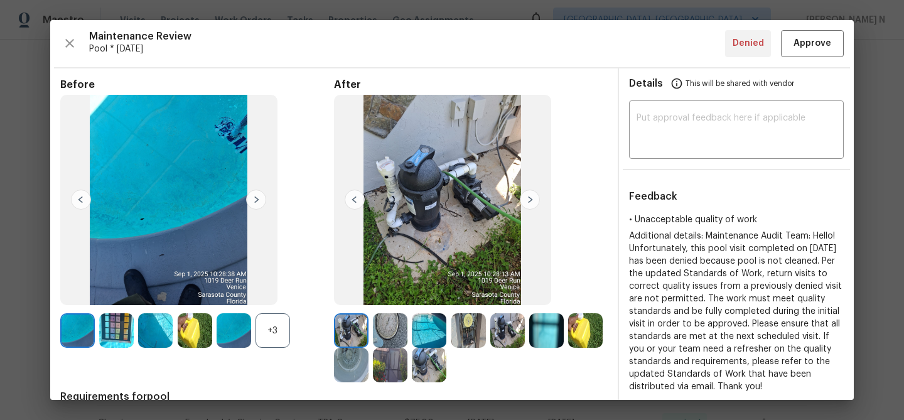
click at [277, 333] on div "+3" at bounding box center [272, 330] width 35 height 35
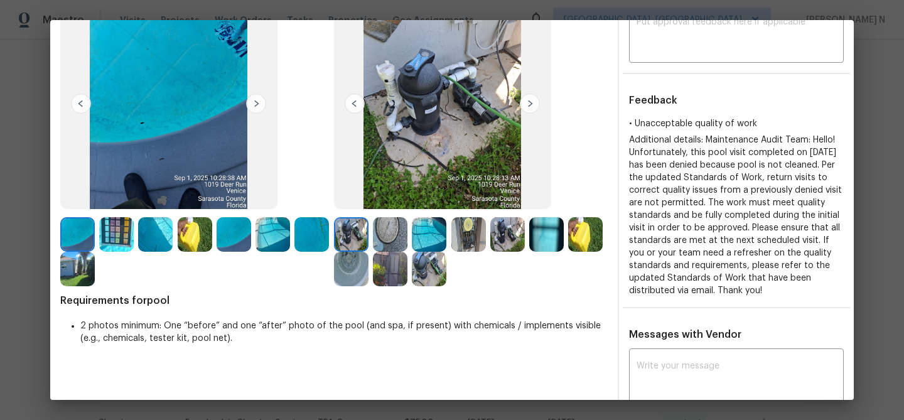
scroll to position [66, 0]
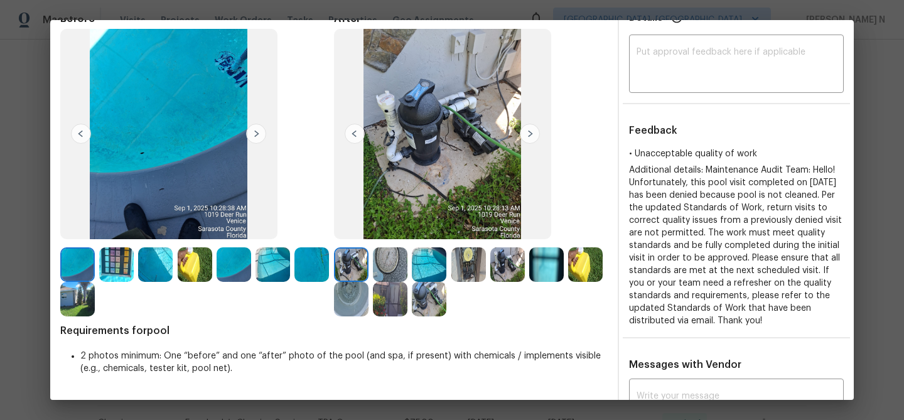
click at [429, 262] on img at bounding box center [429, 264] width 35 height 35
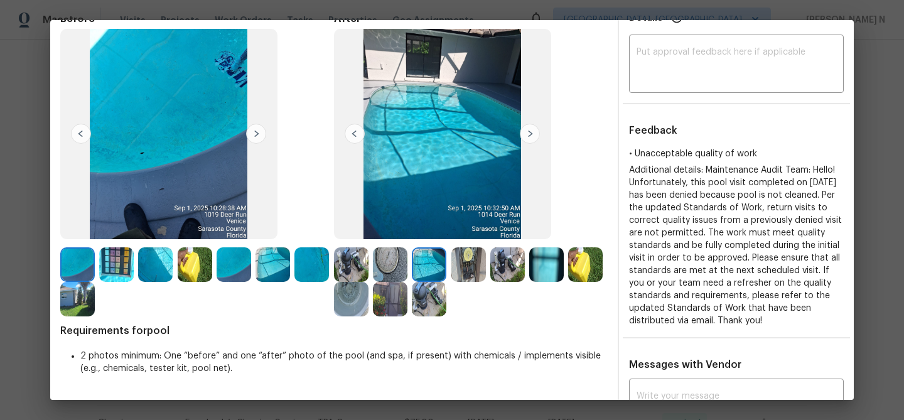
click at [156, 271] on img at bounding box center [155, 264] width 35 height 35
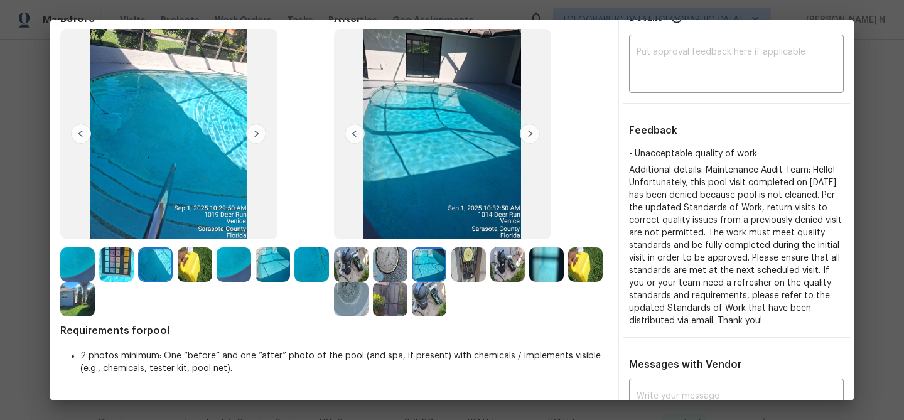
click at [279, 265] on img at bounding box center [272, 264] width 35 height 35
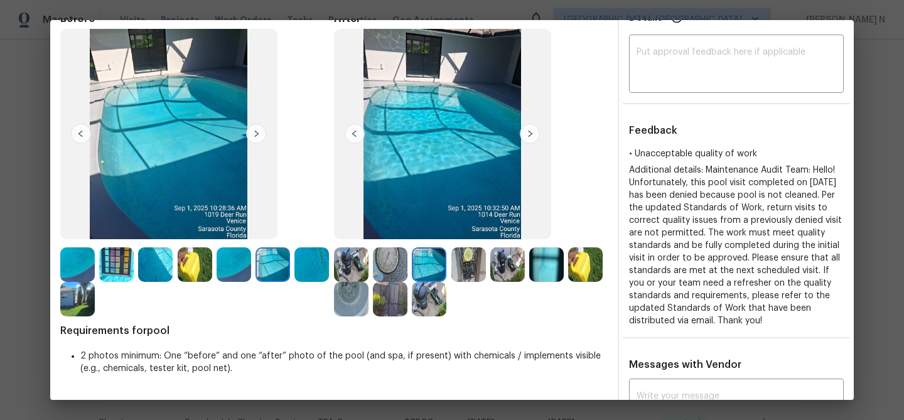
click at [541, 276] on img at bounding box center [546, 264] width 35 height 35
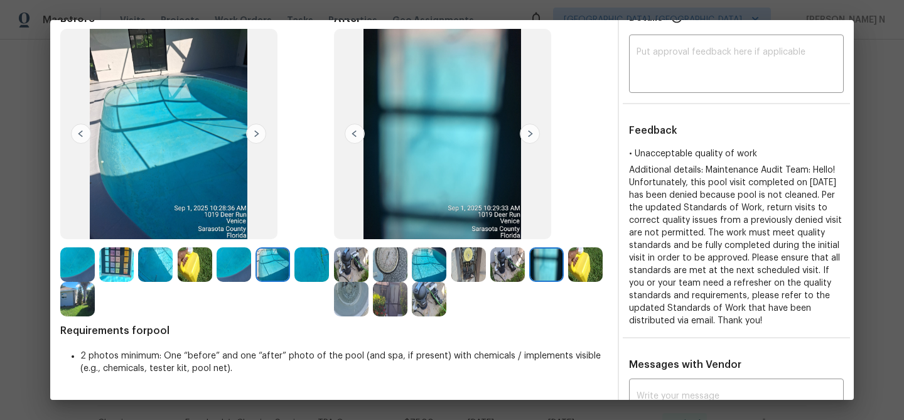
click at [563, 271] on img at bounding box center [546, 264] width 35 height 35
click at [75, 307] on img at bounding box center [77, 299] width 35 height 35
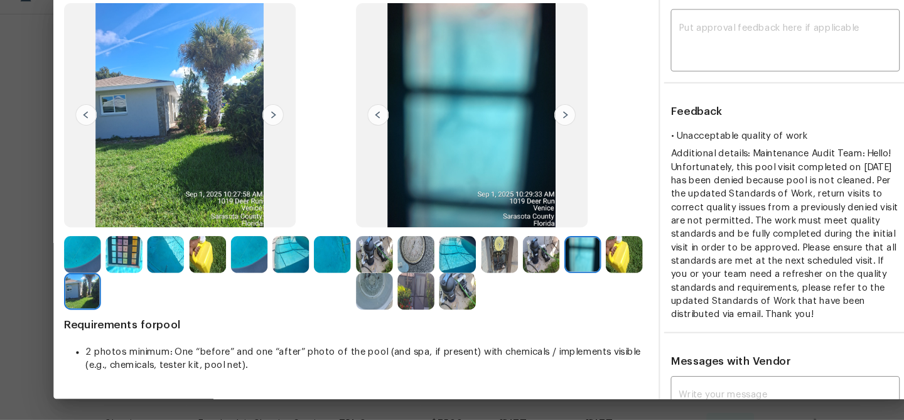
scroll to position [144, 0]
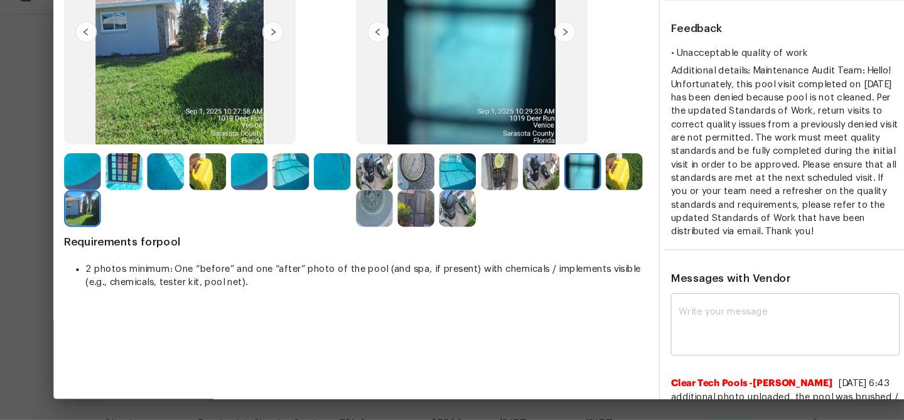
click at [670, 319] on textarea at bounding box center [736, 331] width 200 height 35
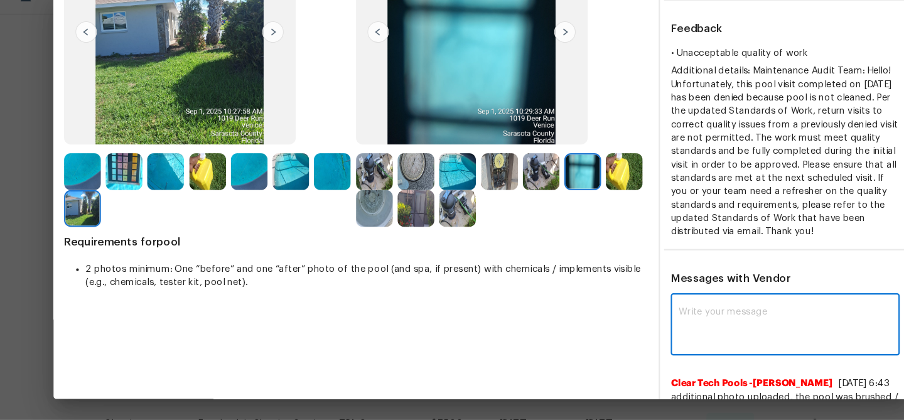
paste textarea "Maintenance Audit Team: Hello! Thank you for the feedback after further review …"
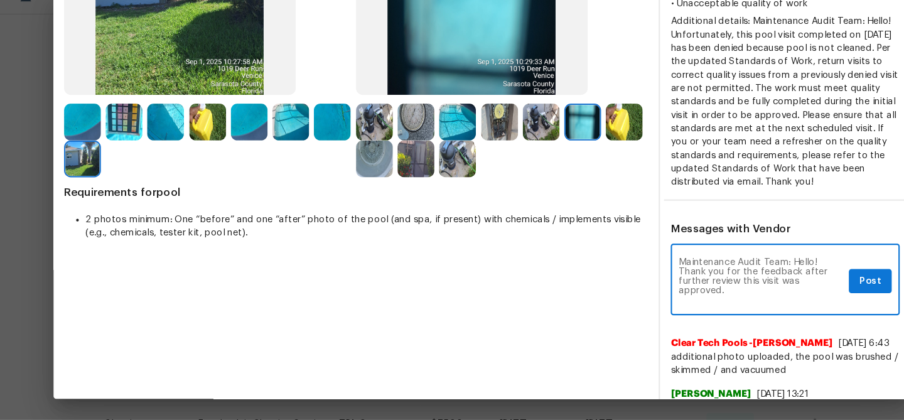
scroll to position [0, 0]
type textarea "Maintenance Audit Team: Hello! Thank you for the feedback after further review …"
click at [809, 295] on span "Post" at bounding box center [816, 290] width 20 height 16
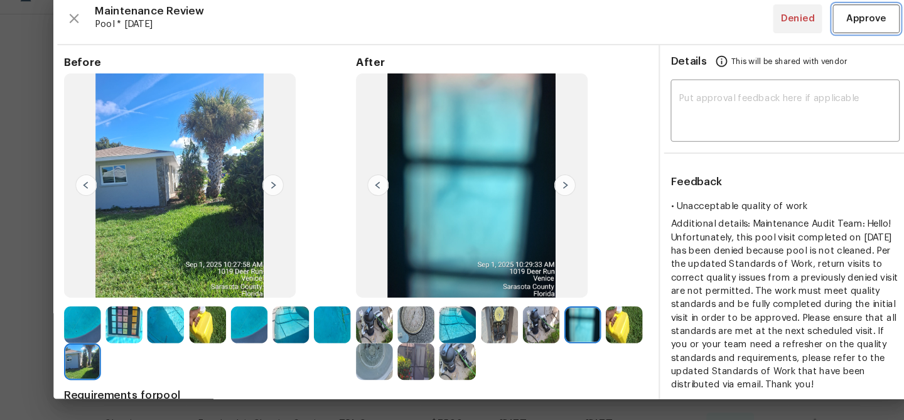
click at [797, 53] on button "Approve" at bounding box center [812, 43] width 63 height 27
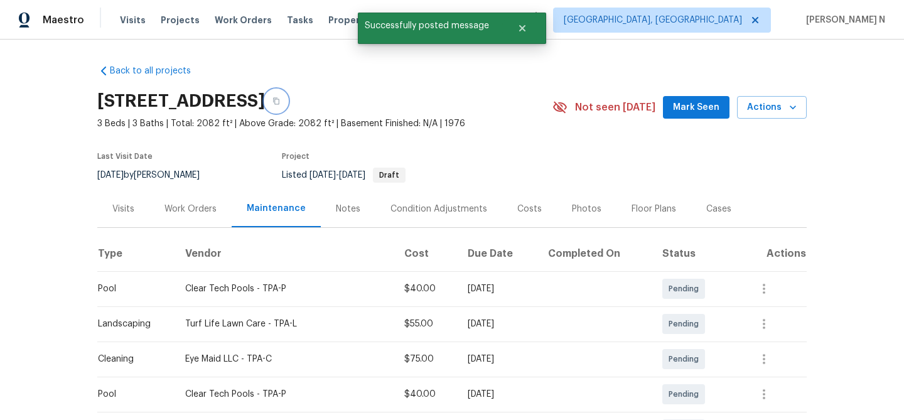
click at [287, 100] on button "button" at bounding box center [276, 101] width 23 height 23
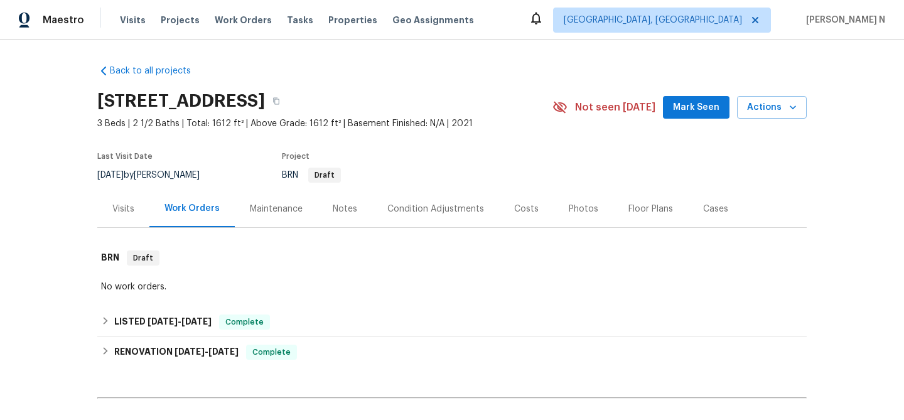
click at [277, 210] on div "Maintenance" at bounding box center [276, 209] width 53 height 13
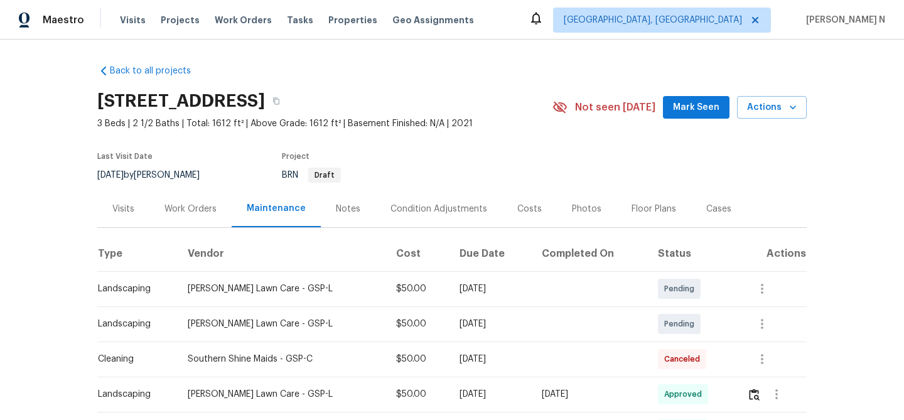
click at [452, 110] on div "[STREET_ADDRESS]" at bounding box center [324, 101] width 455 height 33
click at [287, 106] on button "button" at bounding box center [276, 101] width 23 height 23
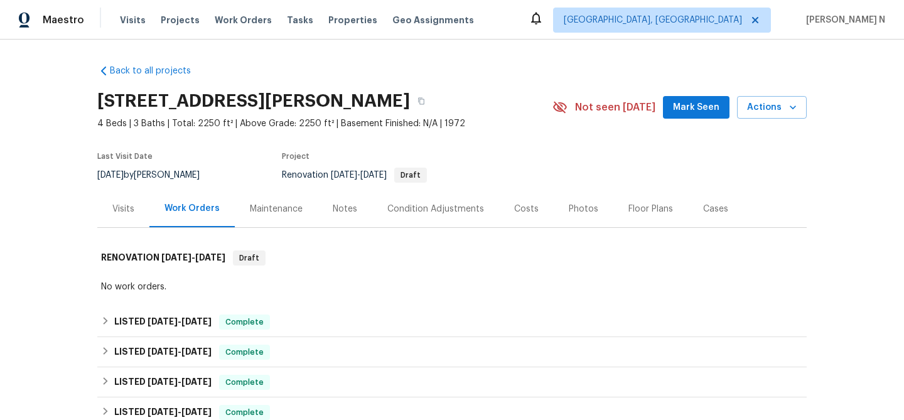
click at [279, 219] on div "Maintenance" at bounding box center [276, 208] width 83 height 37
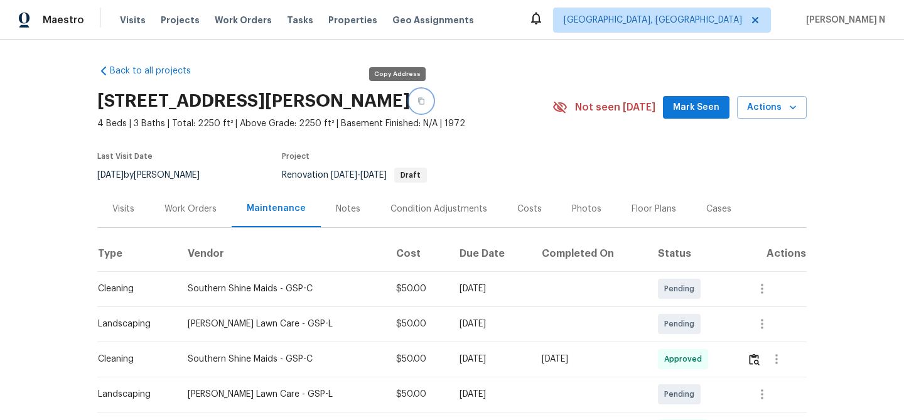
click at [410, 95] on button "button" at bounding box center [421, 101] width 23 height 23
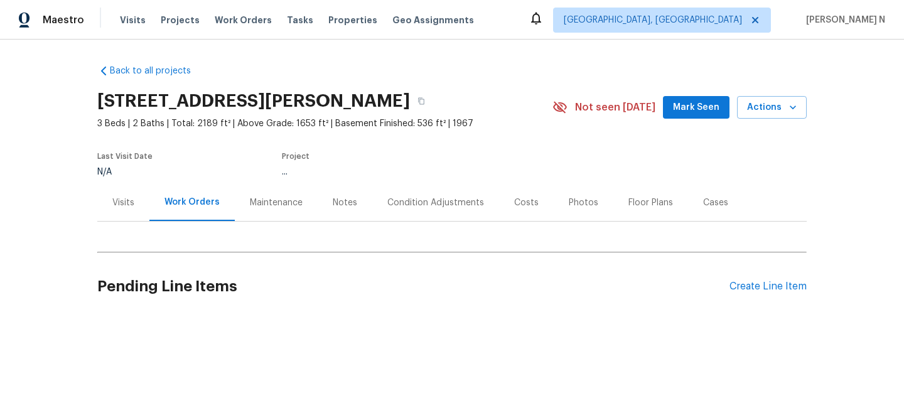
click at [292, 213] on div "Maintenance" at bounding box center [276, 202] width 83 height 37
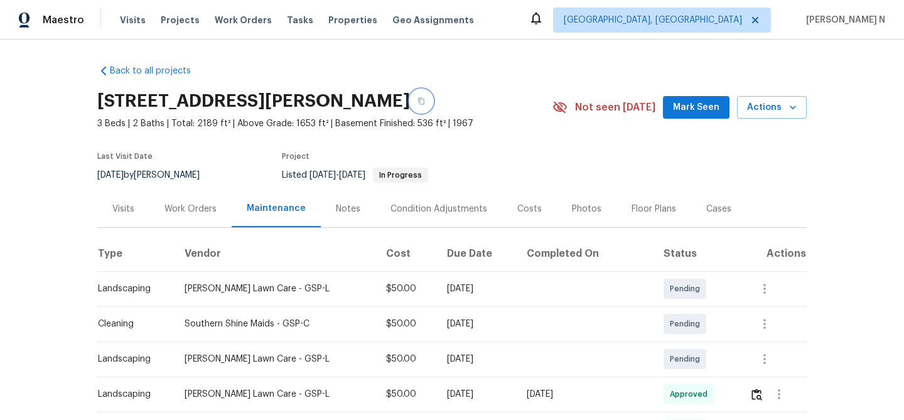
click at [418, 99] on icon "button" at bounding box center [421, 101] width 6 height 7
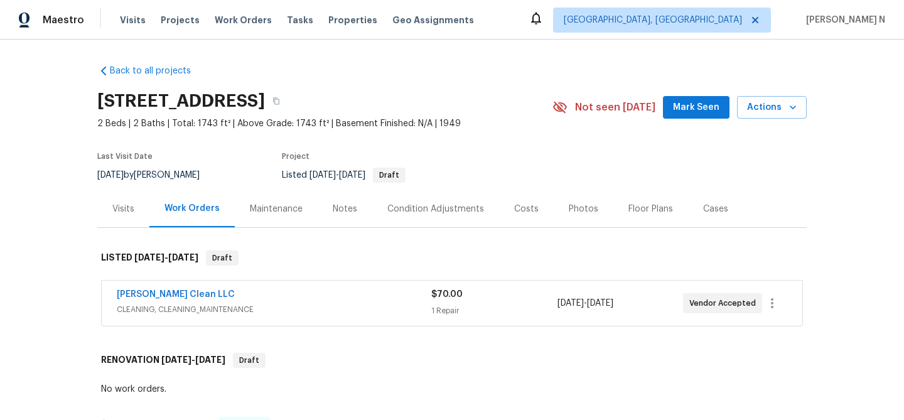
click at [272, 199] on div "Maintenance" at bounding box center [276, 208] width 83 height 37
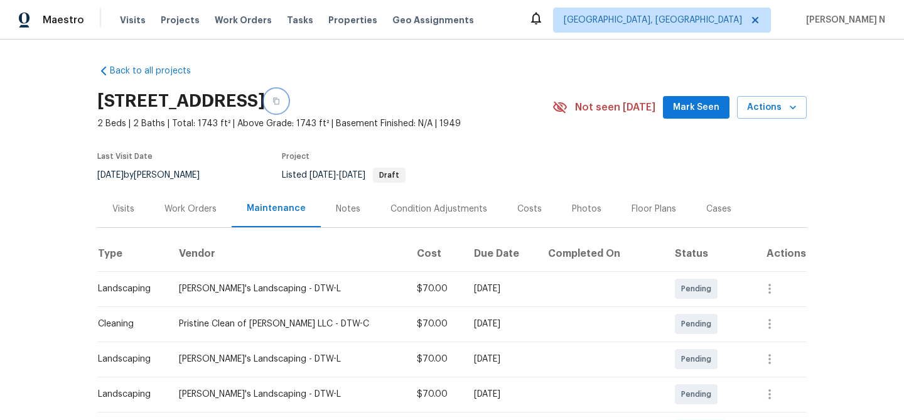
click at [287, 103] on button "button" at bounding box center [276, 101] width 23 height 23
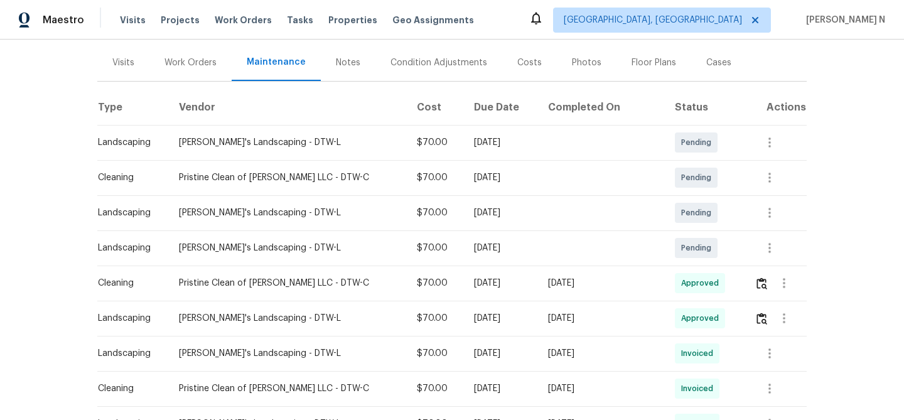
scroll to position [184, 0]
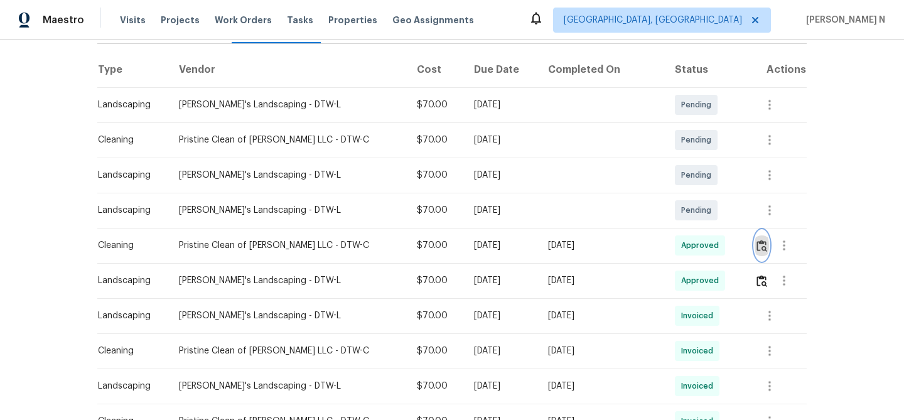
click at [759, 253] on button "button" at bounding box center [761, 245] width 14 height 30
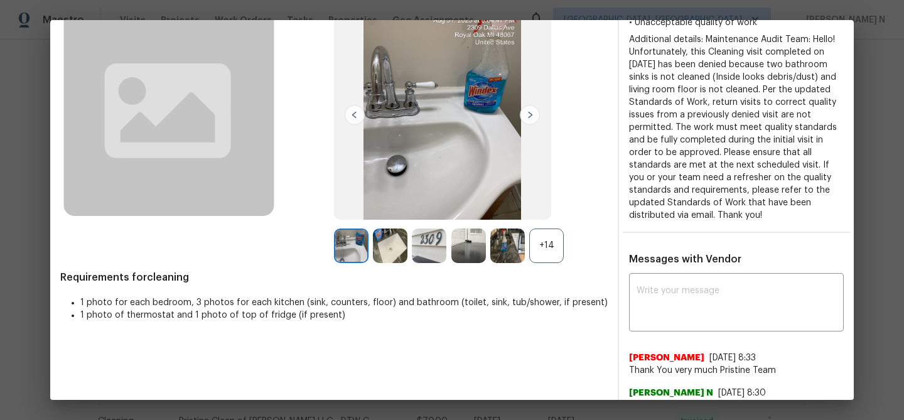
scroll to position [82, 0]
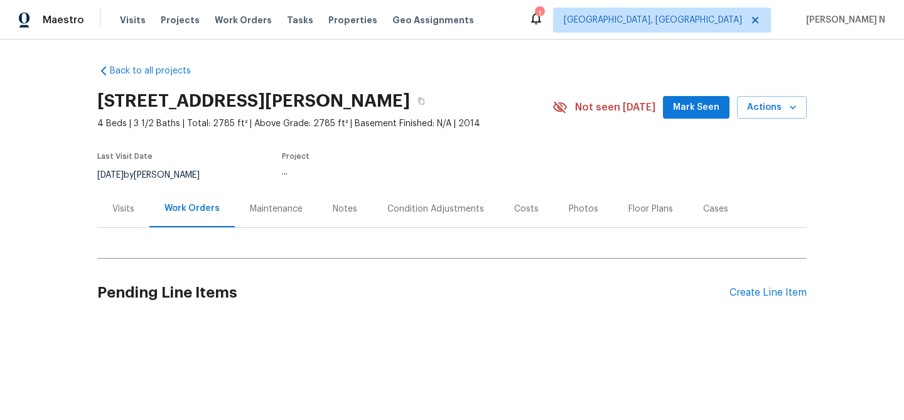
click at [297, 213] on div "Maintenance" at bounding box center [276, 209] width 53 height 13
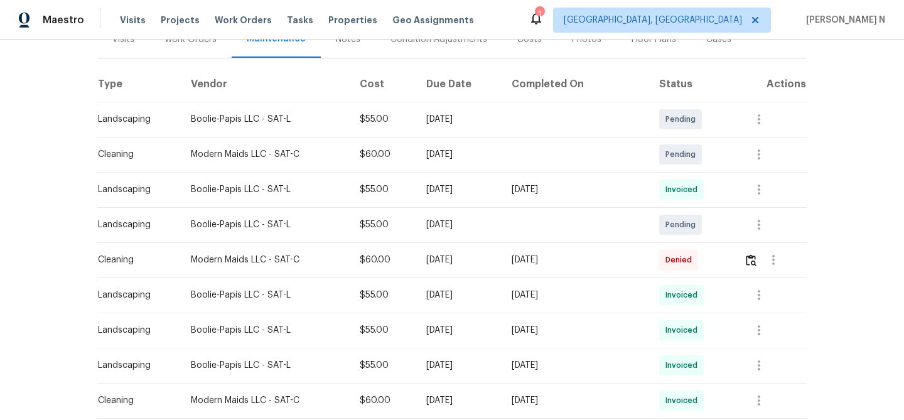
scroll to position [173, 0]
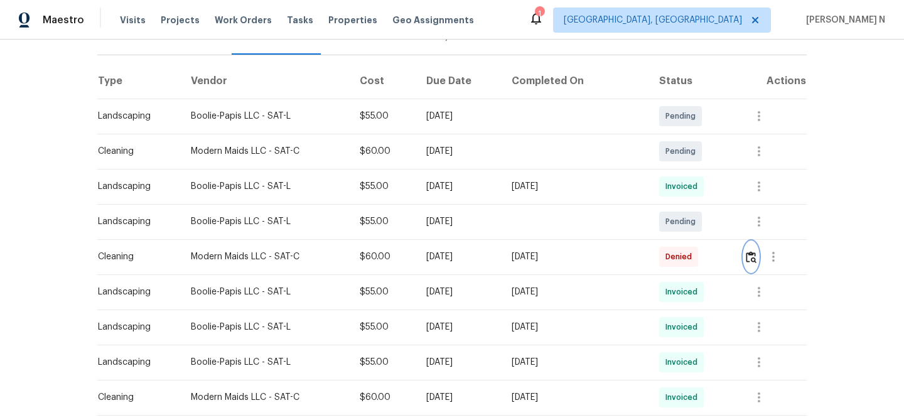
click at [752, 264] on button "button" at bounding box center [751, 257] width 14 height 30
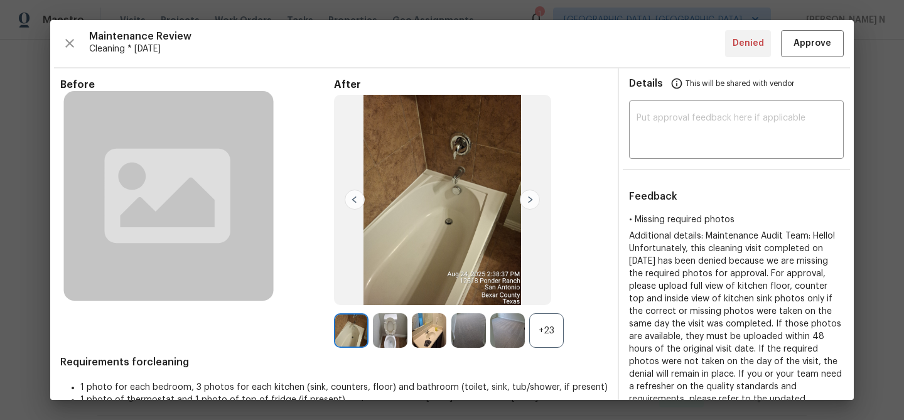
click at [552, 329] on div "+23" at bounding box center [546, 330] width 35 height 35
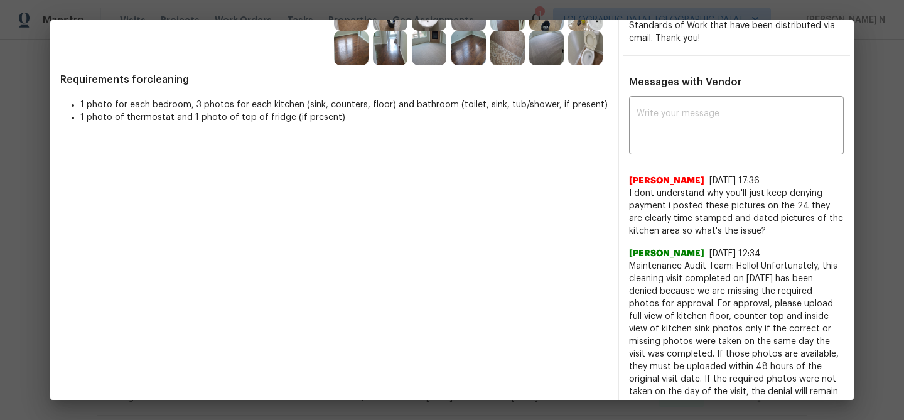
scroll to position [450, 0]
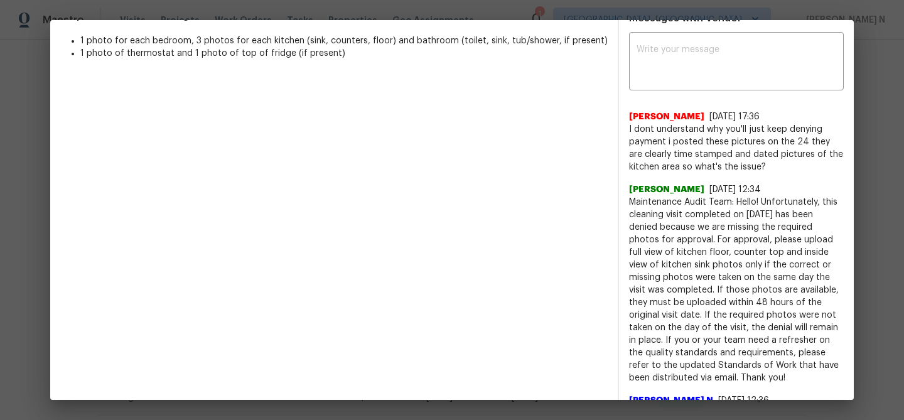
click at [648, 199] on span "Maintenance Audit Team: Hello! Unfortunately, this cleaning visit completed on …" at bounding box center [736, 290] width 215 height 188
drag, startPoint x: 648, startPoint y: 199, endPoint x: 752, endPoint y: 198, distance: 104.8
click at [752, 199] on span "Maintenance Audit Team: Hello! Unfortunately, this cleaning visit completed on …" at bounding box center [736, 290] width 215 height 188
copy span "Maintenance Audit Team: Hello!"
click at [690, 76] on textarea at bounding box center [736, 62] width 200 height 35
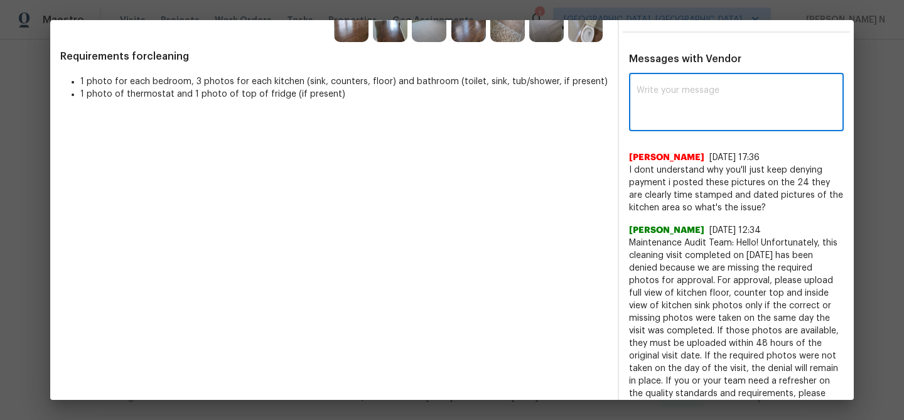
scroll to position [405, 0]
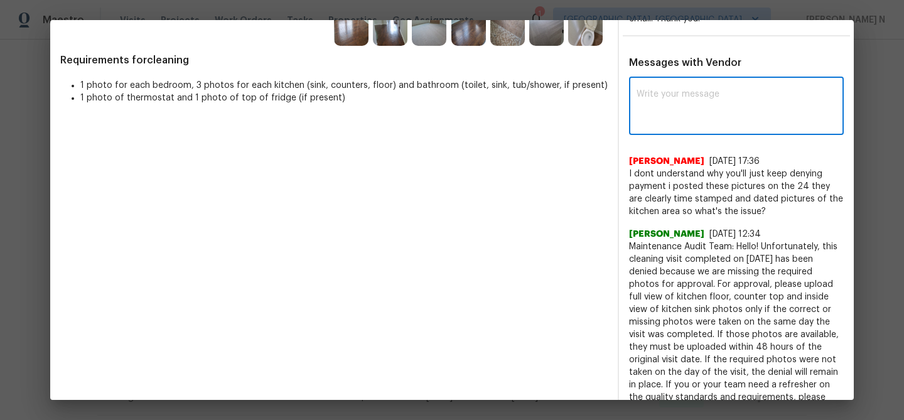
paste textarea "Maintenance Audit Team: Hello!"
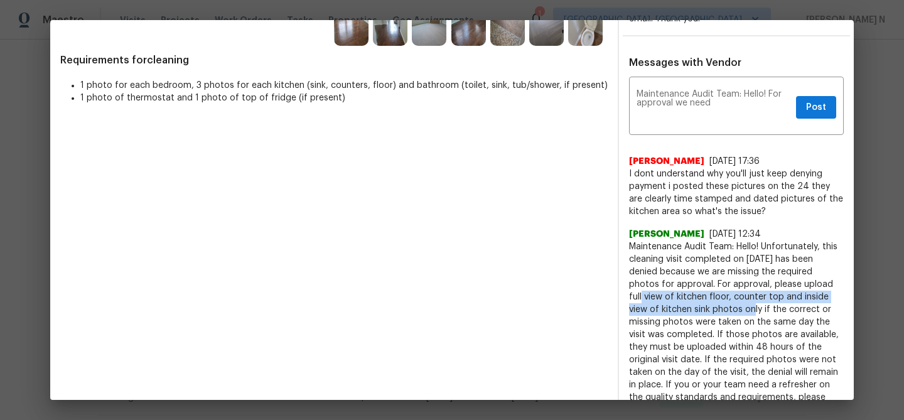
drag, startPoint x: 798, startPoint y: 282, endPoint x: 705, endPoint y: 313, distance: 98.0
click at [705, 313] on span "Maintenance Audit Team: Hello! Unfortunately, this cleaning visit completed on …" at bounding box center [736, 334] width 215 height 188
copy span "full view of kitchen floor, counter top and inside view of kitchen sink photo"
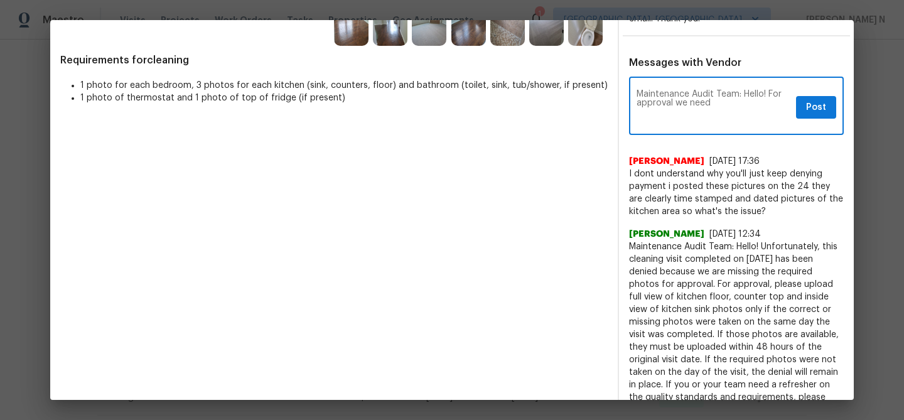
click at [742, 110] on textarea "Maintenance Audit Team: Hello! For approval we need" at bounding box center [713, 107] width 154 height 35
paste textarea "full view of kitchen floor, counter top and inside view of kitchen sink photo"
paste textarea "As per our updated SWO the photos must be uploaded within 48 hours of the origi…"
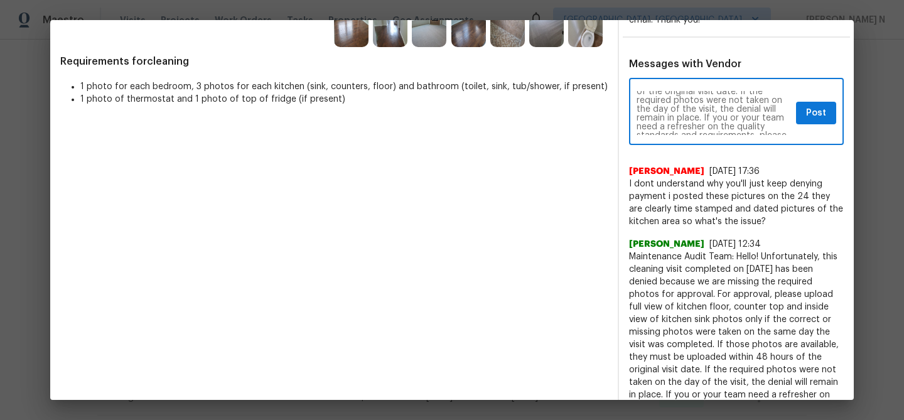
scroll to position [61, 0]
type textarea "Maintenance Audit Team: Hello! For approval we need full view of kitchen floor,…"
click at [804, 119] on button "Post" at bounding box center [816, 113] width 40 height 23
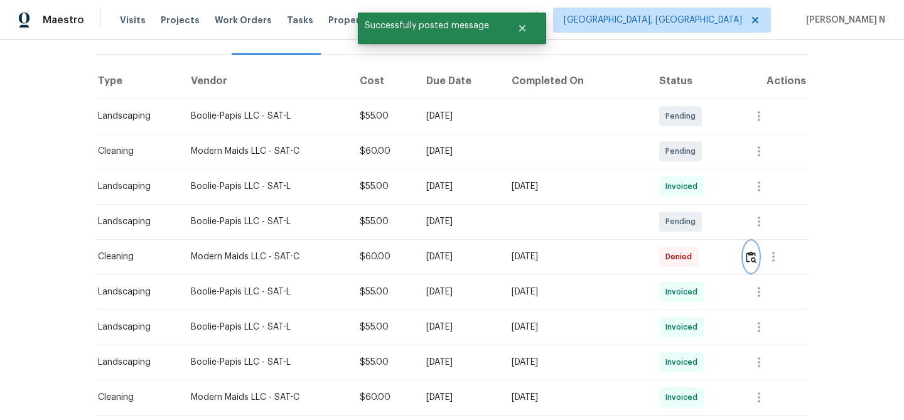
scroll to position [0, 0]
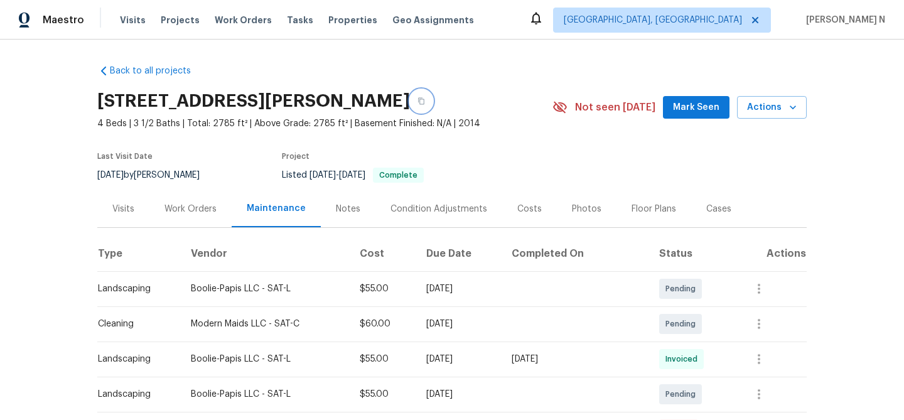
click at [432, 105] on button "button" at bounding box center [421, 101] width 23 height 23
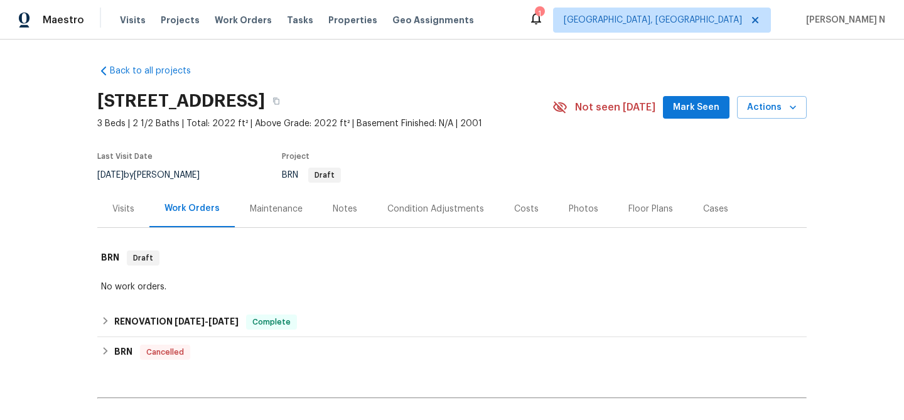
click at [259, 209] on div "Maintenance" at bounding box center [276, 209] width 53 height 13
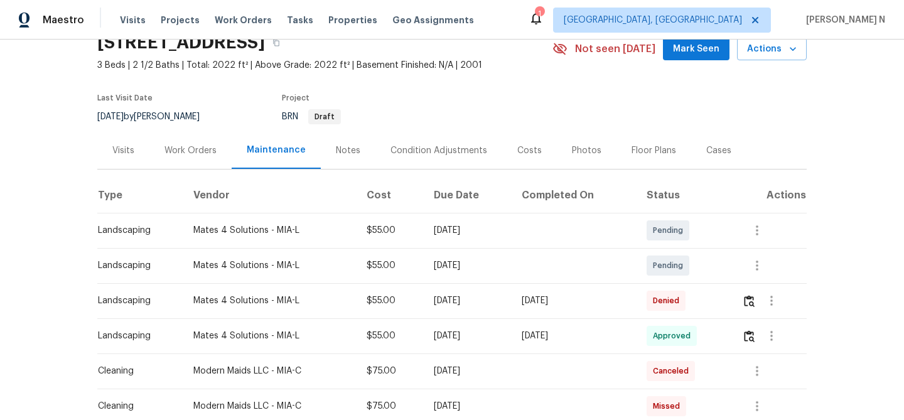
scroll to position [151, 0]
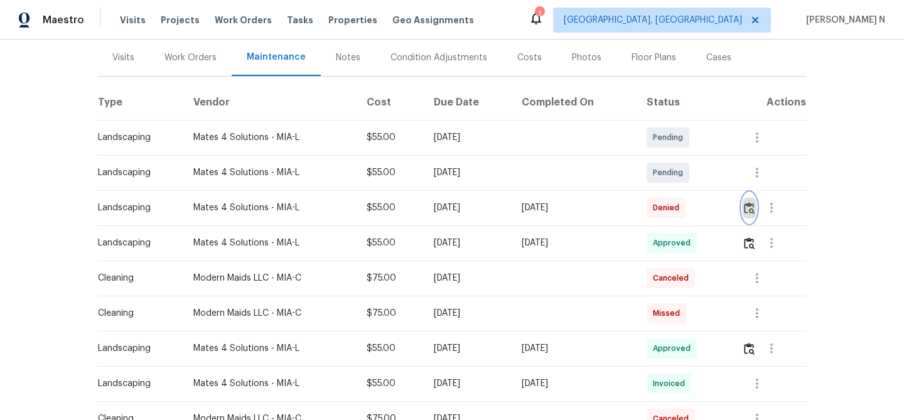
click at [754, 205] on img "button" at bounding box center [749, 208] width 11 height 12
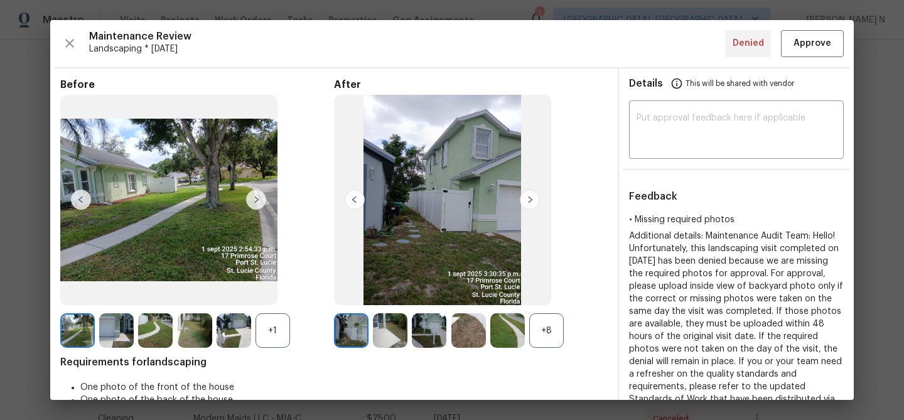
click at [538, 319] on div "+8" at bounding box center [546, 330] width 35 height 35
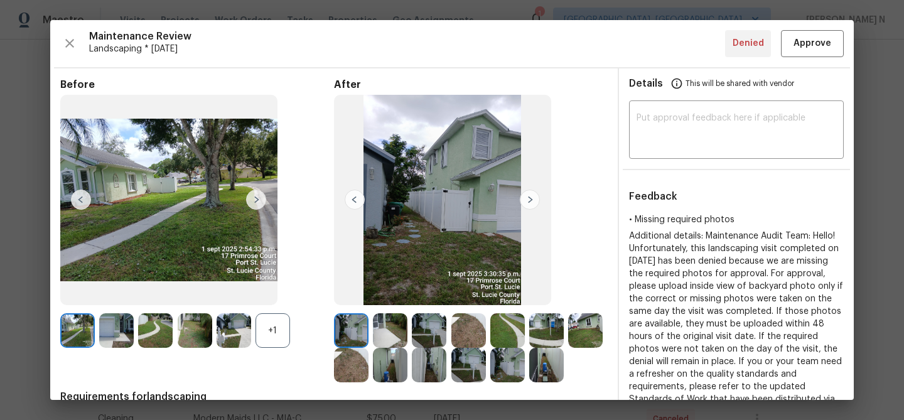
click at [270, 339] on div "+1" at bounding box center [272, 330] width 35 height 35
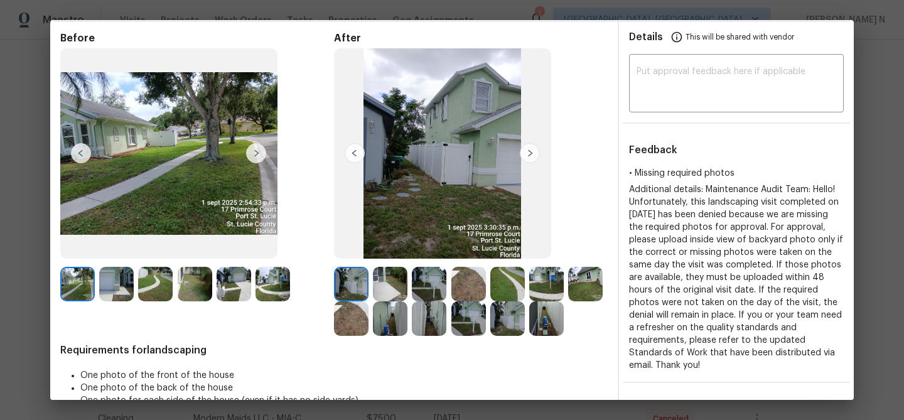
scroll to position [83, 0]
